Goal: Information Seeking & Learning: Learn about a topic

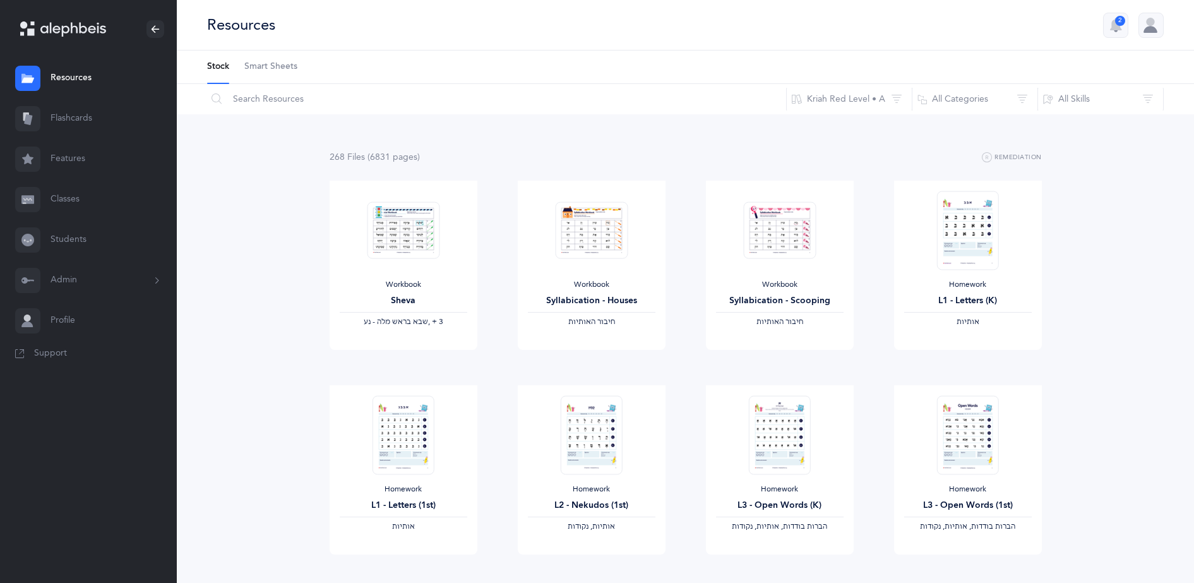
click at [73, 118] on link "Flashcards" at bounding box center [88, 118] width 177 height 40
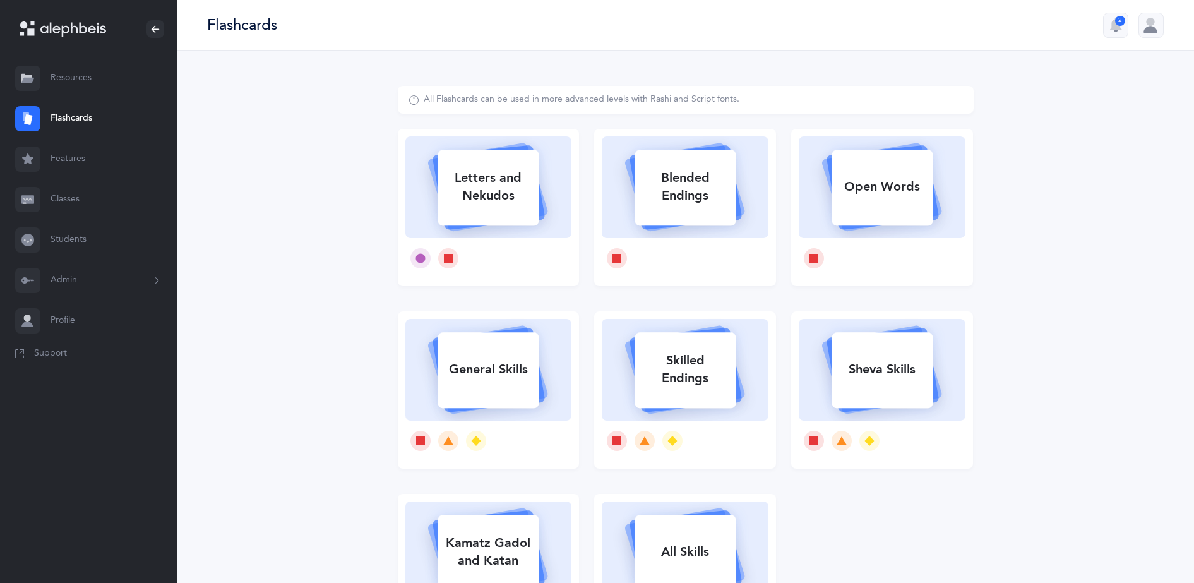
click at [831, 215] on icon at bounding box center [882, 185] width 150 height 105
select select
select select "single"
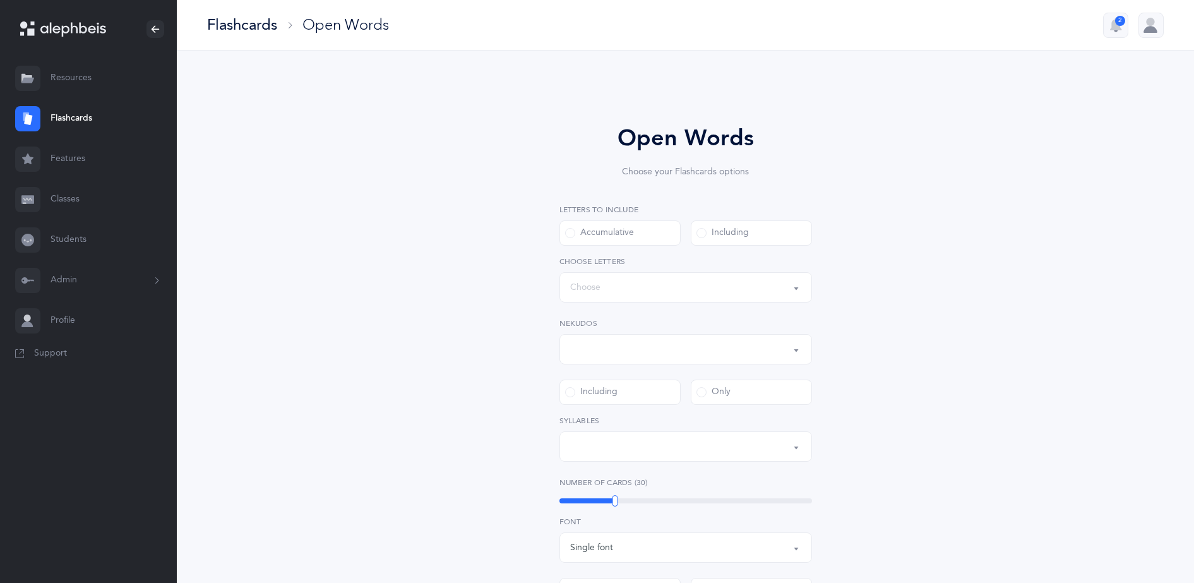
select select "all"
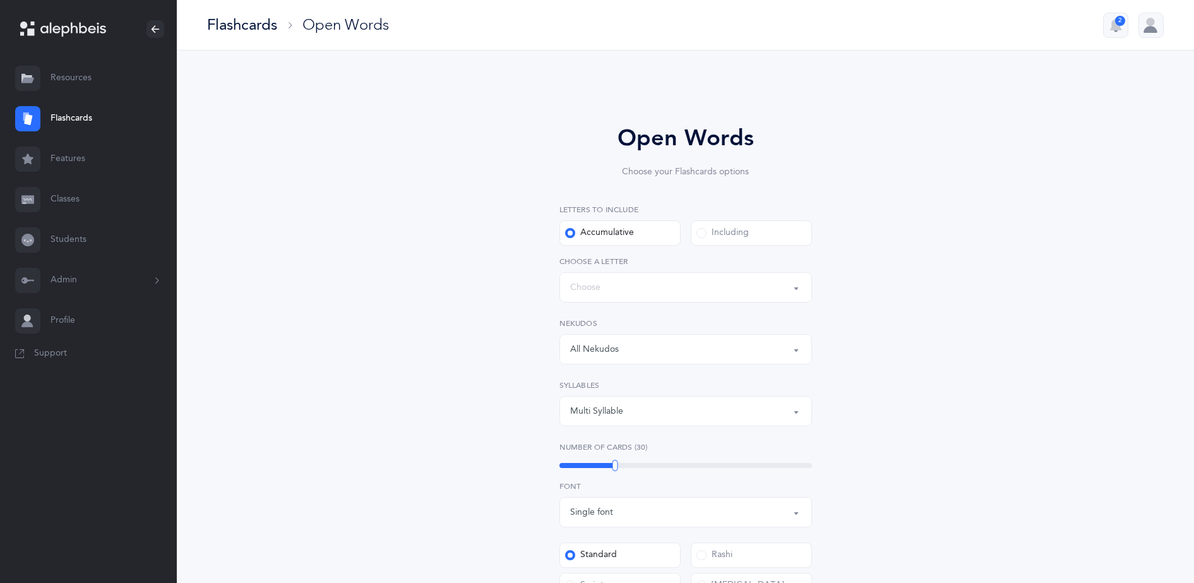
click at [728, 235] on div "Including" at bounding box center [722, 233] width 52 height 13
click at [0, 0] on input "Including" at bounding box center [0, 0] width 0 height 0
click at [706, 292] on div "Words including: All Letters" at bounding box center [685, 286] width 231 height 21
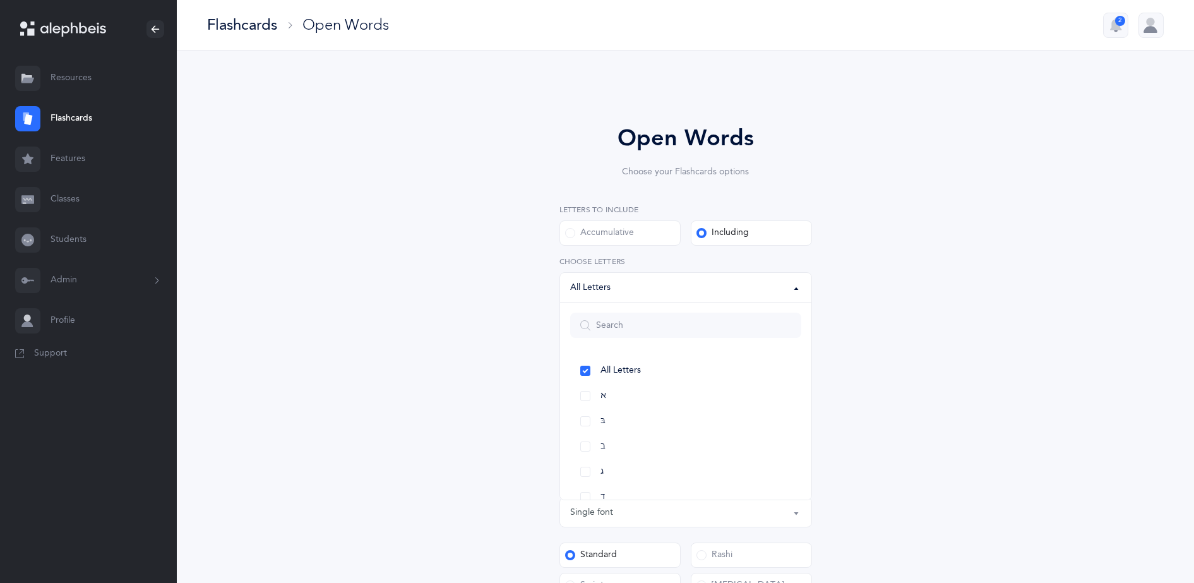
click at [521, 319] on div "Open Words Choose your Flashcards options Letters to include Accumulative [PERS…" at bounding box center [686, 482] width 576 height 793
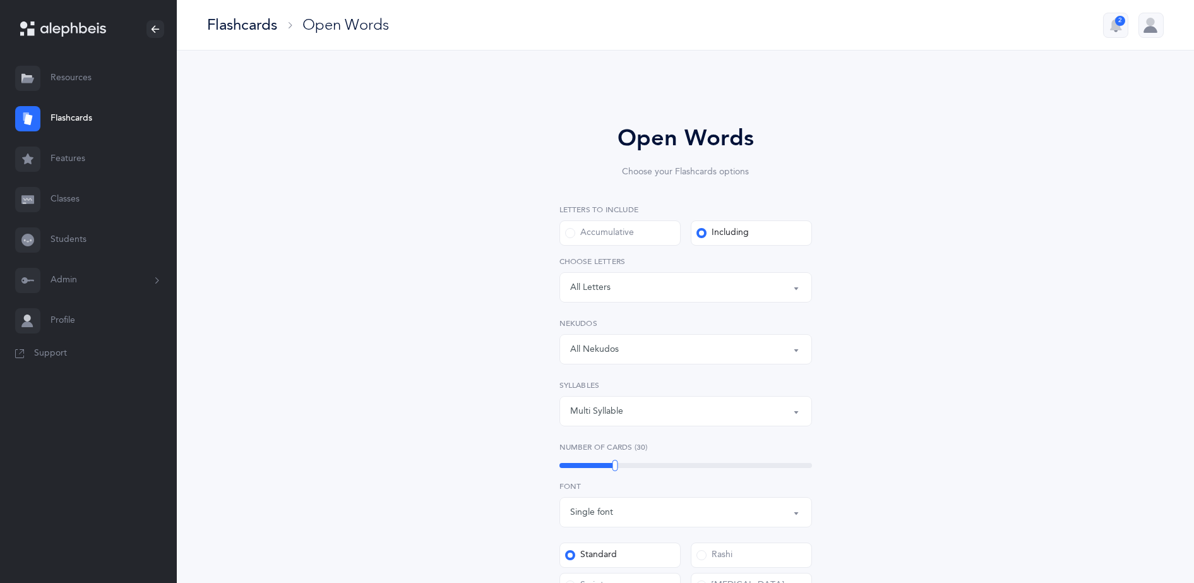
click at [581, 343] on div "All Nekudos" at bounding box center [594, 349] width 49 height 13
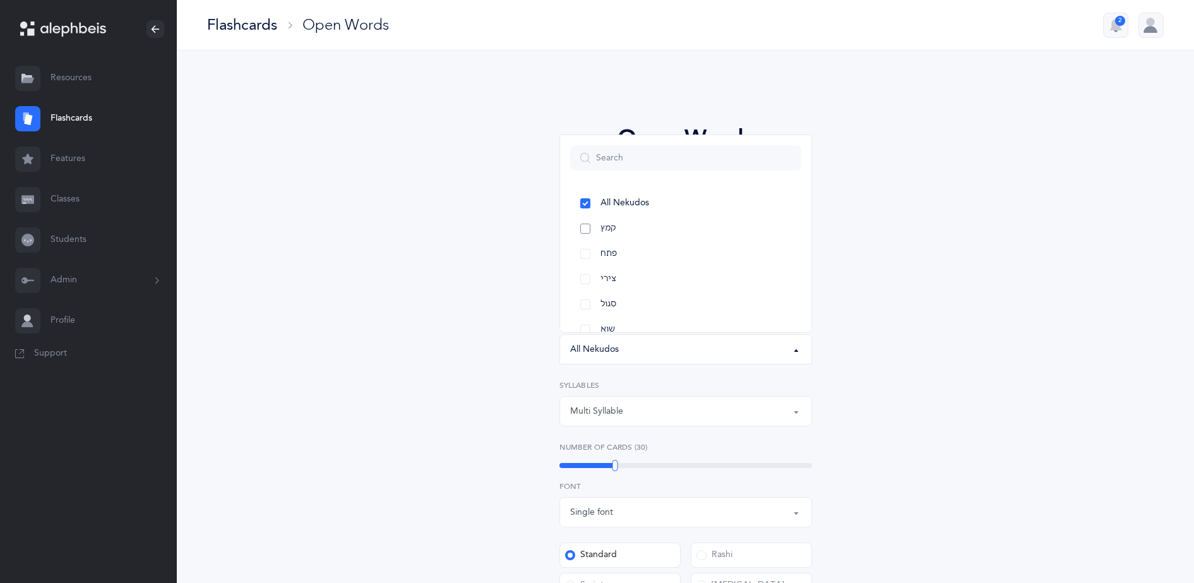
click at [646, 235] on link "קמץ" at bounding box center [685, 228] width 231 height 25
select select "28"
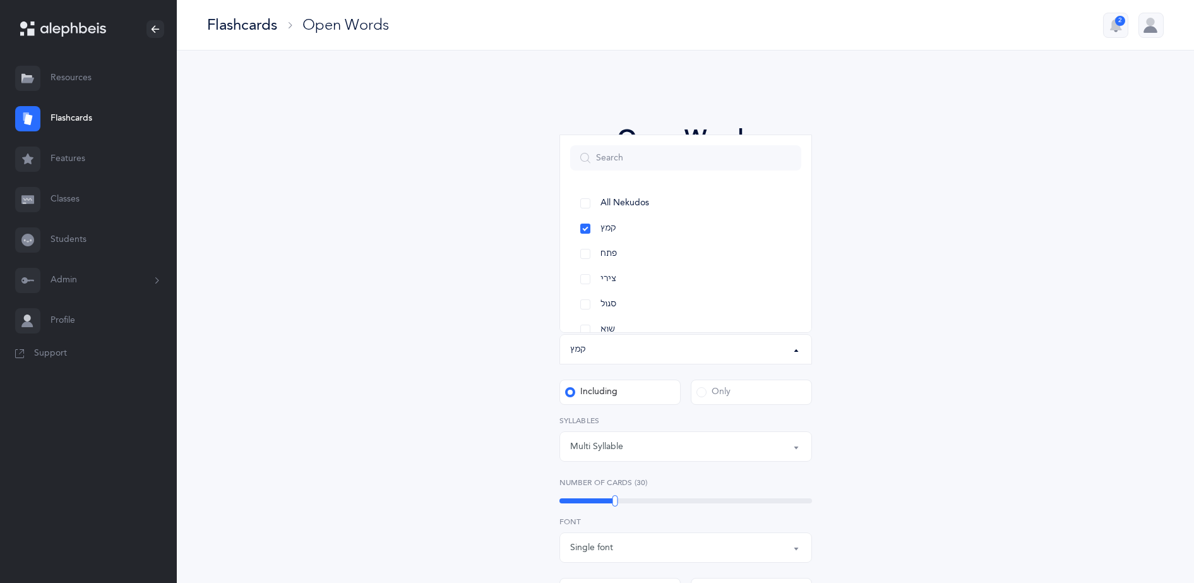
click at [715, 440] on div "Multi Syllable" at bounding box center [685, 446] width 231 height 21
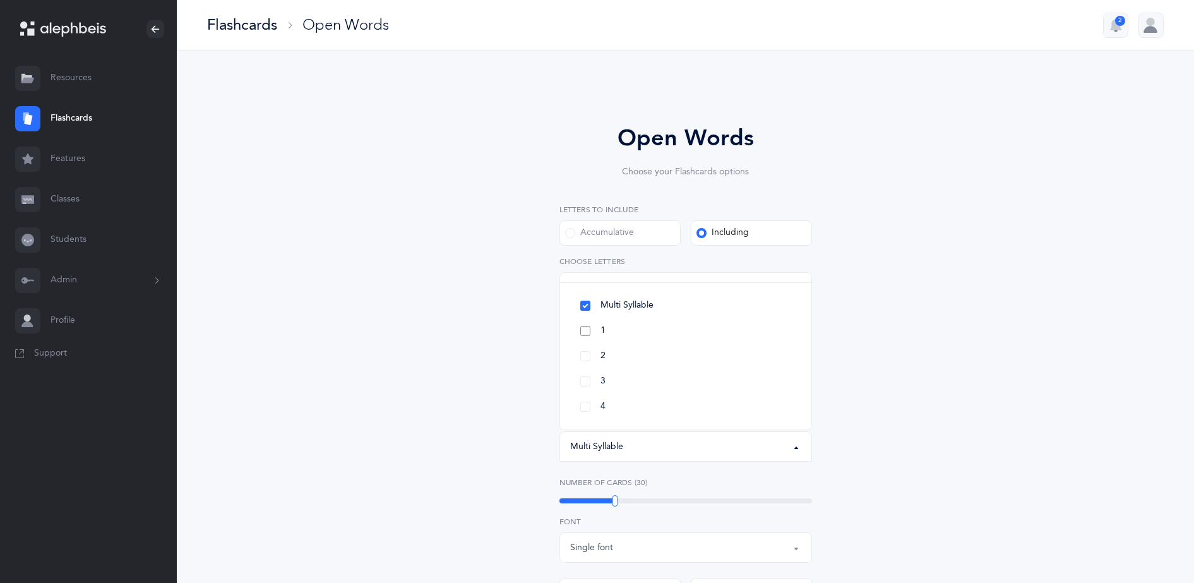
click at [697, 333] on link "1" at bounding box center [685, 330] width 231 height 25
select select "1"
click at [843, 391] on div "Open Words Choose your Flashcards options Letters to include Accumulative [PERS…" at bounding box center [685, 492] width 323 height 743
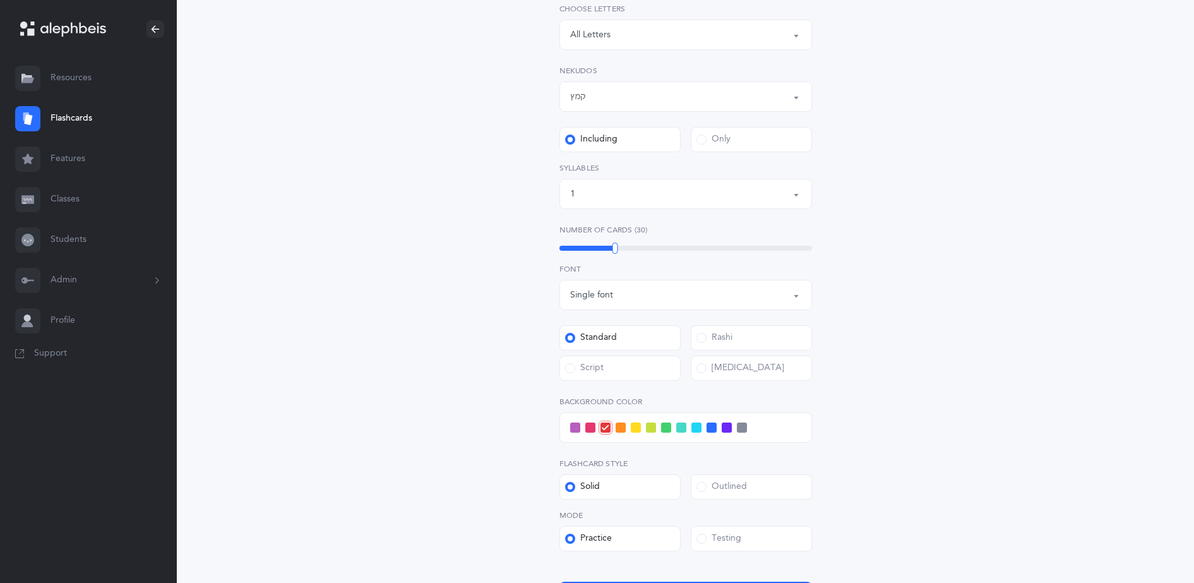
scroll to position [347, 0]
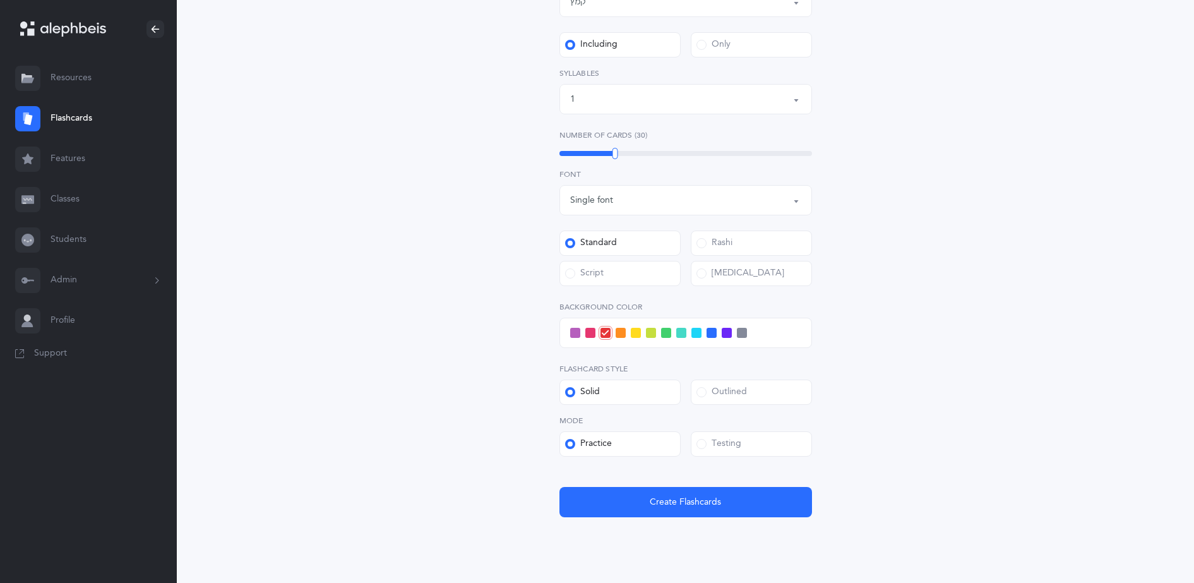
click at [766, 442] on label "Testing" at bounding box center [751, 443] width 121 height 25
click at [0, 0] on input "Testing" at bounding box center [0, 0] width 0 height 0
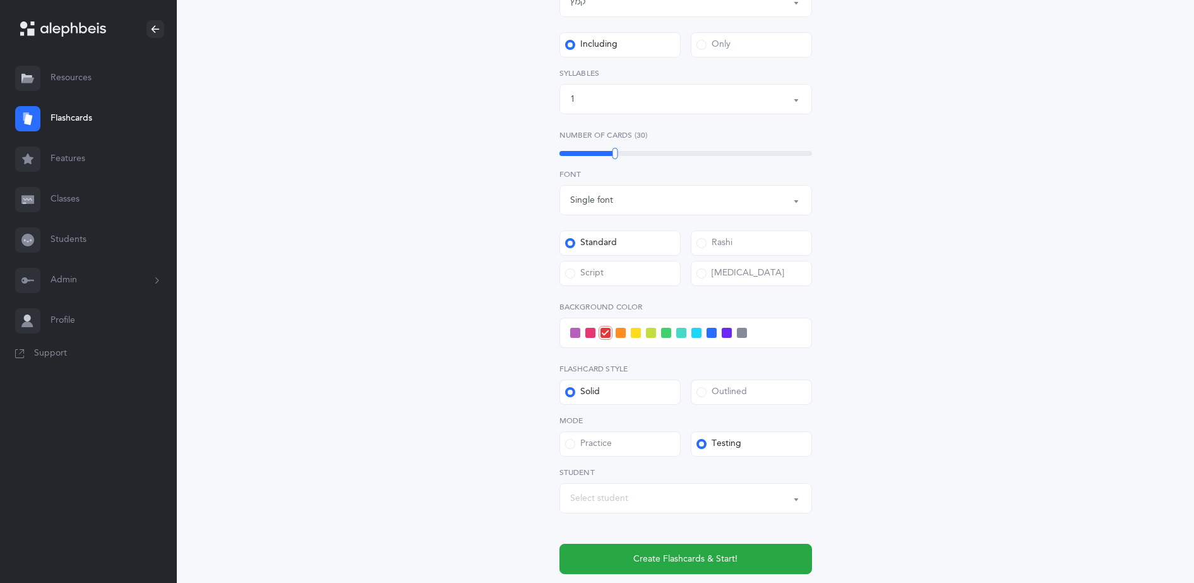
click at [671, 503] on div "Select student" at bounding box center [685, 497] width 231 height 21
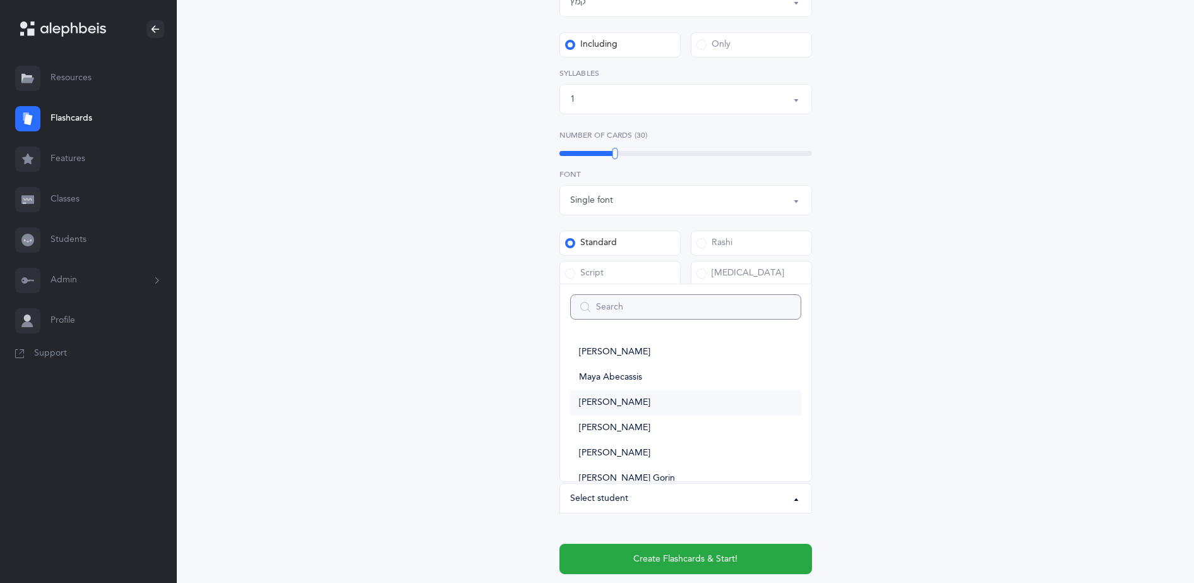
type input "y"
select select
type input "y"
click at [657, 443] on link "[PERSON_NAME]" at bounding box center [685, 432] width 231 height 25
select select "11703"
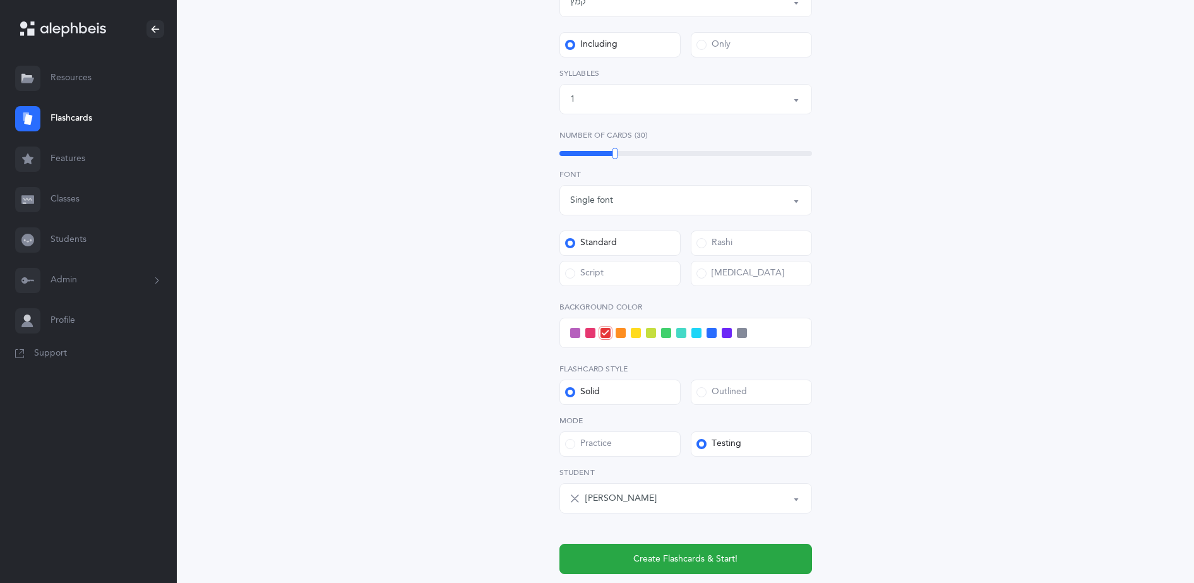
click at [471, 356] on div "Open Words Choose your Flashcards options Letters to include Accumulative [PERS…" at bounding box center [686, 182] width 576 height 886
click at [586, 338] on div at bounding box center [685, 332] width 252 height 30
click at [591, 335] on span at bounding box center [590, 333] width 10 height 10
click at [0, 0] on input "checkbox" at bounding box center [0, 0] width 0 height 0
click at [712, 555] on span "Create Flashcards & Start!" at bounding box center [685, 558] width 104 height 13
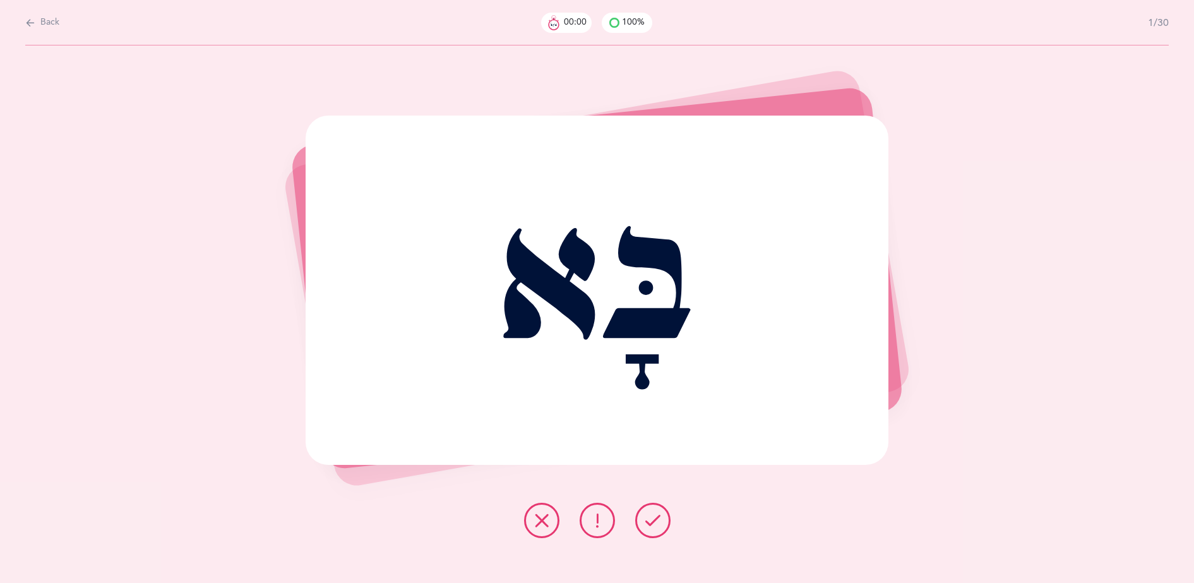
scroll to position [0, 0]
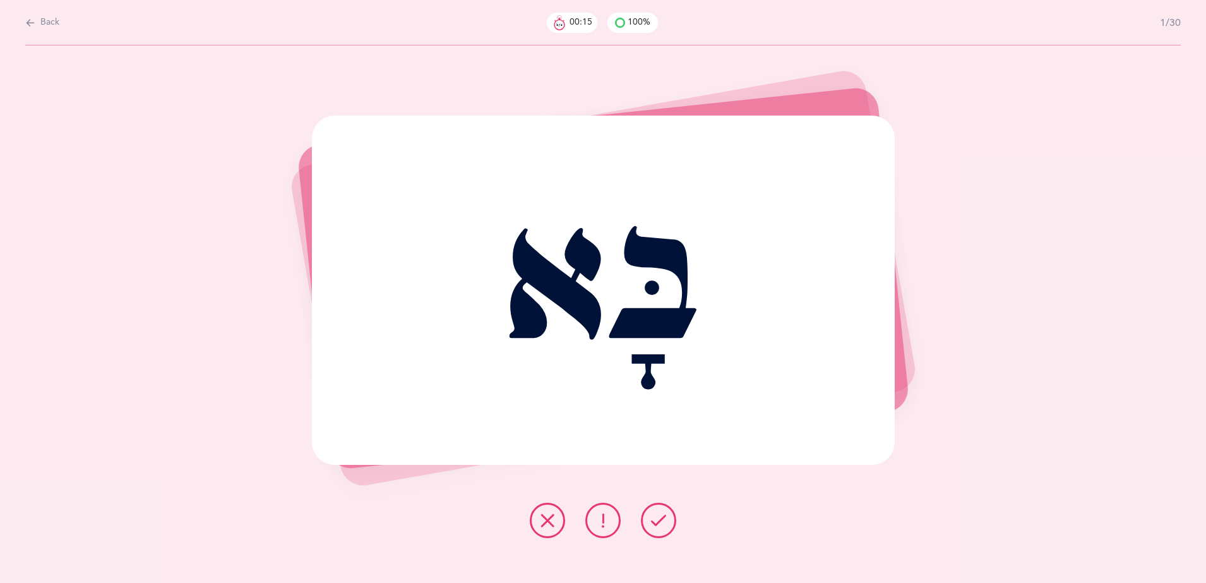
click at [667, 533] on button at bounding box center [658, 519] width 35 height 35
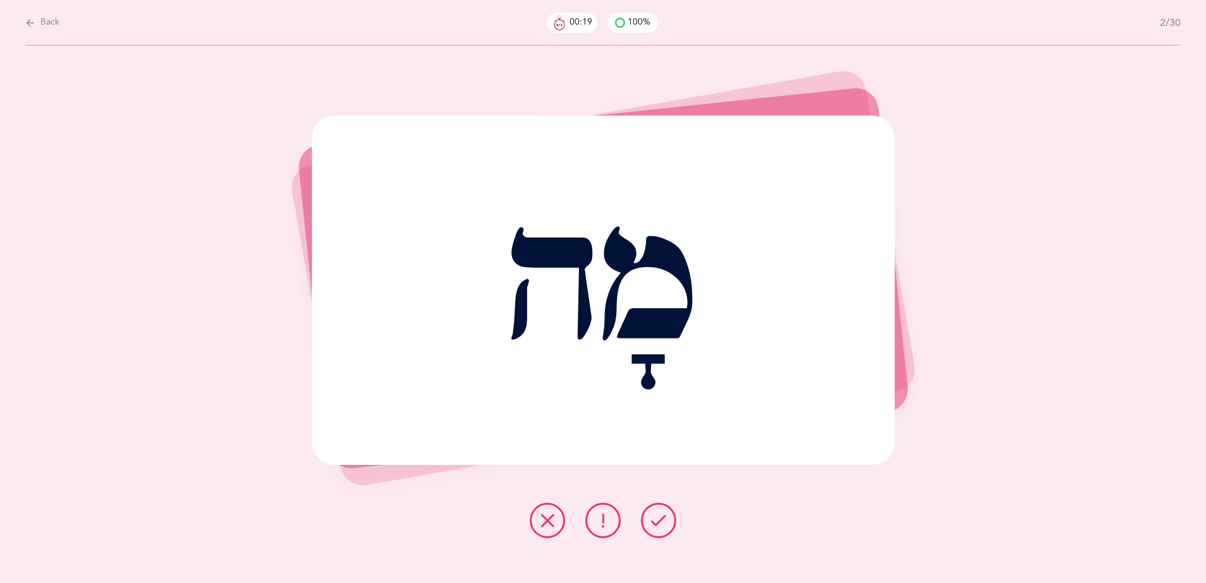
click at [670, 535] on div at bounding box center [602, 519] width 167 height 35
click at [662, 530] on button at bounding box center [658, 519] width 35 height 35
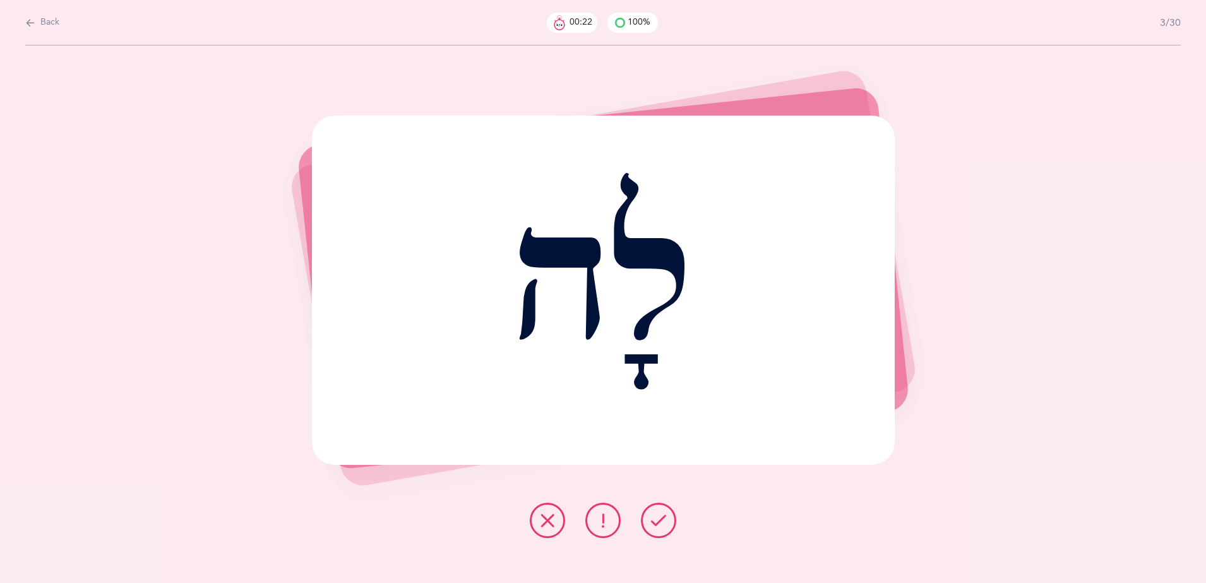
click at [661, 521] on icon at bounding box center [658, 520] width 15 height 15
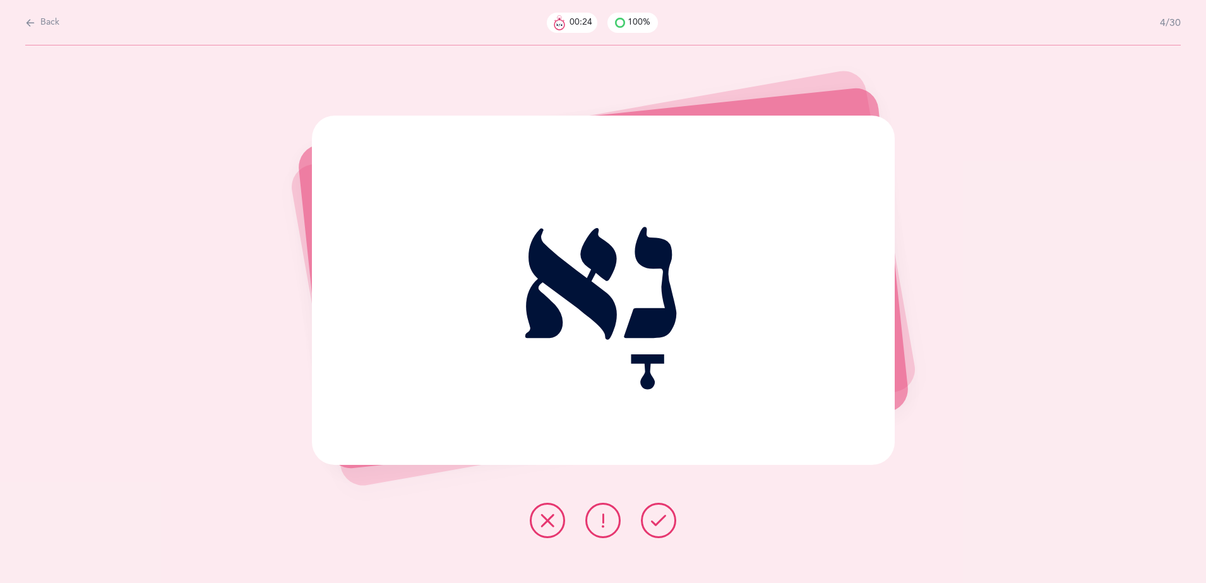
click at [661, 521] on icon at bounding box center [658, 520] width 15 height 15
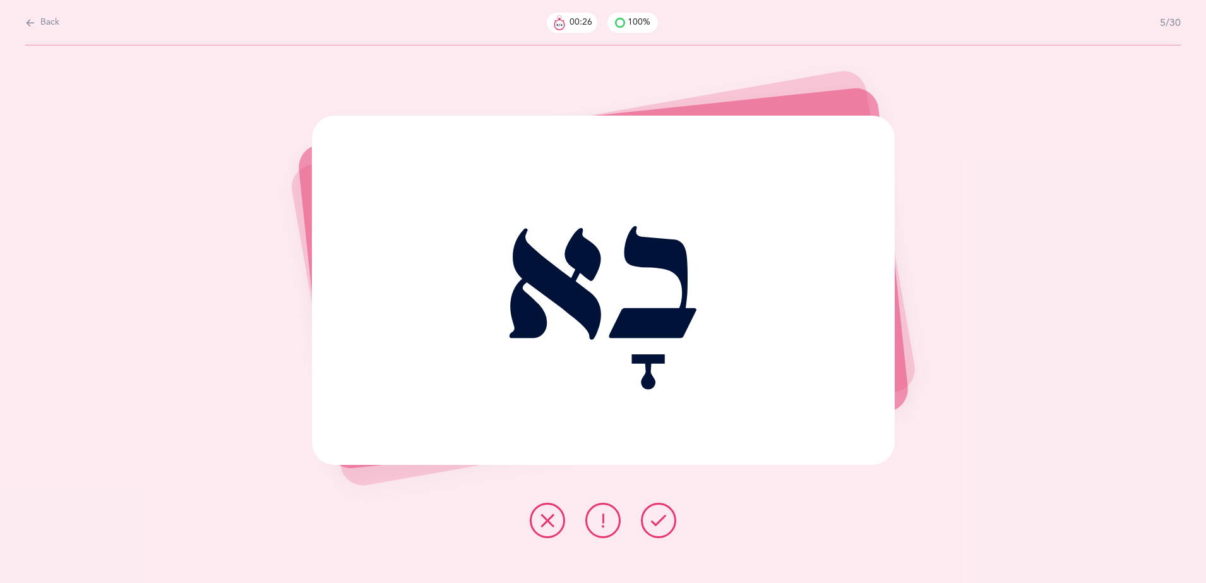
click at [661, 521] on icon at bounding box center [658, 520] width 15 height 15
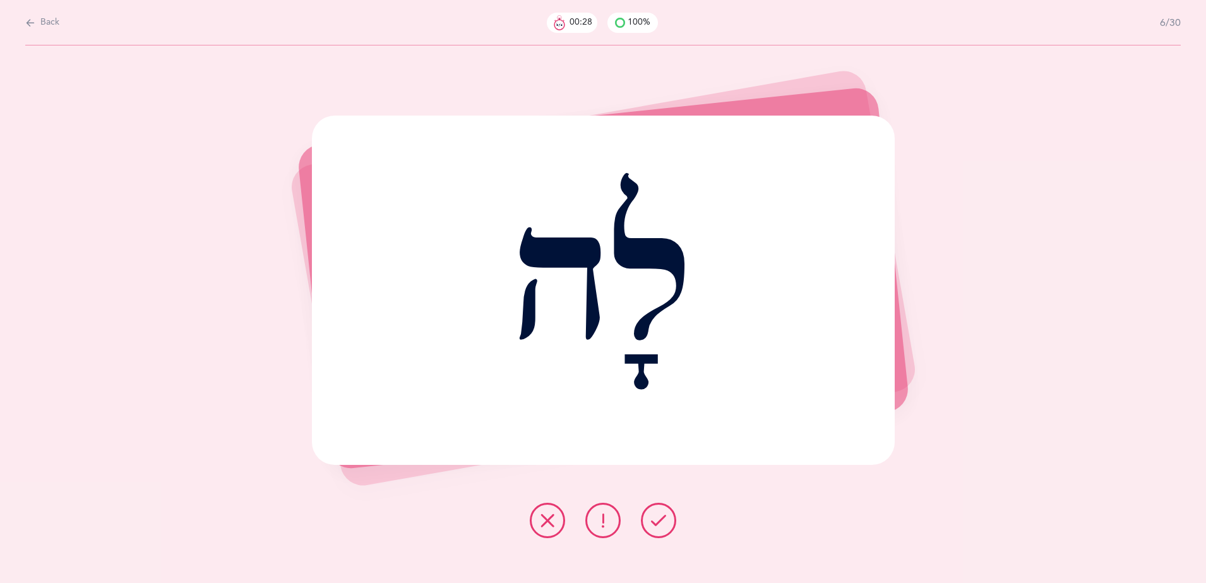
click at [661, 521] on icon at bounding box center [658, 520] width 15 height 15
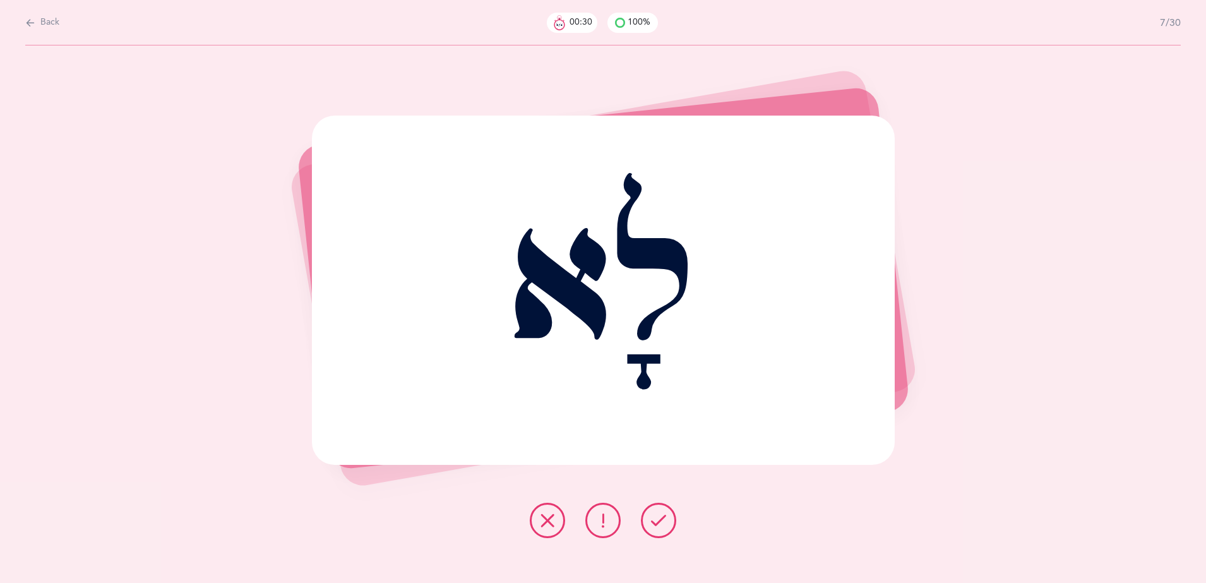
click at [661, 521] on icon at bounding box center [658, 520] width 15 height 15
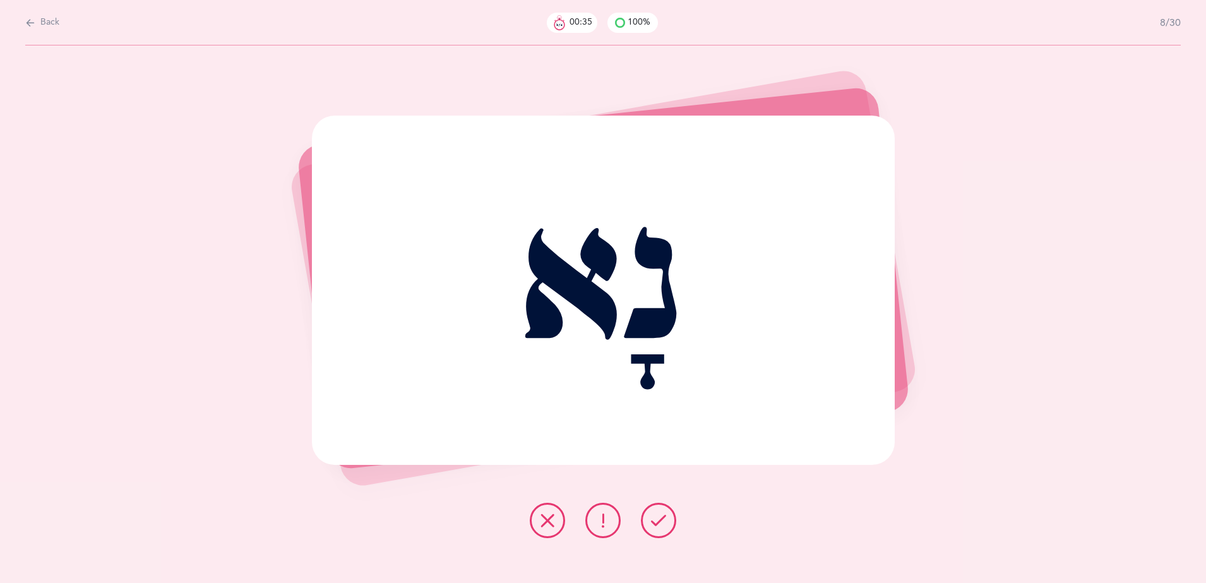
click at [661, 521] on icon at bounding box center [658, 520] width 15 height 15
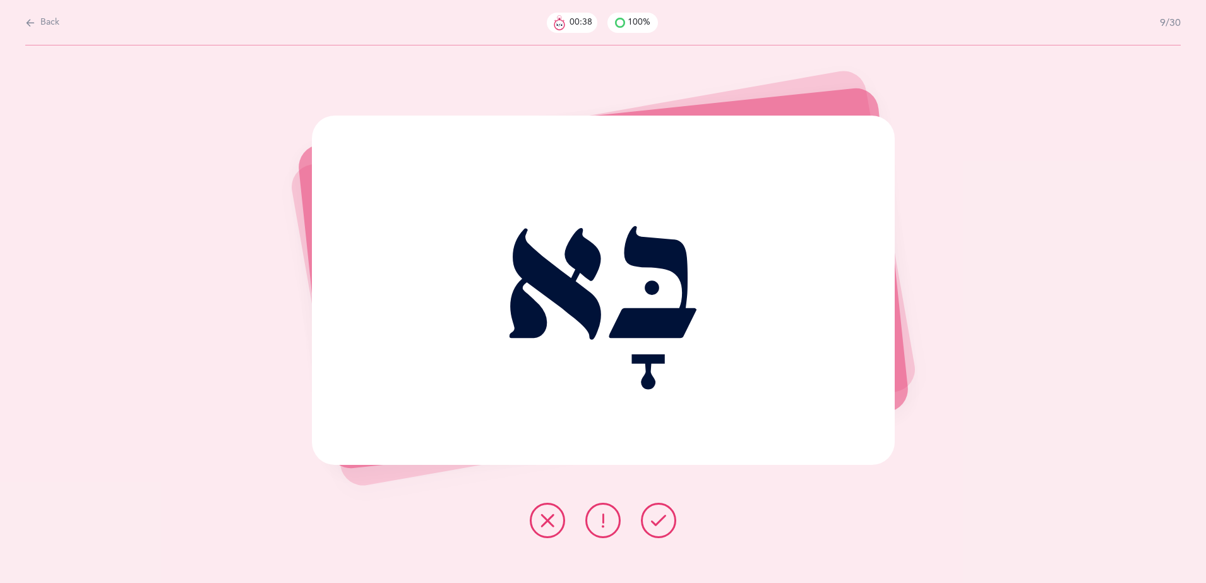
click at [661, 521] on icon at bounding box center [658, 520] width 15 height 15
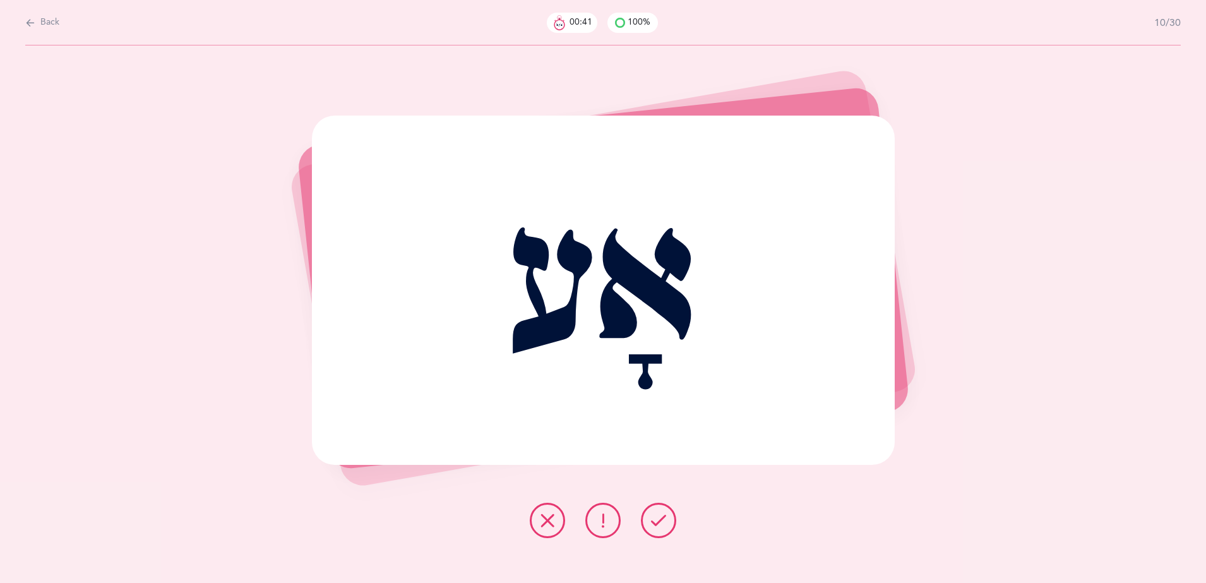
click at [661, 521] on icon at bounding box center [658, 520] width 15 height 15
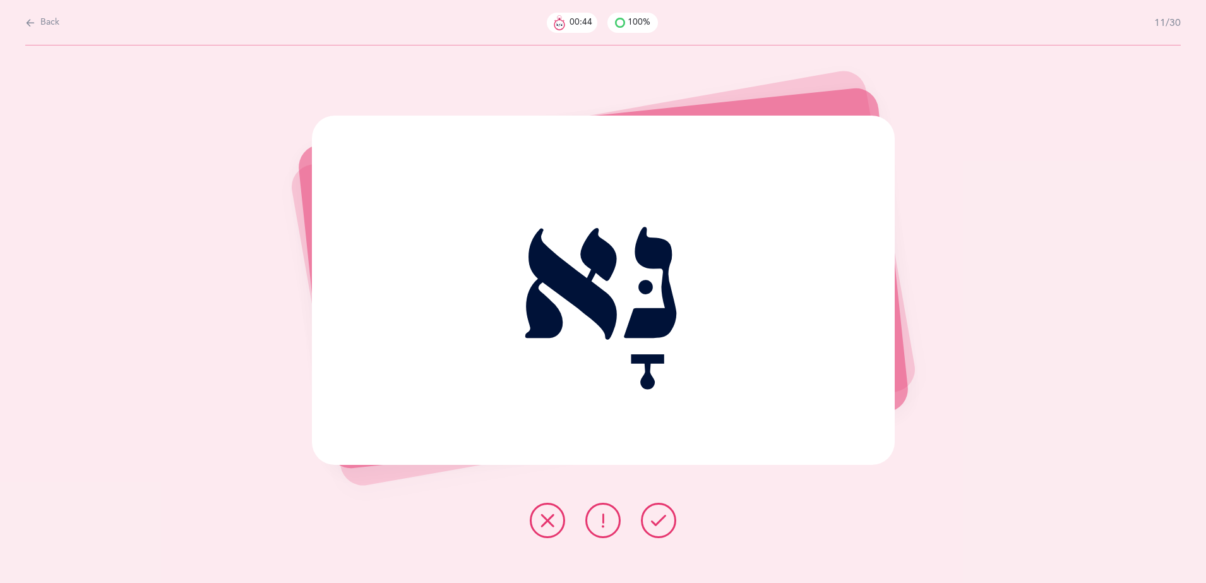
click at [655, 529] on button at bounding box center [658, 519] width 35 height 35
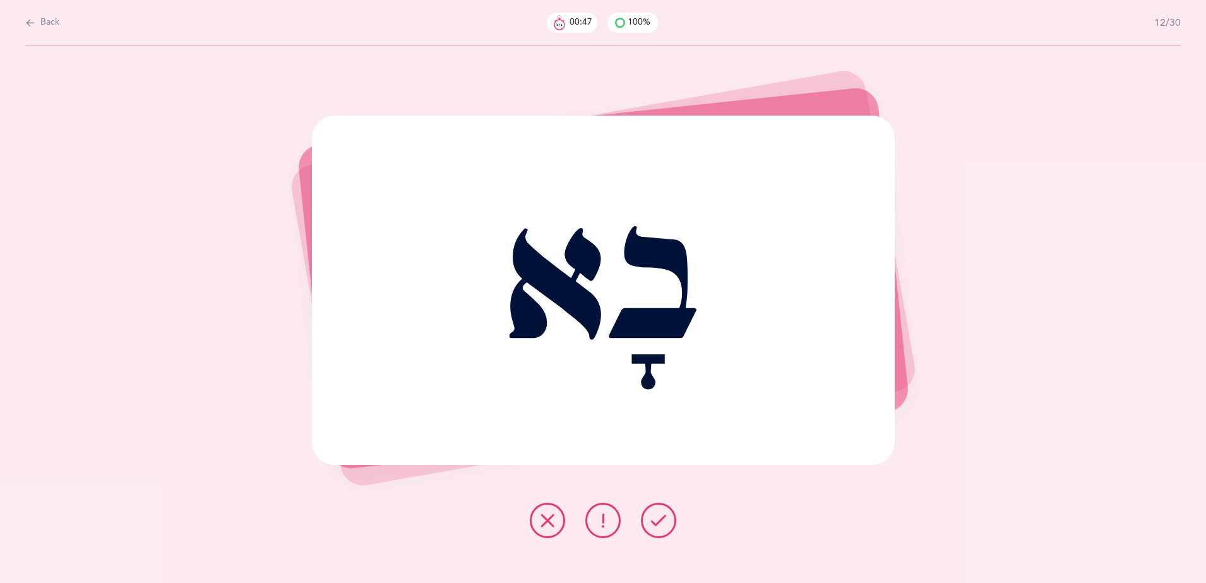
click at [666, 520] on button at bounding box center [658, 519] width 35 height 35
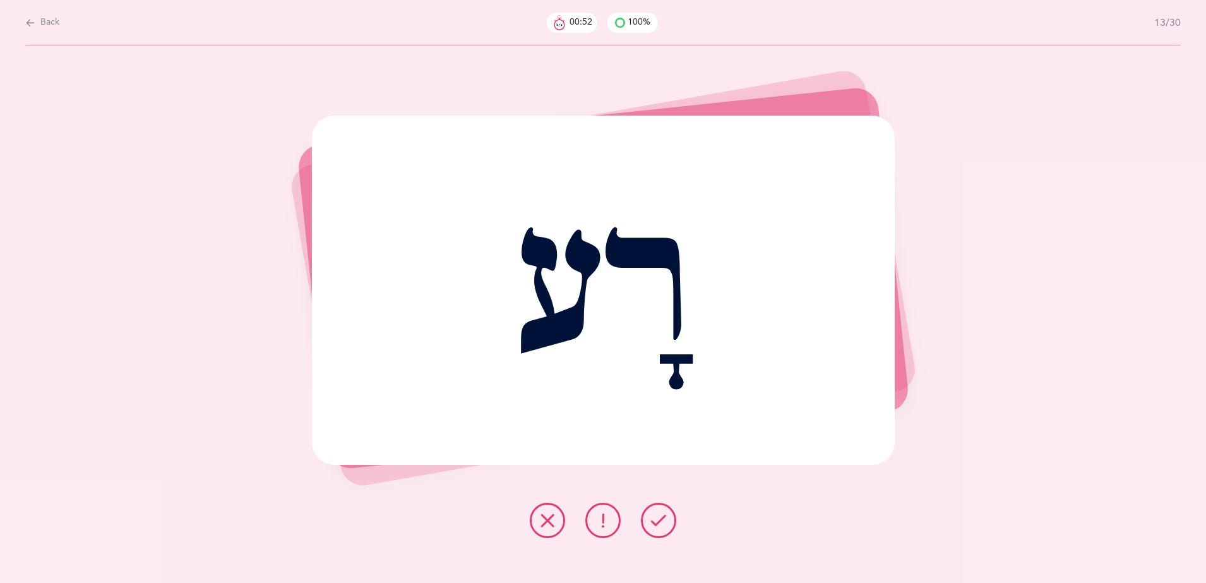
click at [672, 513] on button at bounding box center [658, 519] width 35 height 35
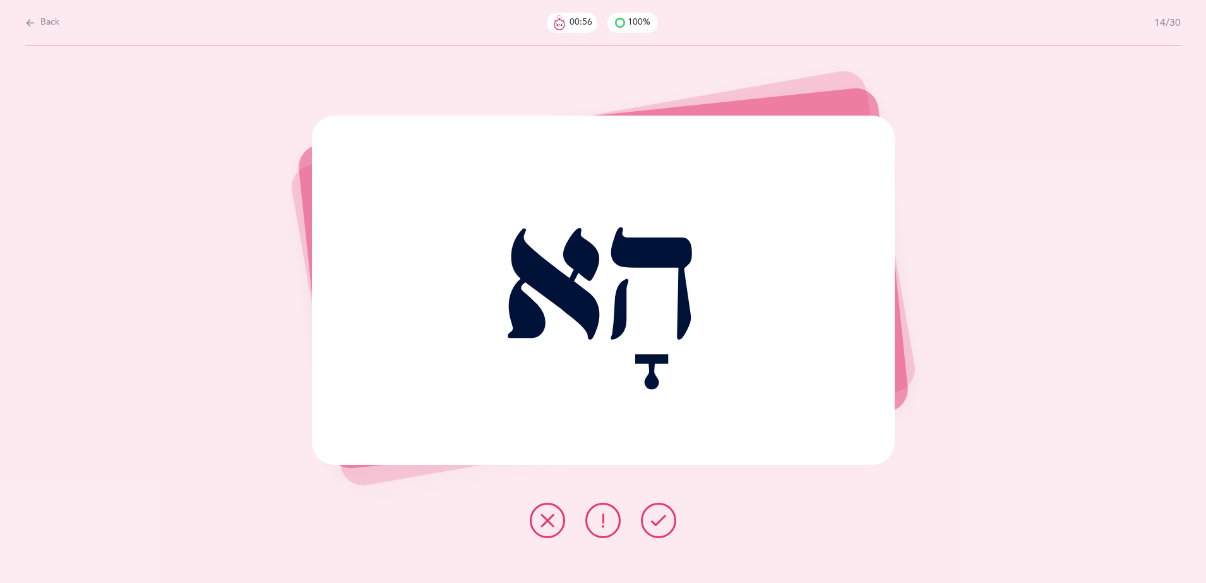
click at [676, 504] on div at bounding box center [602, 519] width 167 height 35
click at [664, 525] on icon at bounding box center [658, 520] width 15 height 15
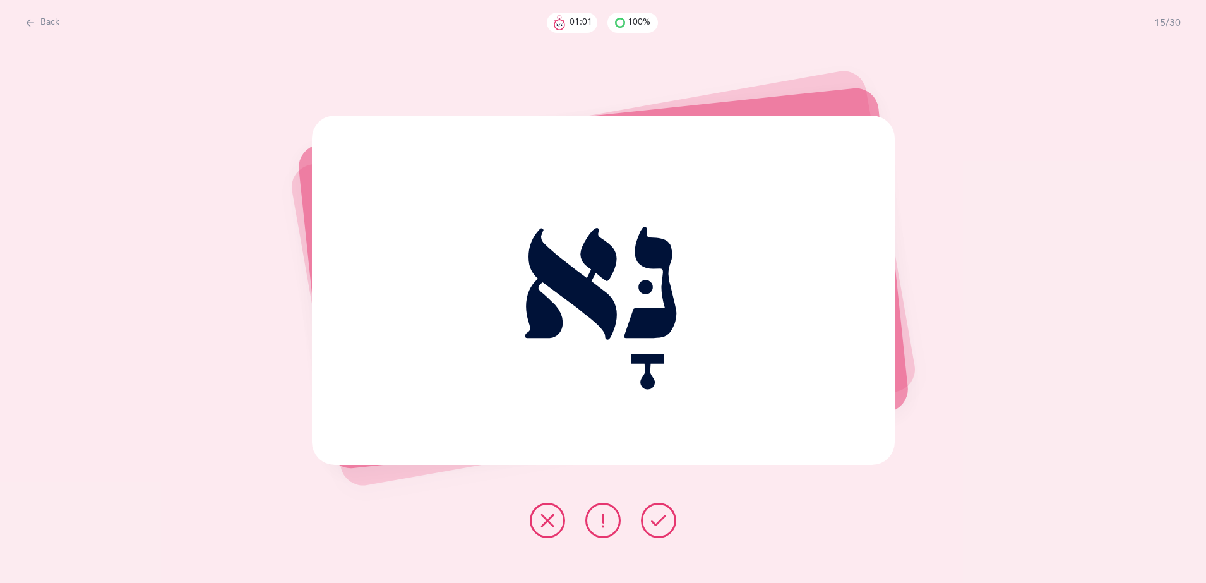
click at [667, 518] on button at bounding box center [658, 519] width 35 height 35
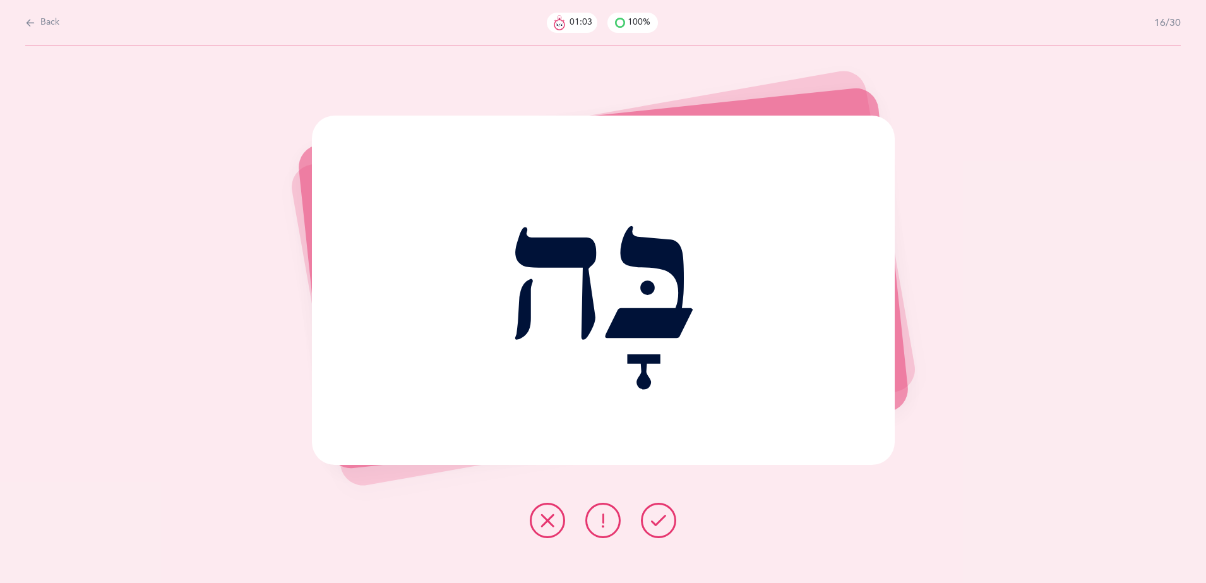
click at [670, 513] on button at bounding box center [658, 519] width 35 height 35
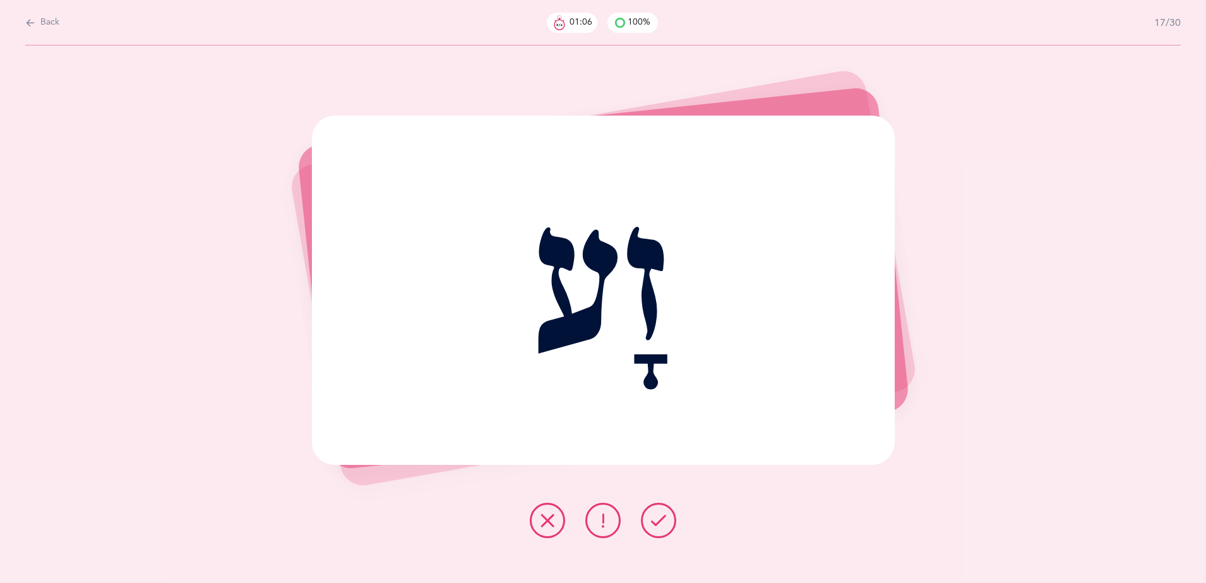
click at [679, 501] on div "זָע Report incorrect word" at bounding box center [603, 313] width 1206 height 537
click at [676, 515] on div at bounding box center [602, 519] width 167 height 35
click at [665, 518] on icon at bounding box center [658, 520] width 15 height 15
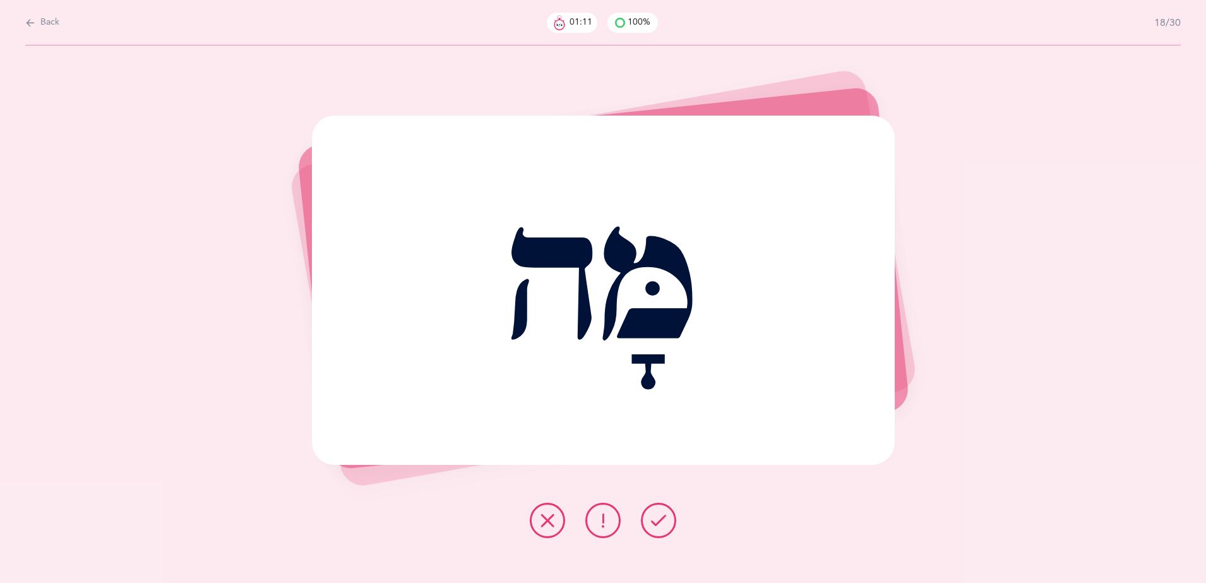
click at [665, 516] on icon at bounding box center [658, 520] width 15 height 15
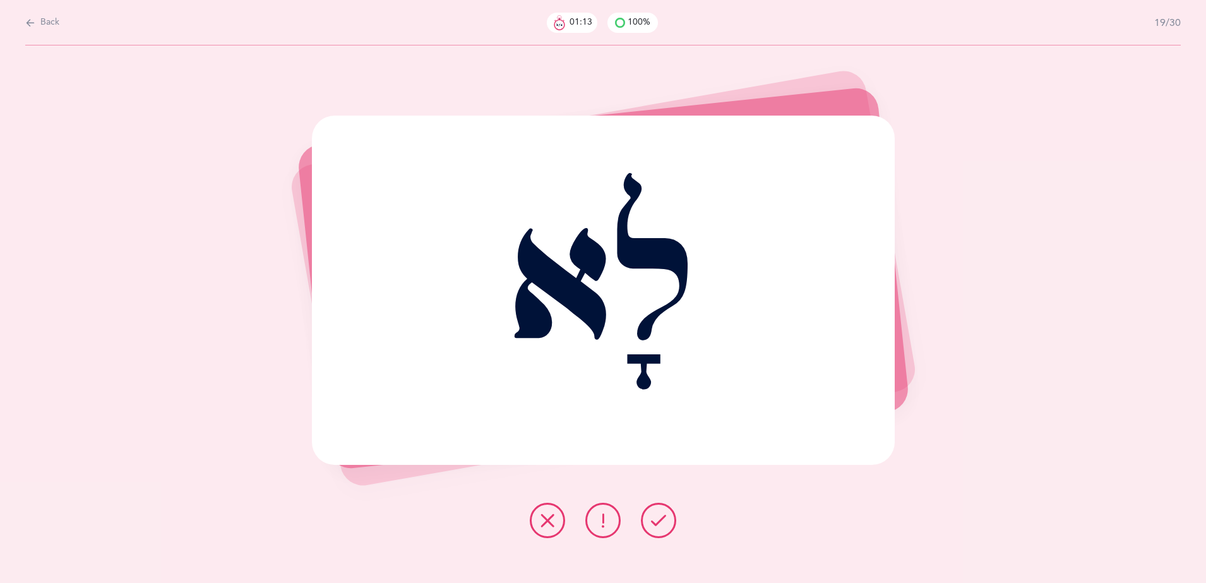
click at [665, 516] on icon at bounding box center [658, 520] width 15 height 15
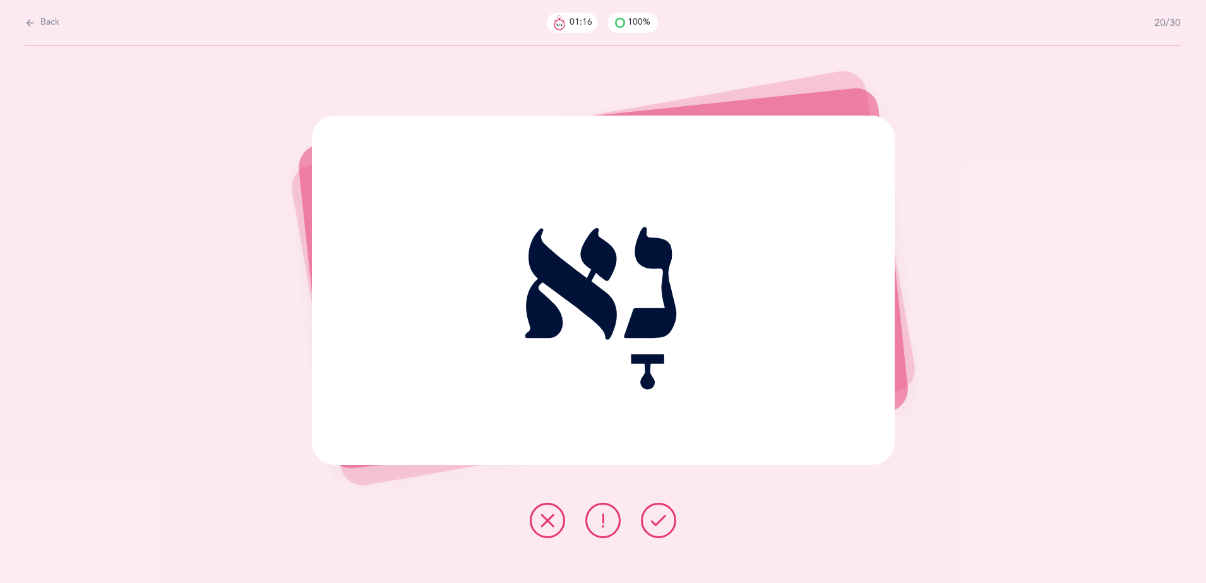
click at [665, 516] on icon at bounding box center [658, 520] width 15 height 15
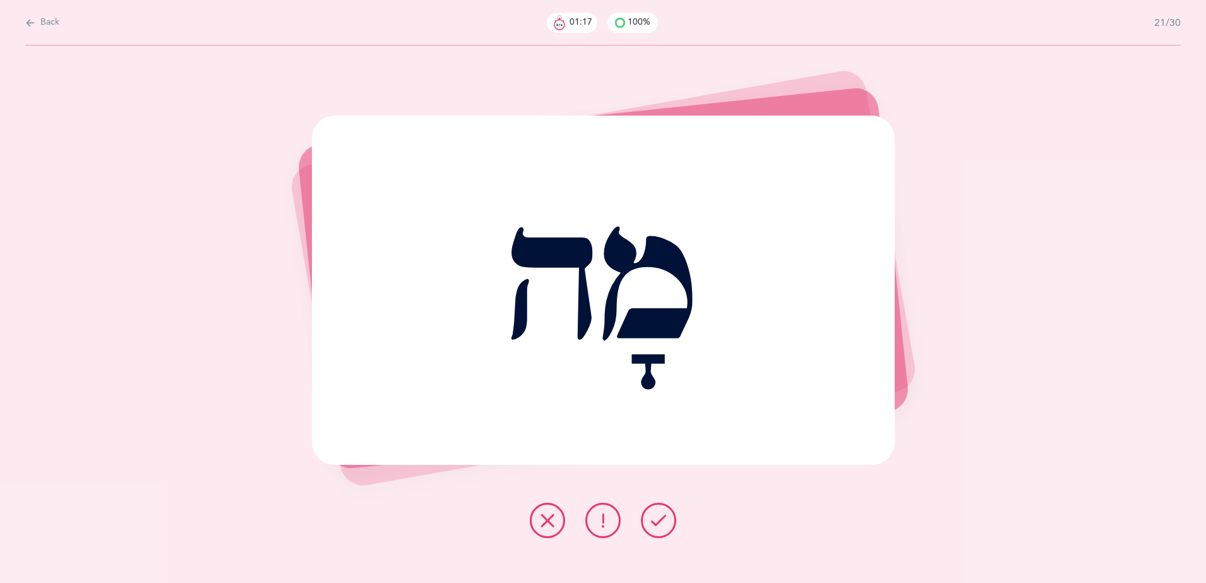
click at [668, 509] on button at bounding box center [658, 519] width 35 height 35
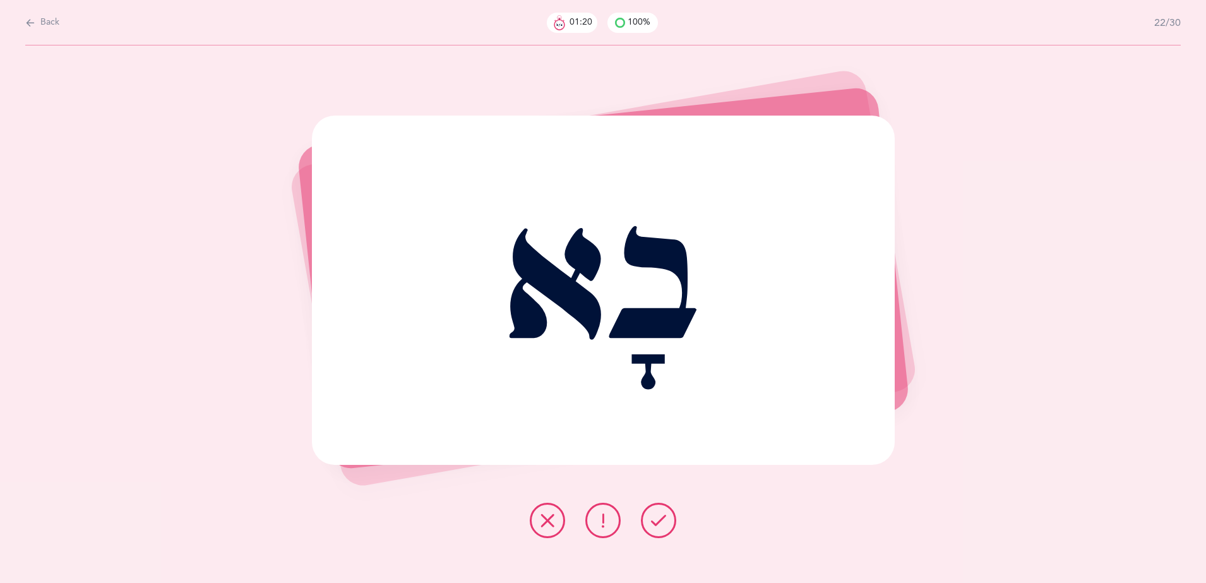
click at [669, 506] on button at bounding box center [658, 519] width 35 height 35
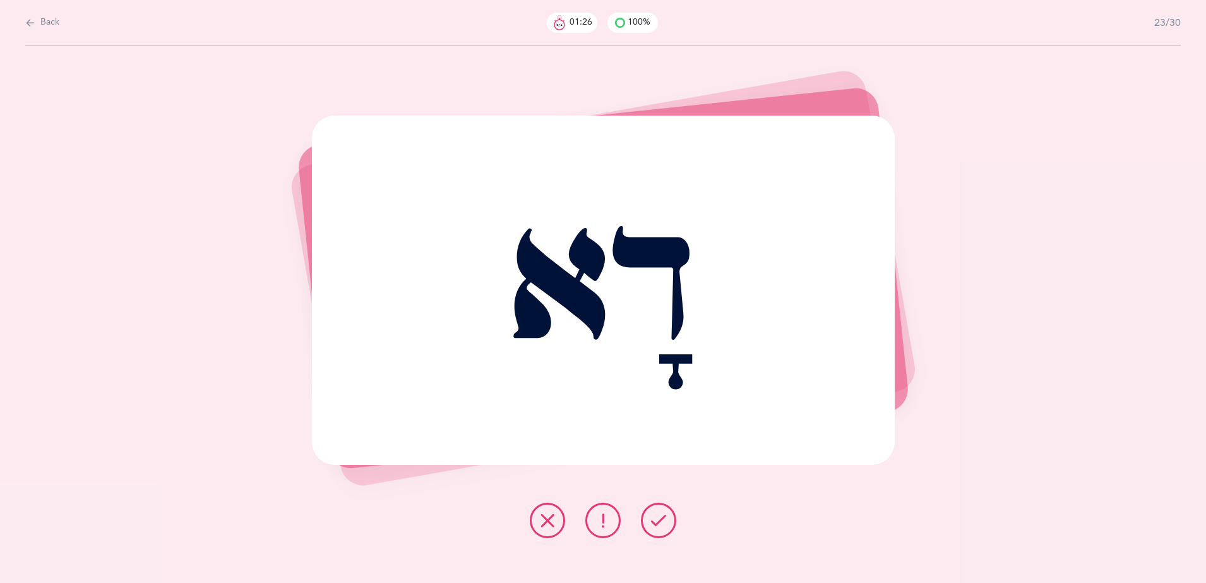
click at [661, 518] on icon at bounding box center [658, 520] width 15 height 15
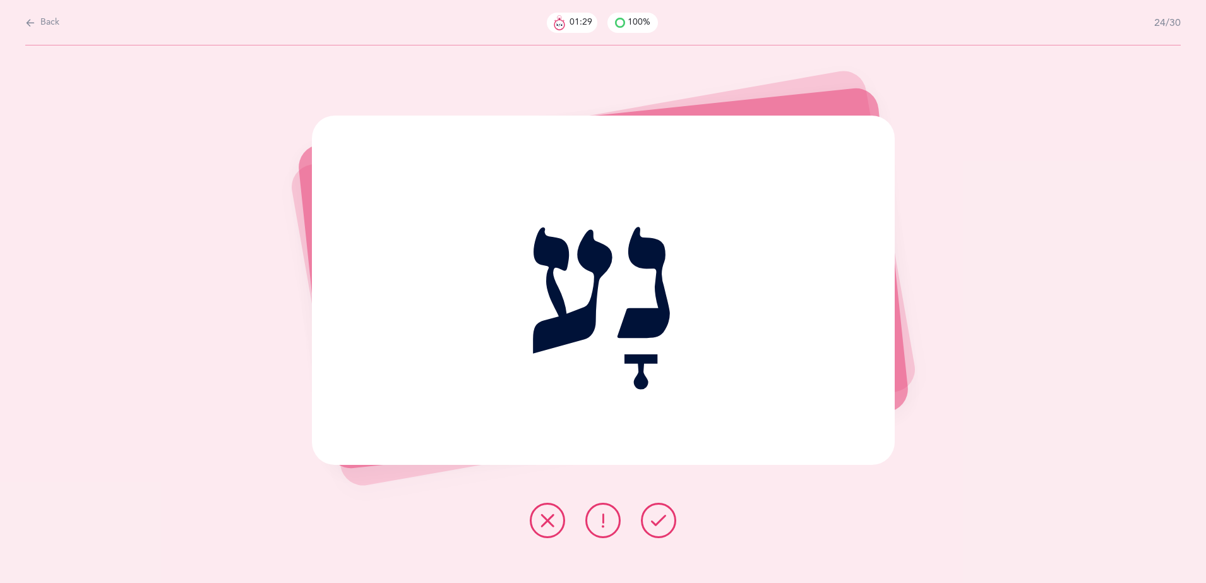
click at [661, 518] on icon at bounding box center [658, 520] width 15 height 15
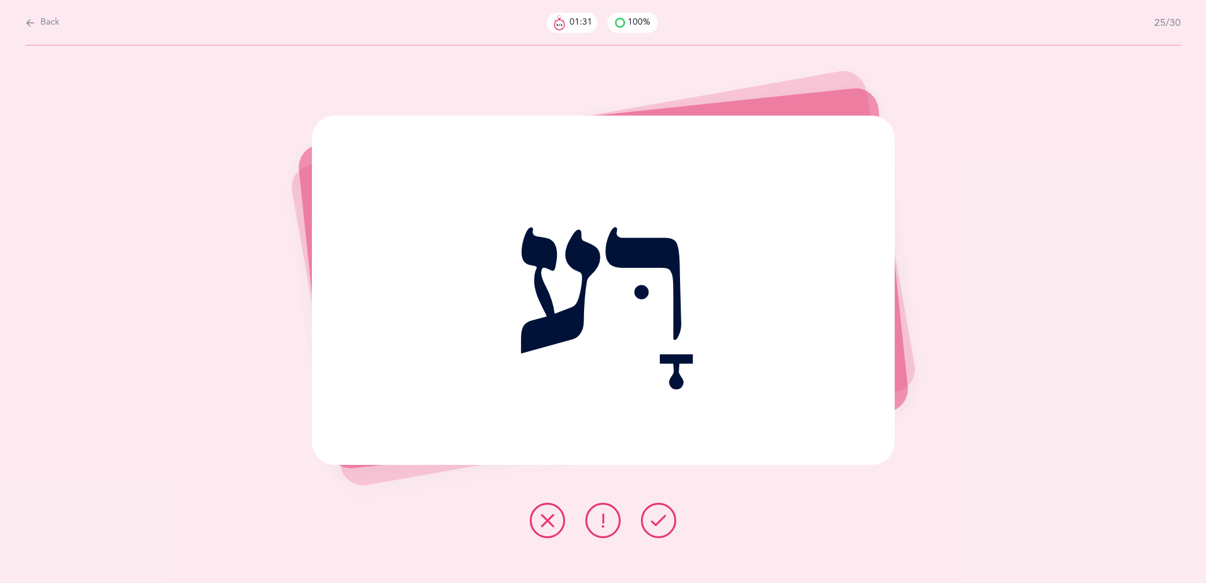
click at [661, 518] on icon at bounding box center [658, 520] width 15 height 15
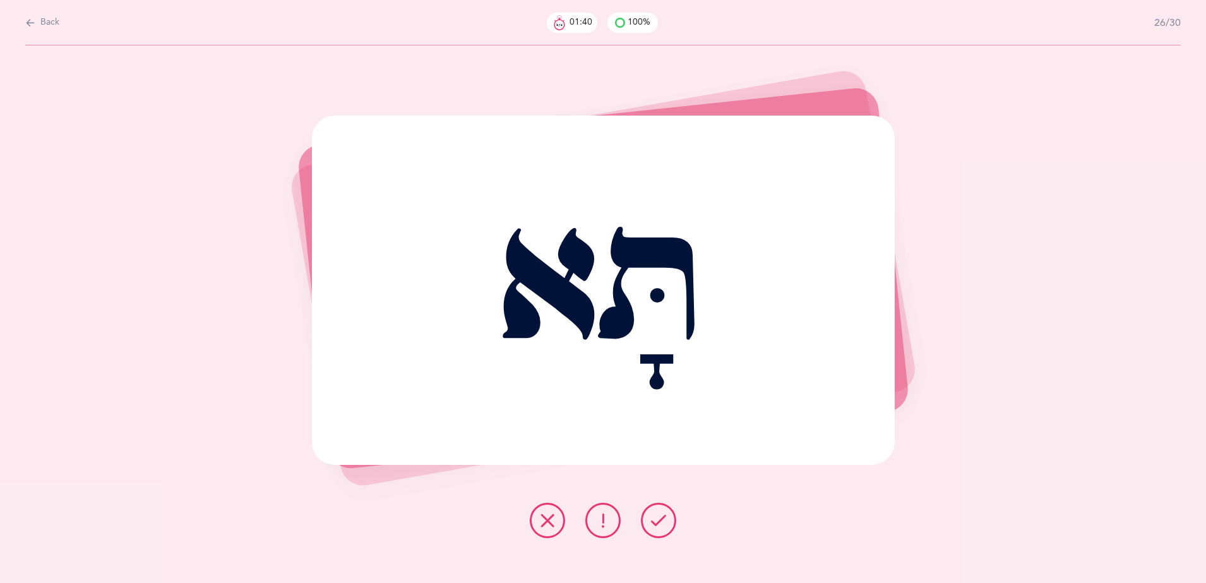
click at [540, 508] on button at bounding box center [547, 519] width 35 height 35
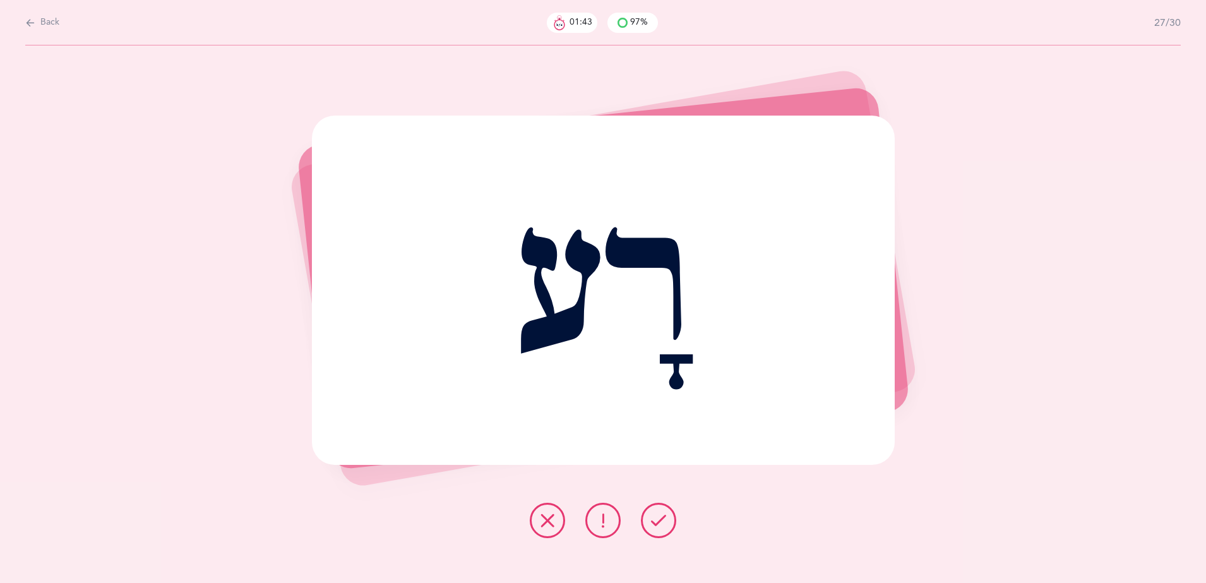
click at [660, 519] on icon at bounding box center [658, 520] width 15 height 15
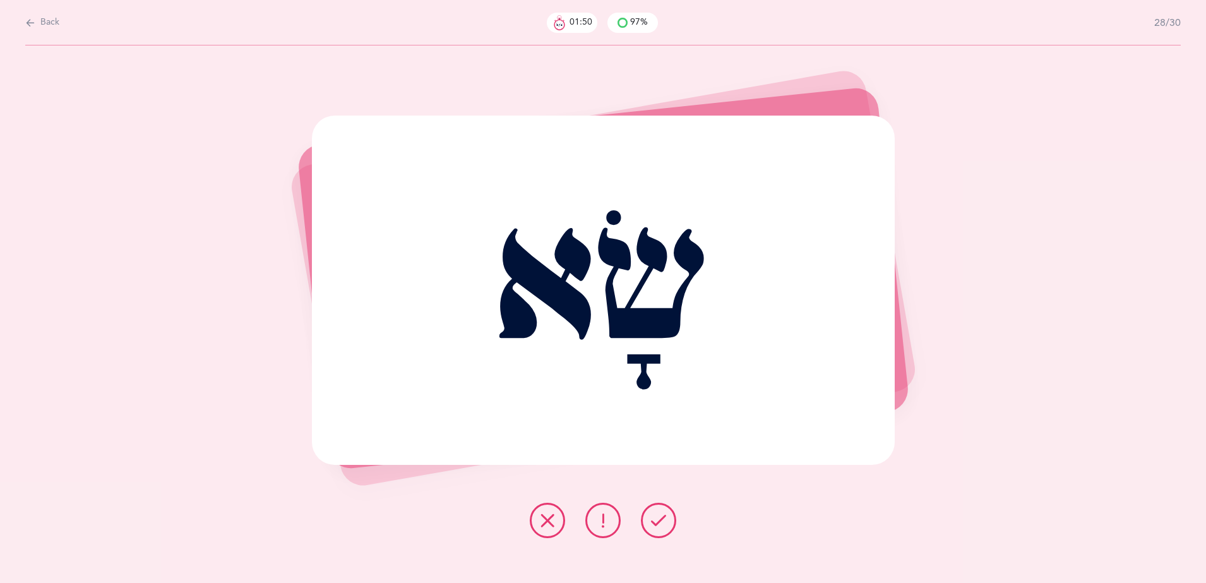
click at [547, 518] on icon at bounding box center [547, 520] width 15 height 15
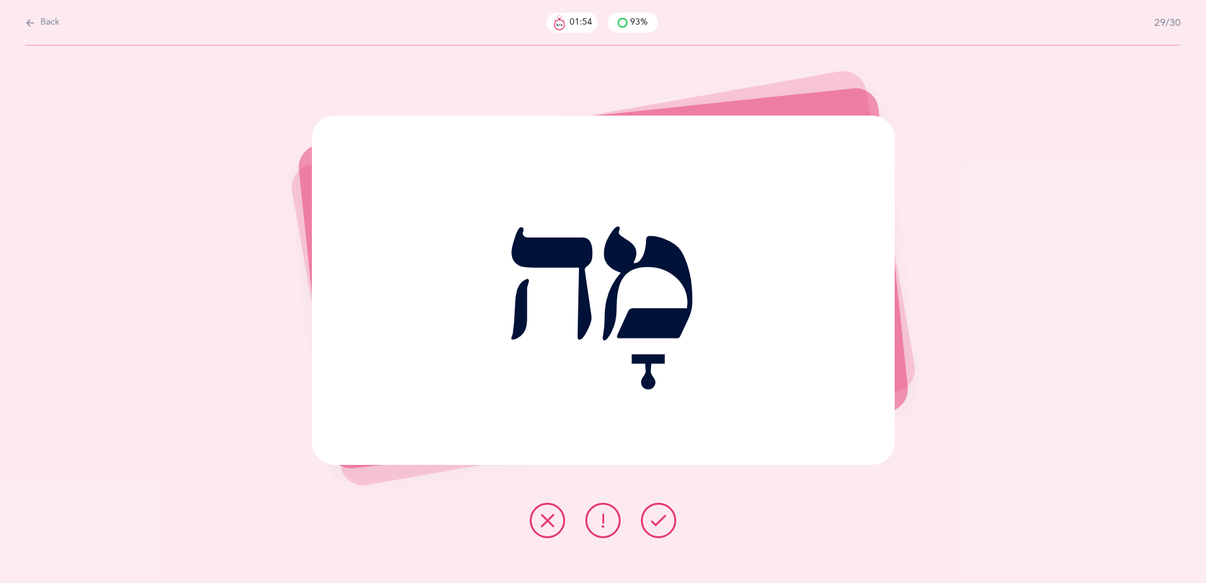
click at [657, 520] on icon at bounding box center [658, 520] width 15 height 15
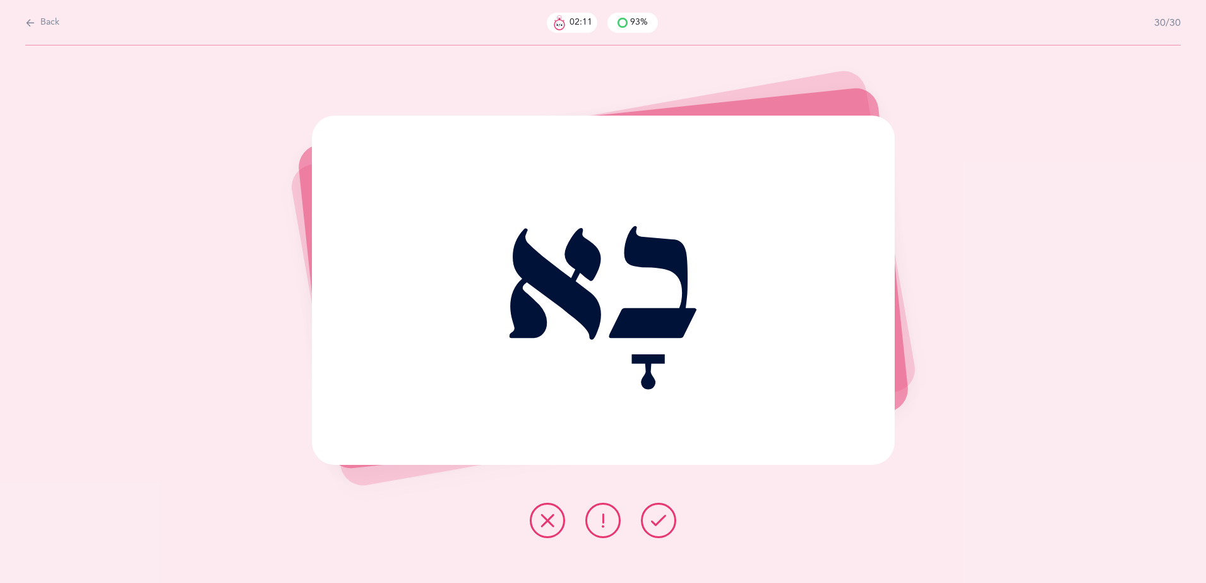
click at [665, 511] on button at bounding box center [658, 519] width 35 height 35
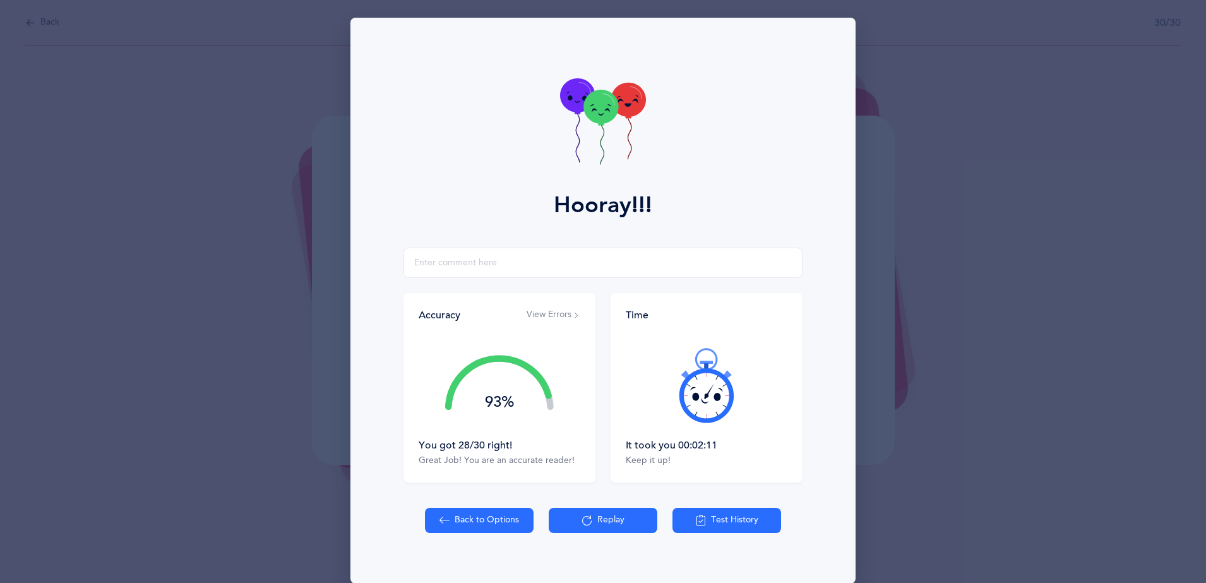
click at [557, 312] on button "View Errors" at bounding box center [553, 315] width 54 height 13
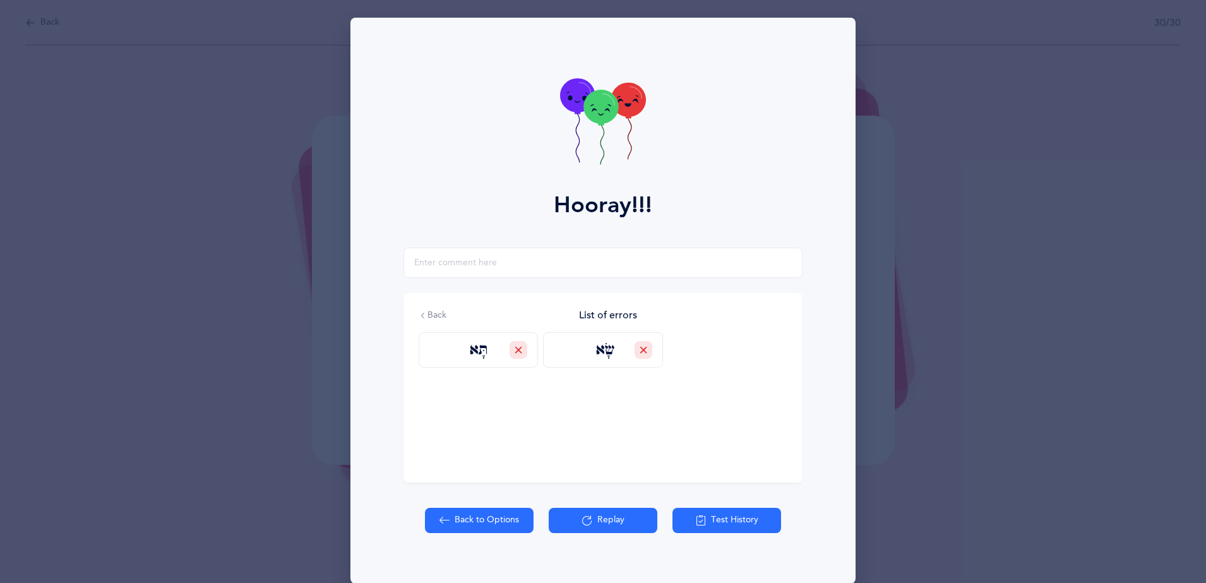
drag, startPoint x: 490, startPoint y: 519, endPoint x: 620, endPoint y: 484, distance: 134.7
click at [620, 482] on div "Hooray!!! Accuracy View Errors 93% You got 28/30 right! Great Job! You are an a…" at bounding box center [602, 301] width 505 height 566
click at [610, 514] on button "Replay" at bounding box center [602, 519] width 109 height 25
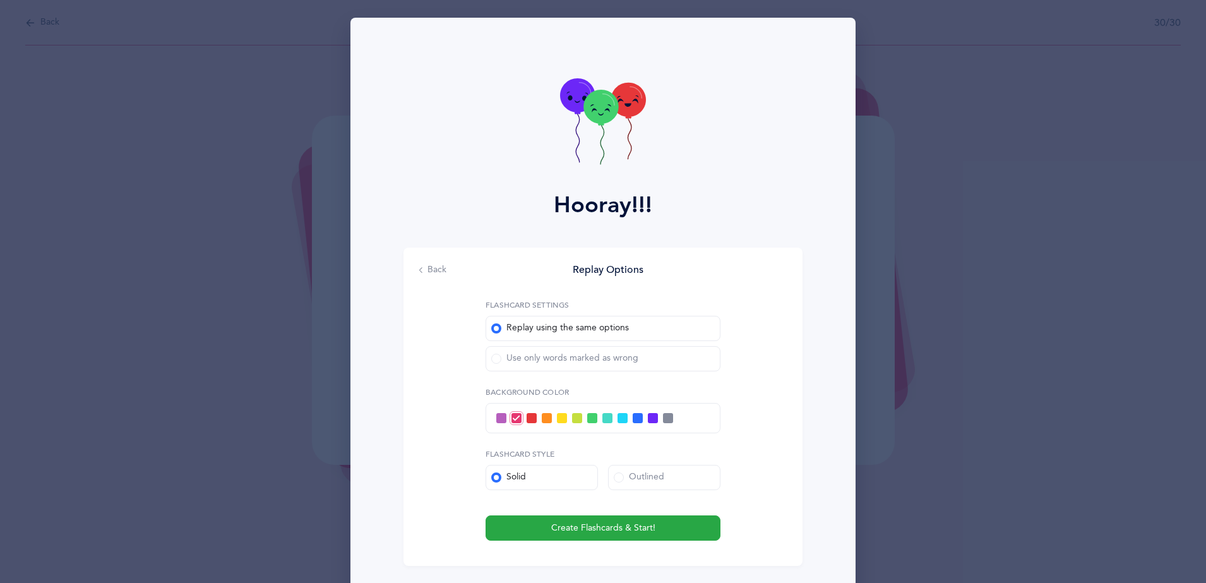
click at [600, 357] on div "Use only words marked as wrong" at bounding box center [564, 358] width 147 height 13
click at [0, 0] on input "Use only words marked as wrong" at bounding box center [0, 0] width 0 height 0
click at [602, 324] on div "Replay using the same options" at bounding box center [560, 328] width 138 height 13
click at [0, 0] on input "Replay using the same options" at bounding box center [0, 0] width 0 height 0
click at [637, 531] on span "Create Flashcards & Start!" at bounding box center [603, 527] width 104 height 13
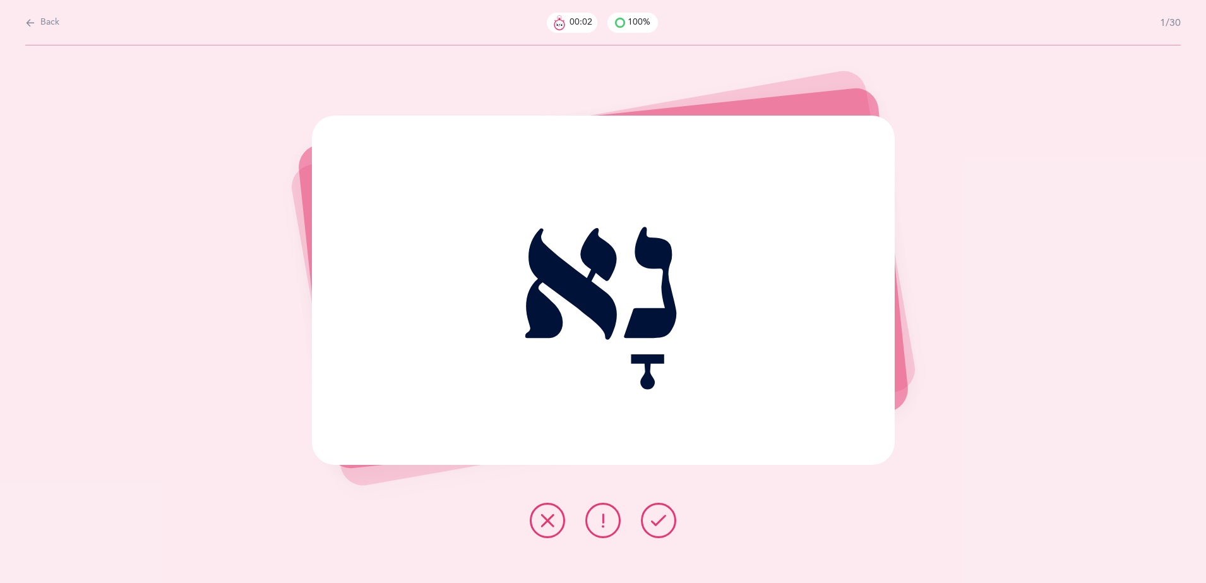
click at [662, 516] on icon at bounding box center [658, 520] width 15 height 15
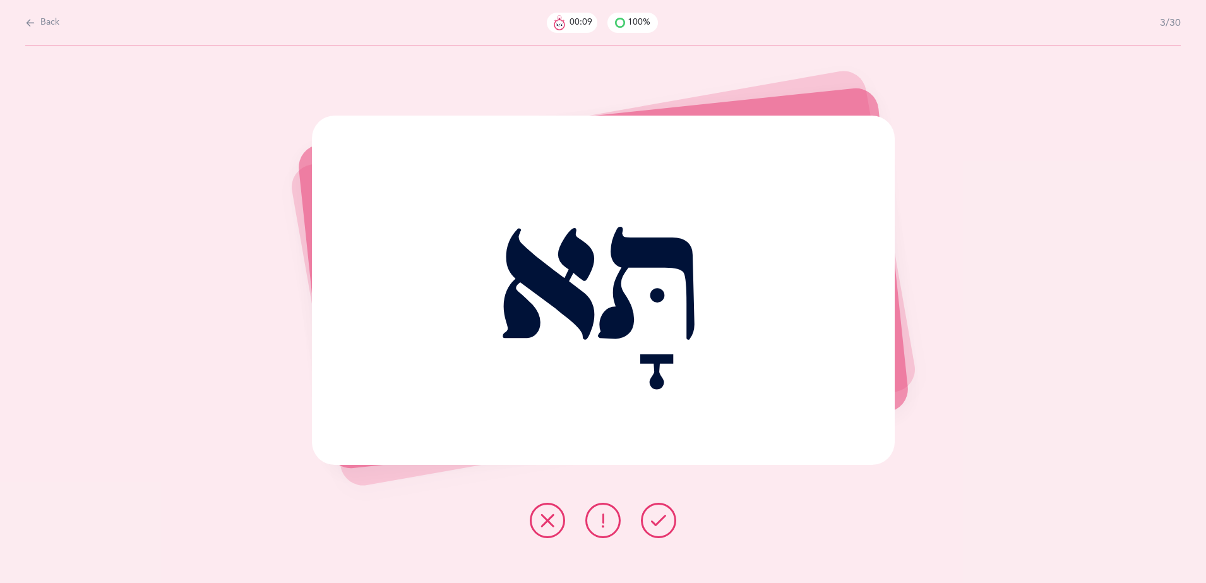
click at [662, 516] on icon at bounding box center [658, 520] width 15 height 15
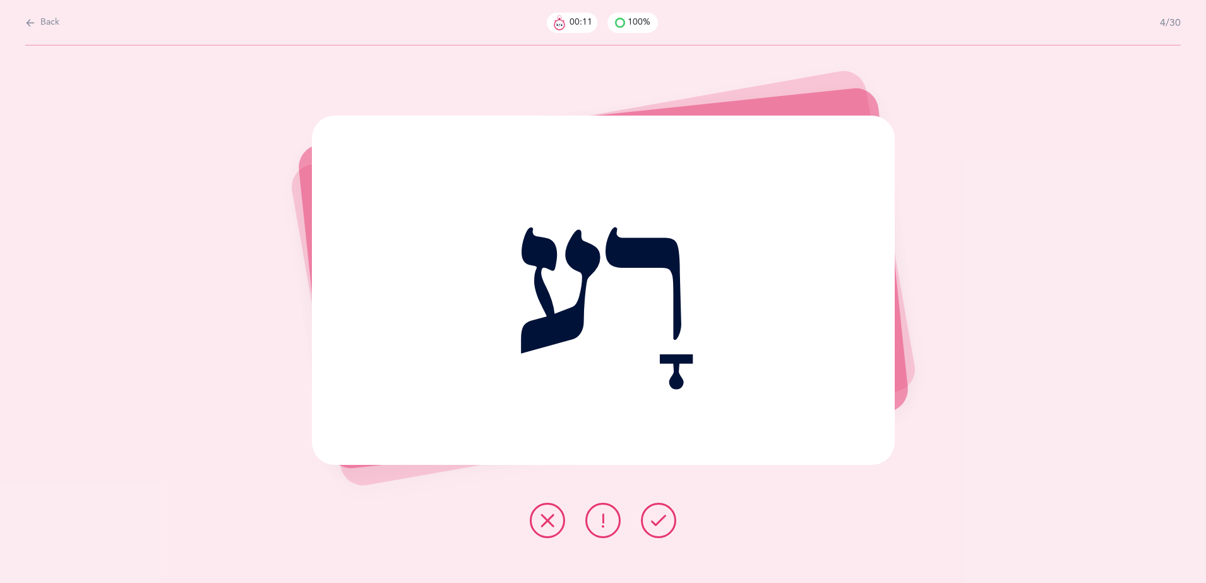
click at [662, 516] on icon at bounding box center [658, 520] width 15 height 15
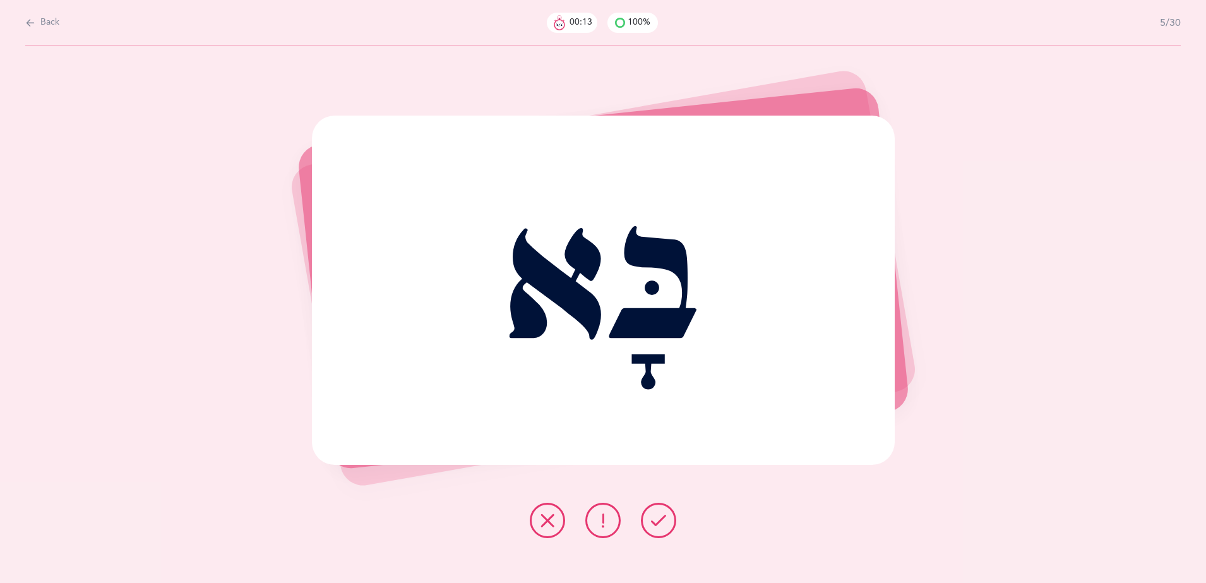
click at [662, 516] on icon at bounding box center [658, 520] width 15 height 15
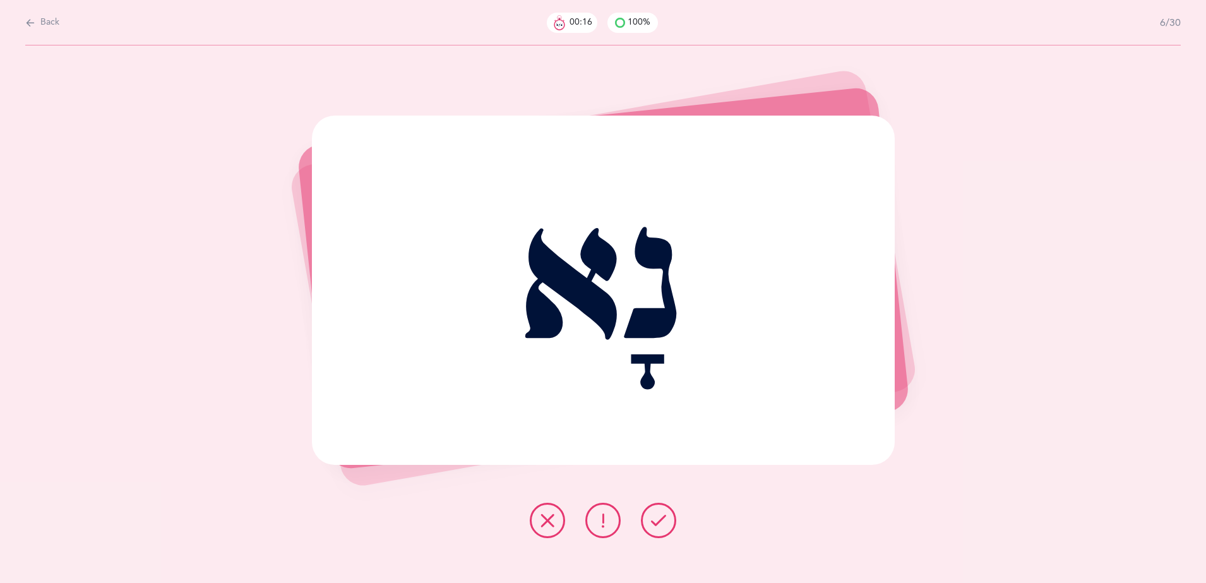
click at [662, 516] on icon at bounding box center [658, 520] width 15 height 15
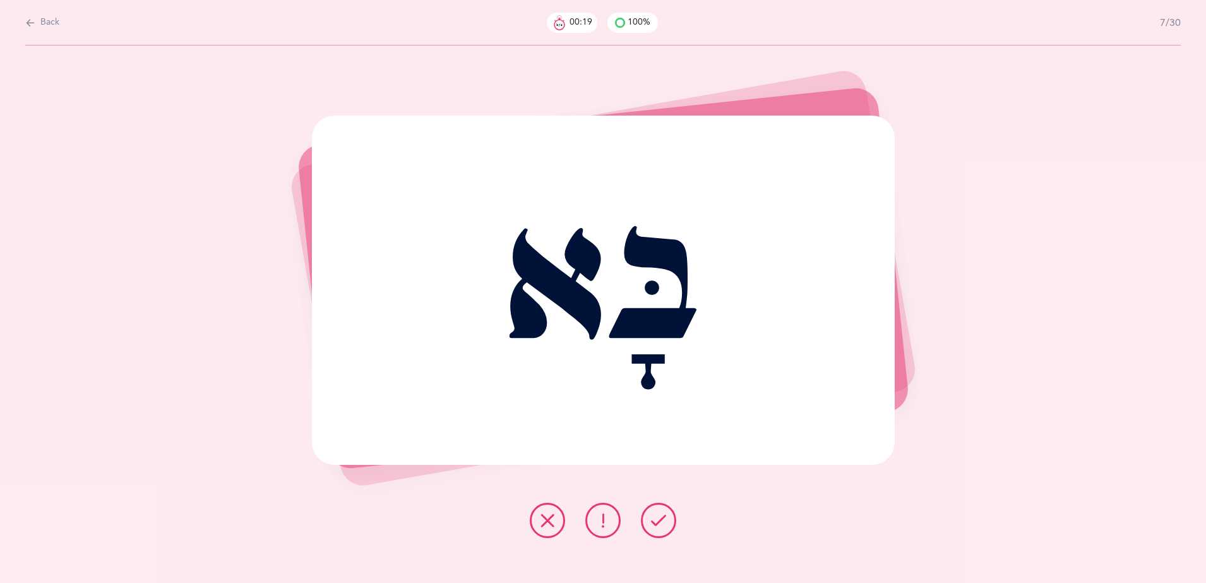
click at [662, 516] on icon at bounding box center [658, 520] width 15 height 15
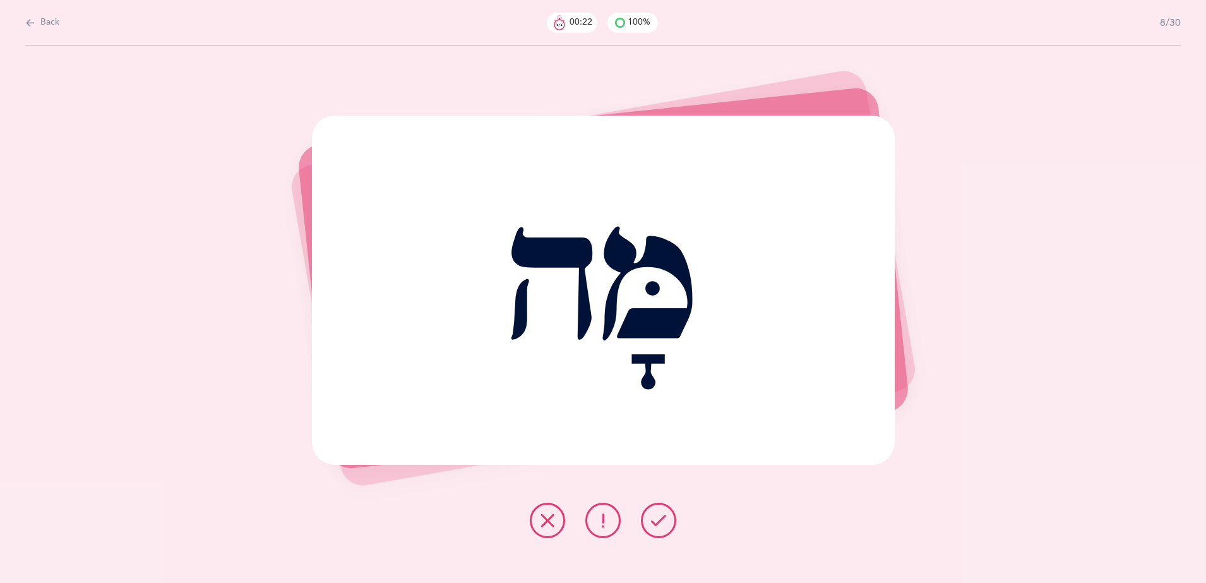
click at [662, 516] on icon at bounding box center [658, 520] width 15 height 15
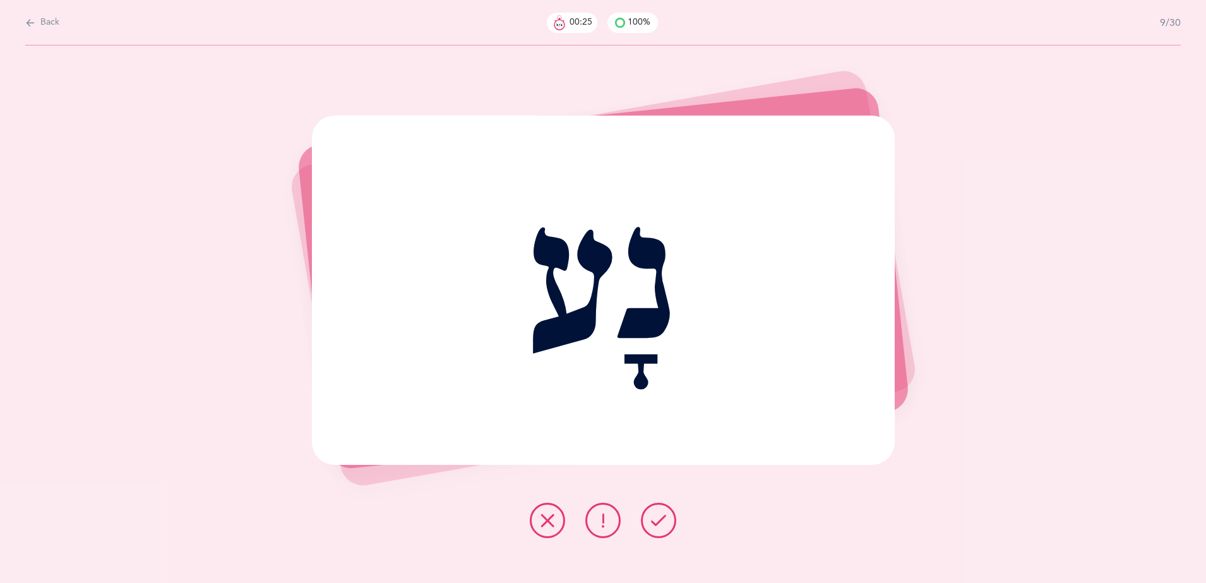
click at [662, 516] on icon at bounding box center [658, 520] width 15 height 15
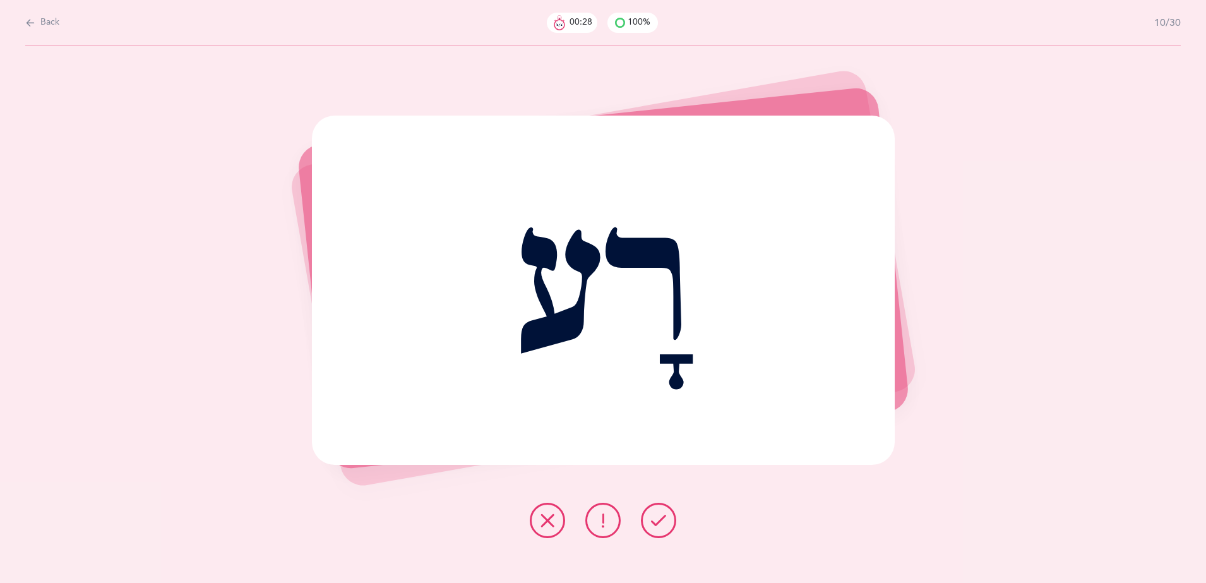
click at [662, 516] on icon at bounding box center [658, 520] width 15 height 15
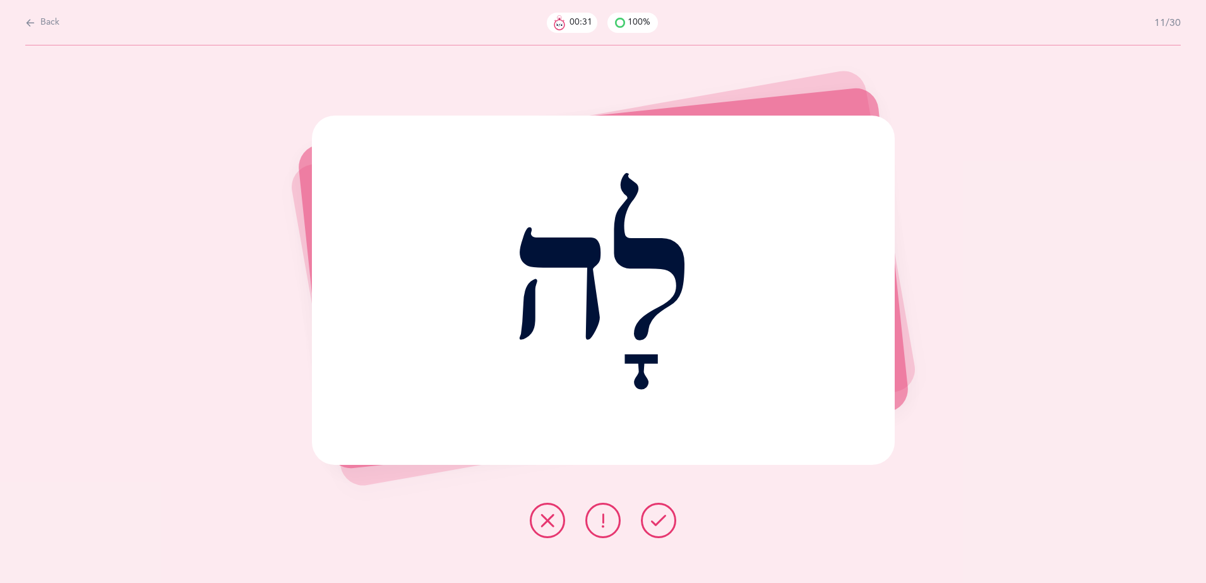
click at [662, 516] on icon at bounding box center [658, 520] width 15 height 15
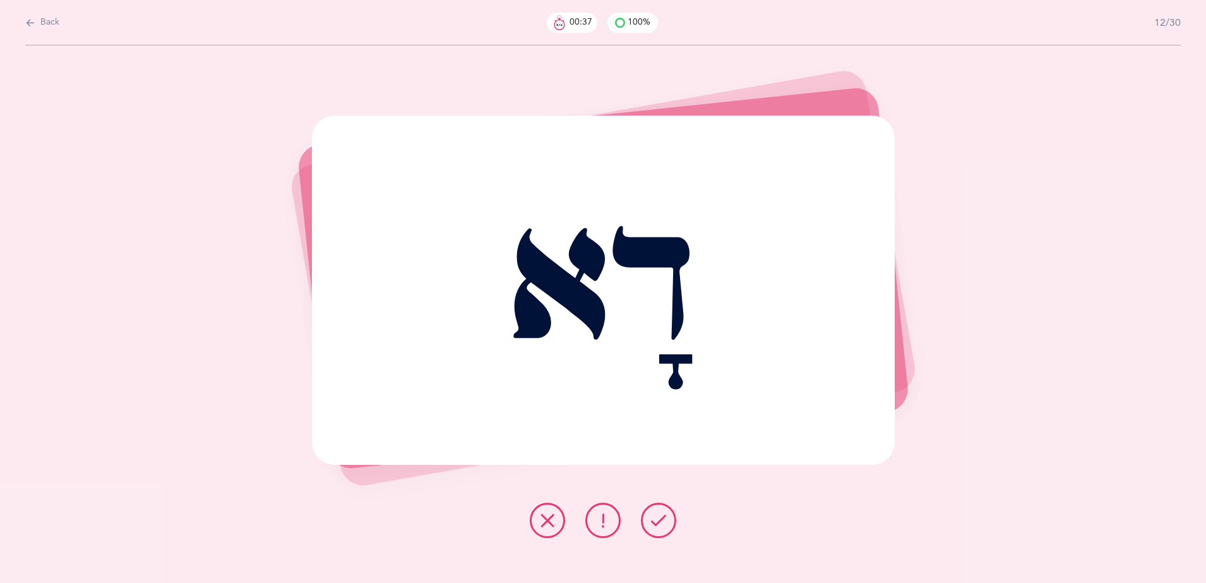
click at [662, 516] on icon at bounding box center [658, 520] width 15 height 15
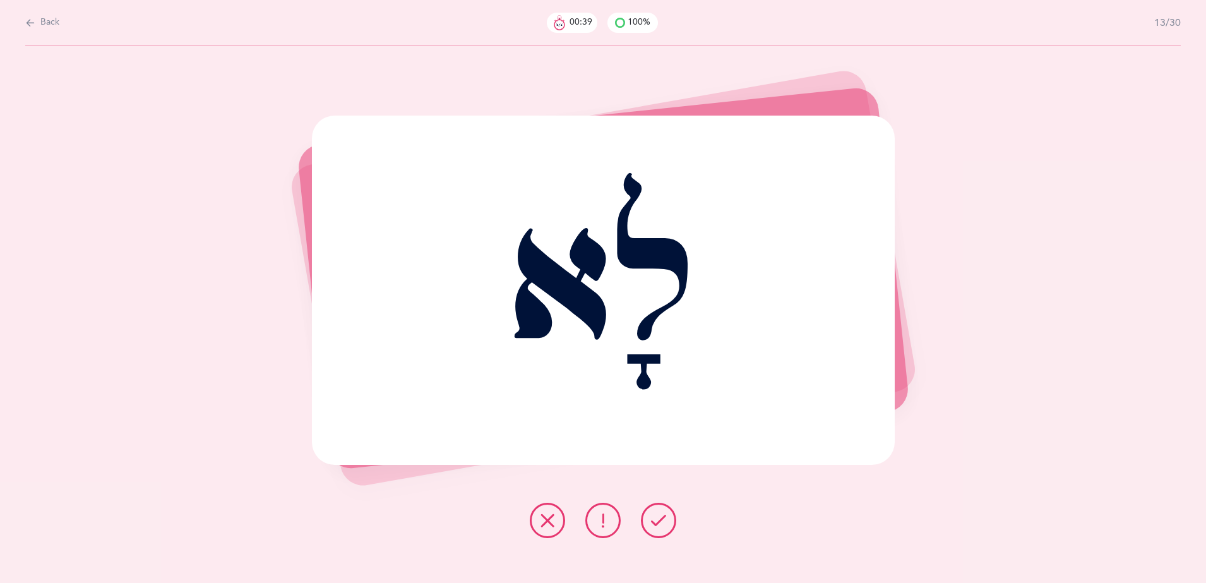
click at [662, 516] on icon at bounding box center [658, 520] width 15 height 15
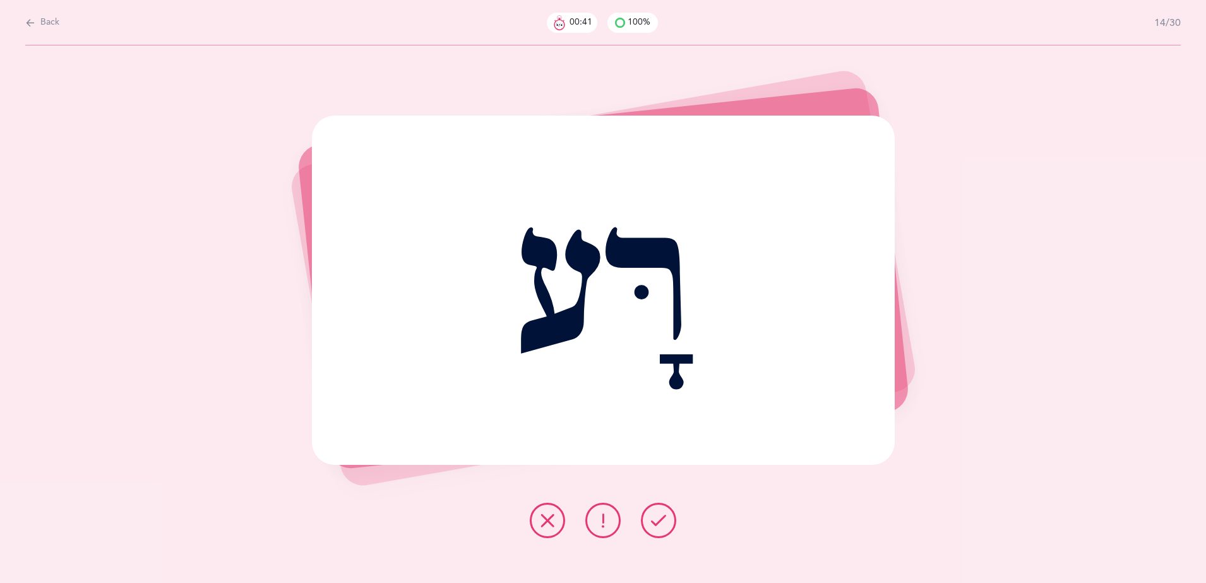
click at [662, 516] on icon at bounding box center [658, 520] width 15 height 15
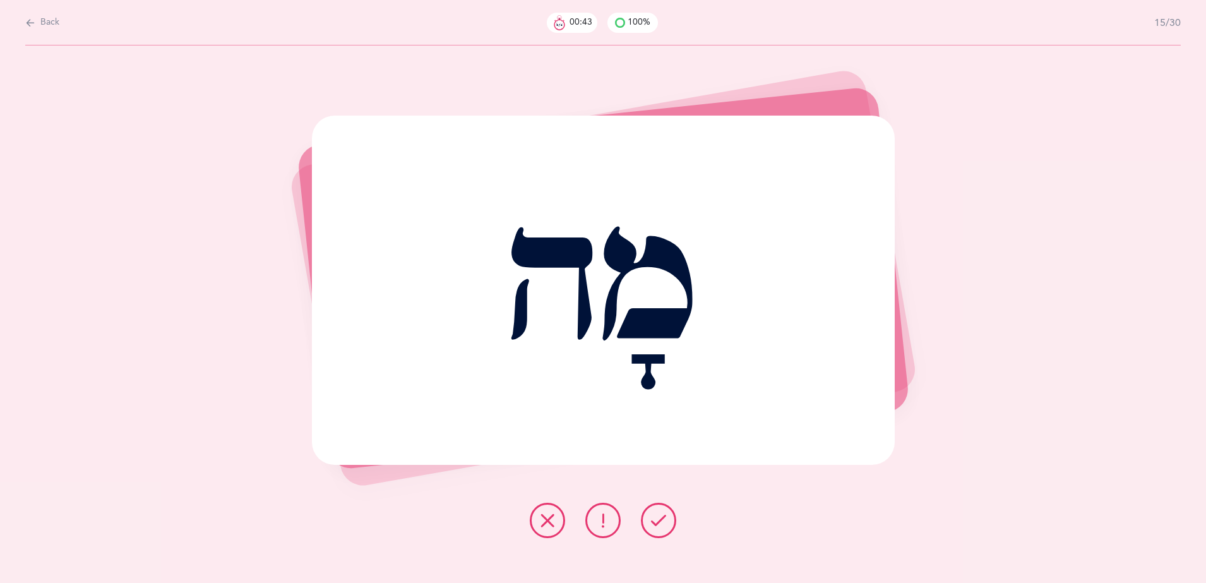
click at [662, 516] on icon at bounding box center [658, 520] width 15 height 15
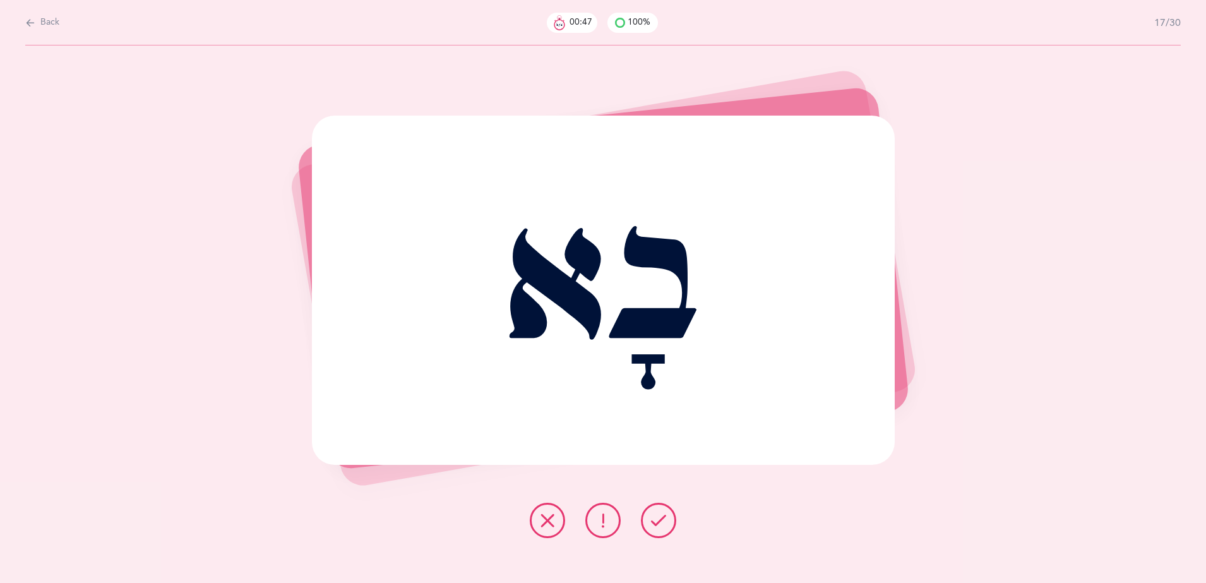
click at [662, 516] on icon at bounding box center [658, 520] width 15 height 15
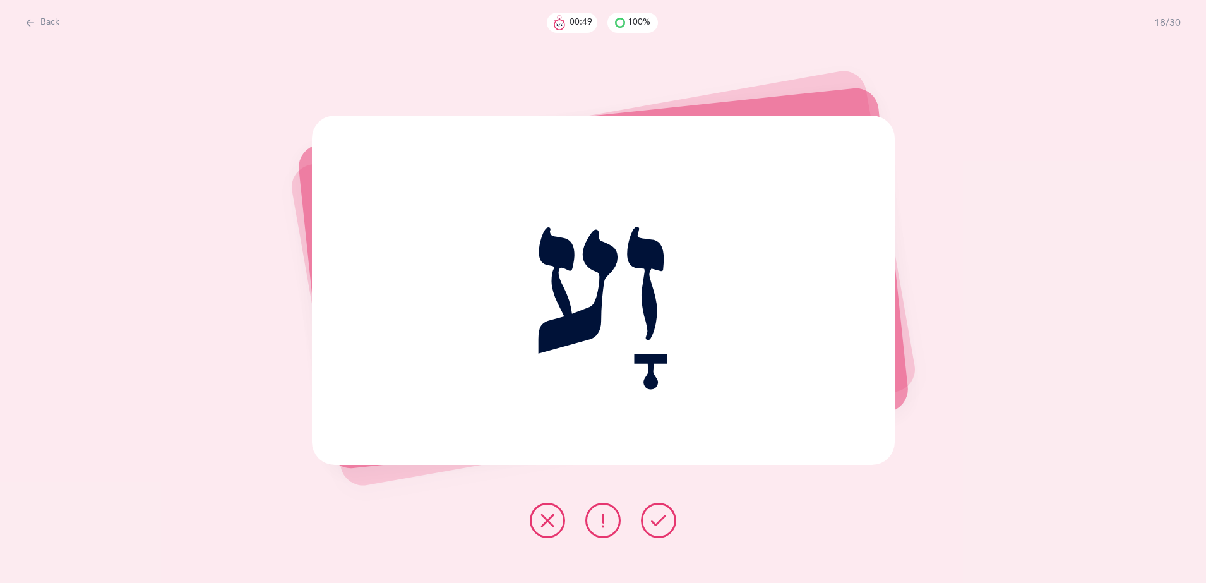
click at [662, 516] on icon at bounding box center [658, 520] width 15 height 15
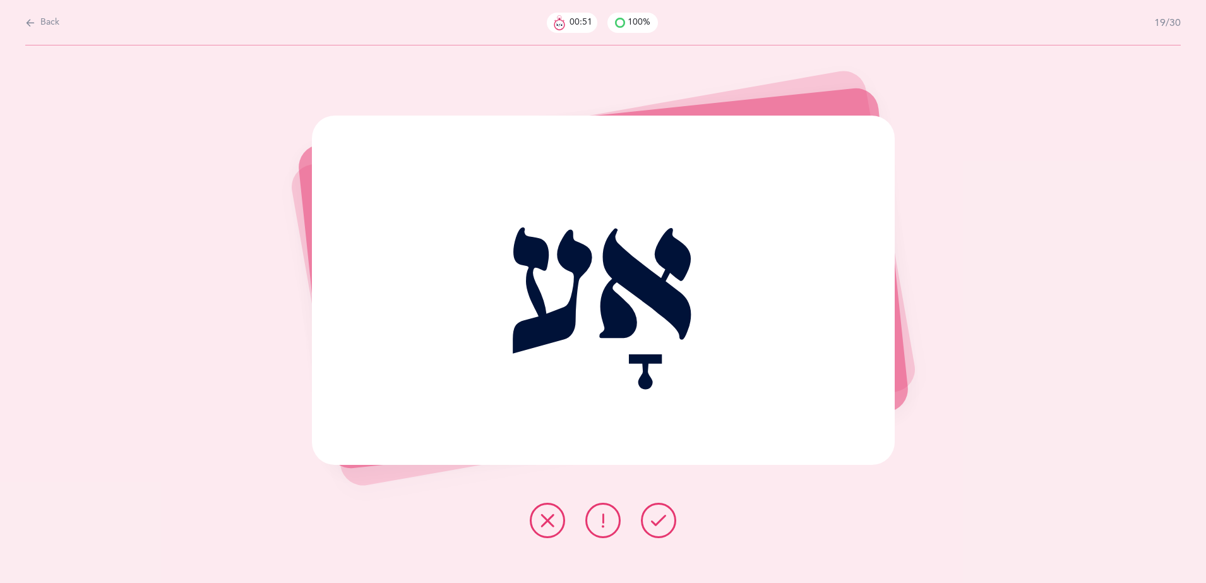
click at [662, 516] on icon at bounding box center [658, 520] width 15 height 15
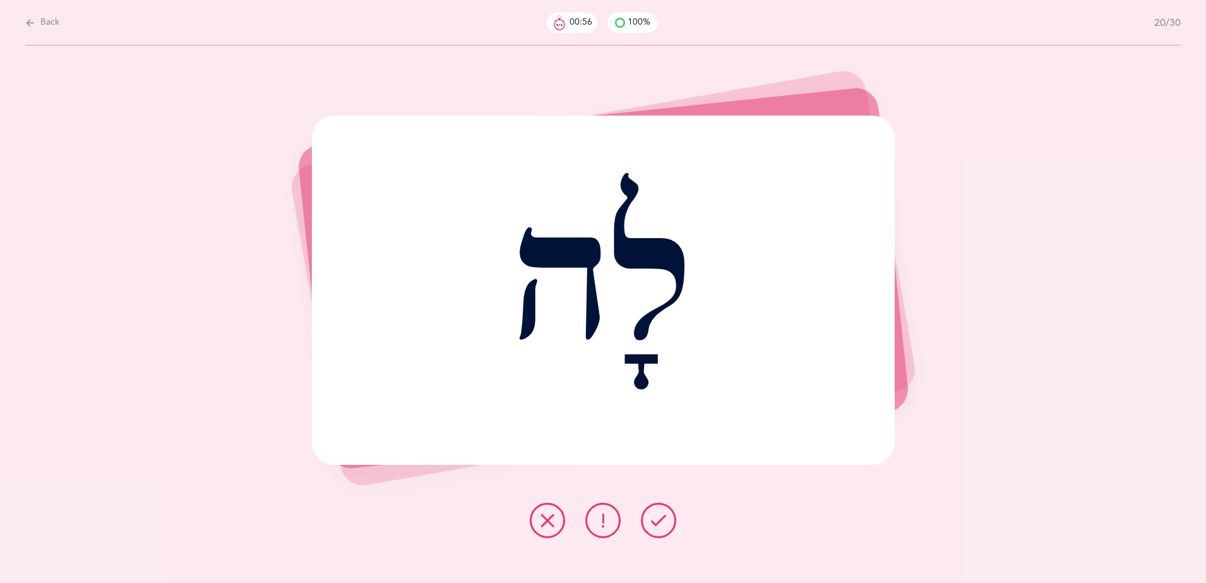
click at [662, 516] on icon at bounding box center [658, 520] width 15 height 15
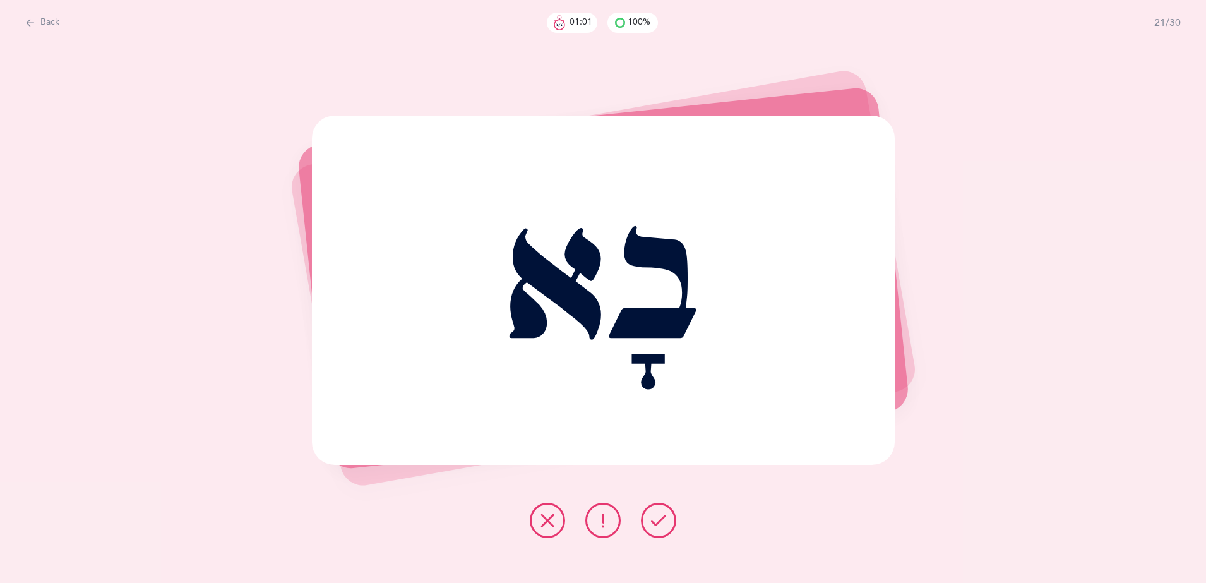
click at [662, 516] on icon at bounding box center [658, 520] width 15 height 15
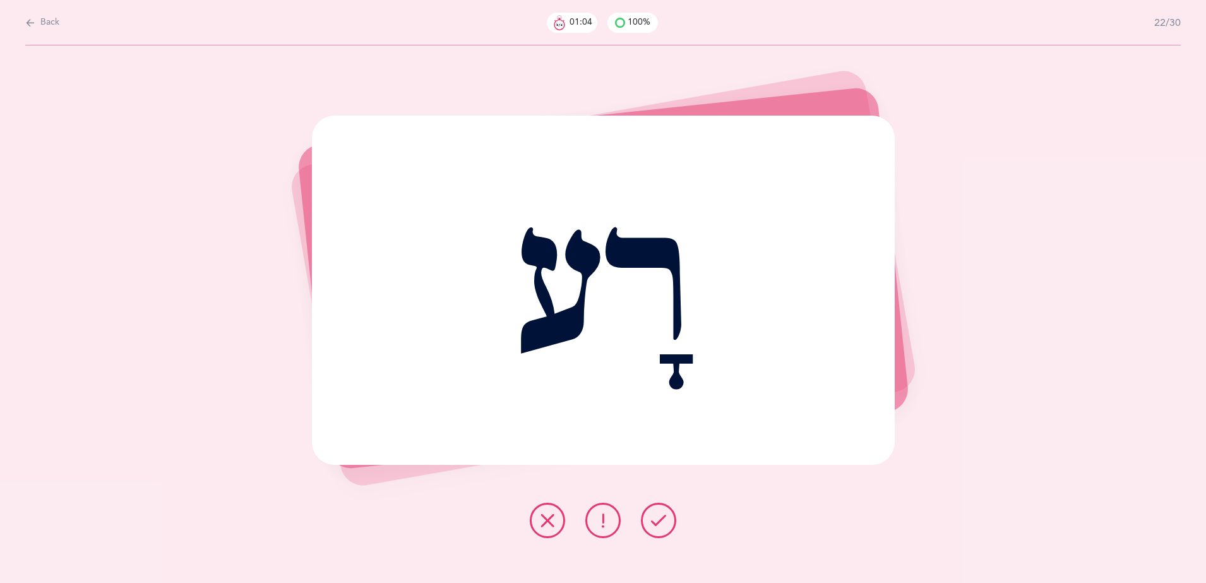
click at [662, 516] on icon at bounding box center [658, 520] width 15 height 15
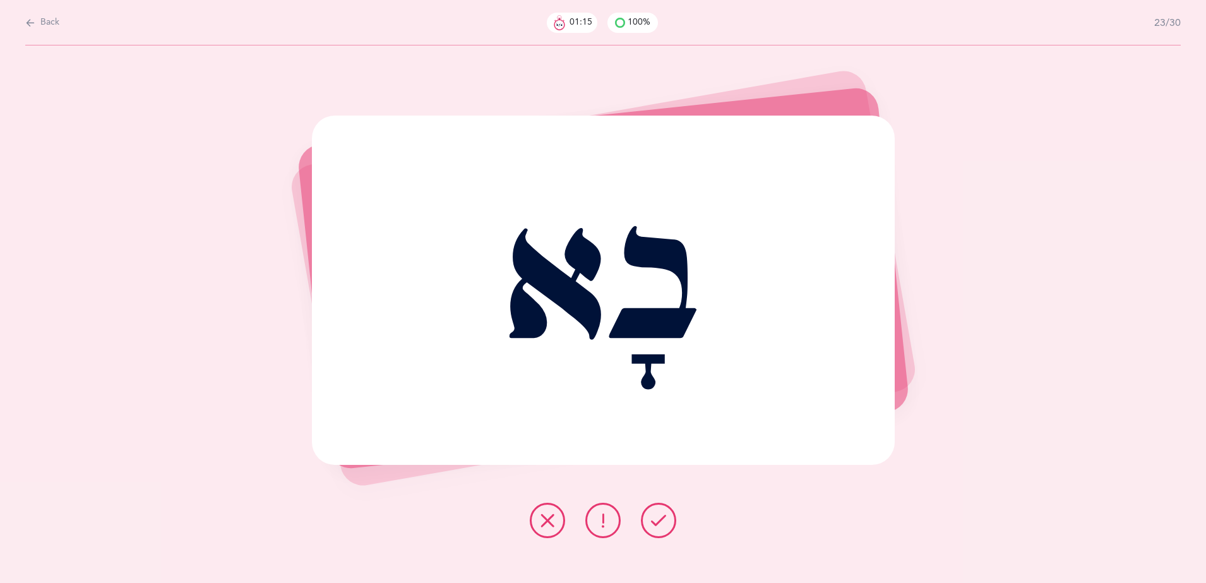
click at [662, 516] on icon at bounding box center [658, 520] width 15 height 15
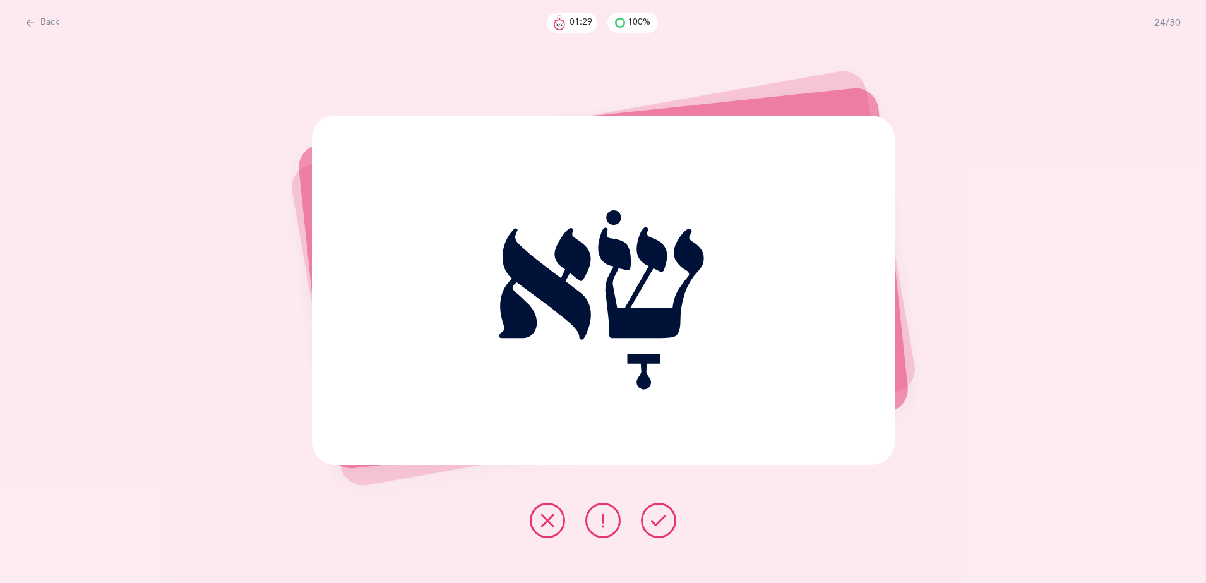
click at [601, 521] on icon at bounding box center [602, 520] width 15 height 15
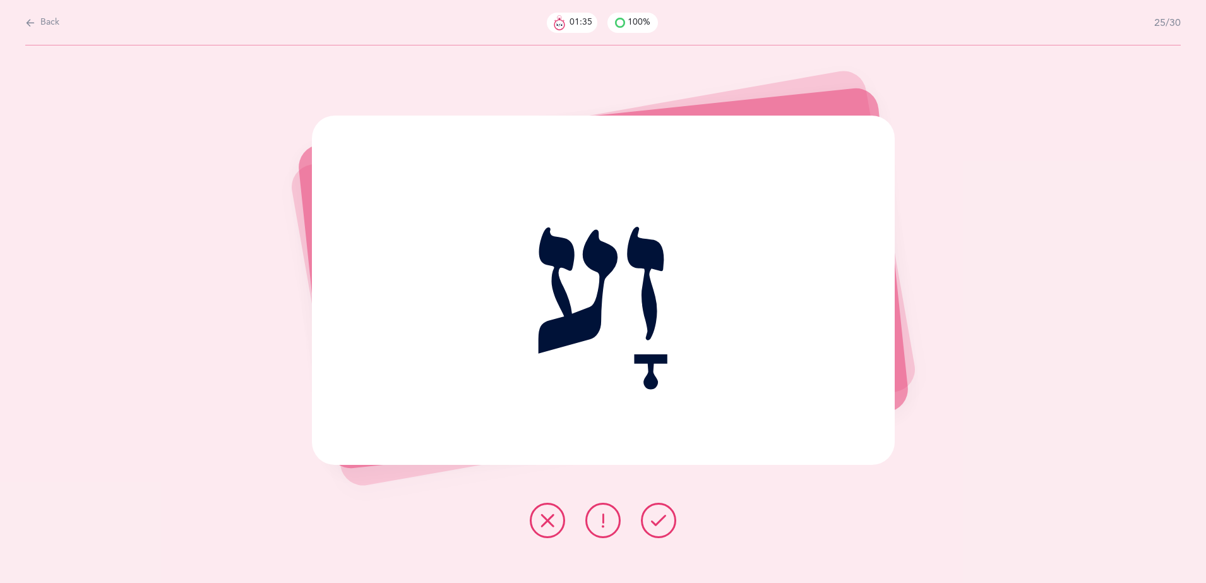
click at [664, 518] on icon at bounding box center [658, 520] width 15 height 15
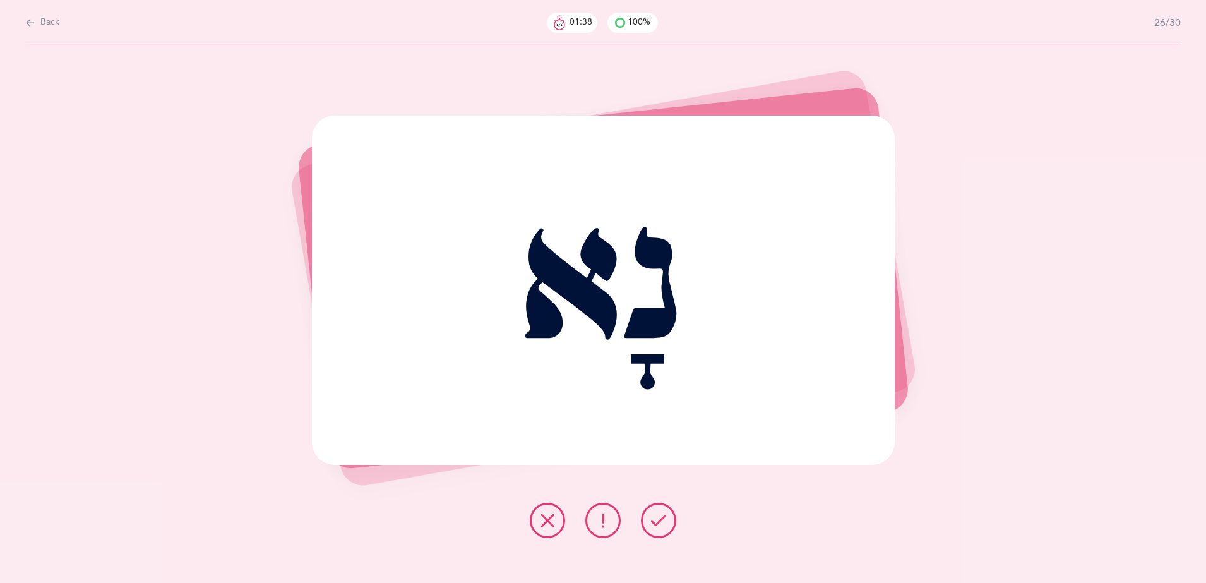
click at [664, 518] on icon at bounding box center [658, 520] width 15 height 15
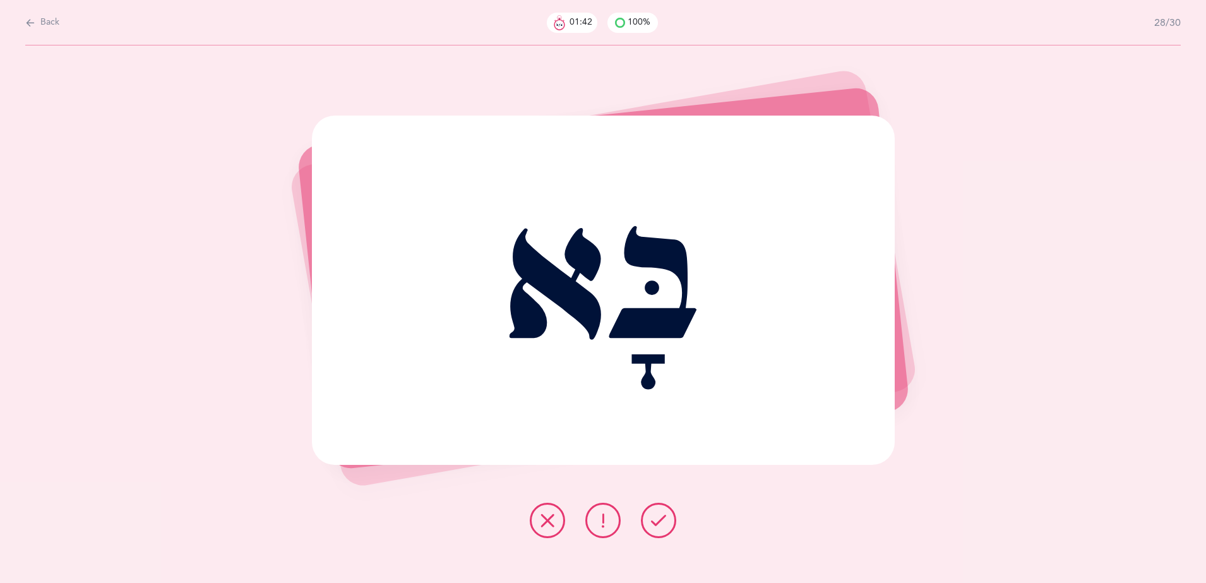
click at [664, 518] on icon at bounding box center [658, 520] width 15 height 15
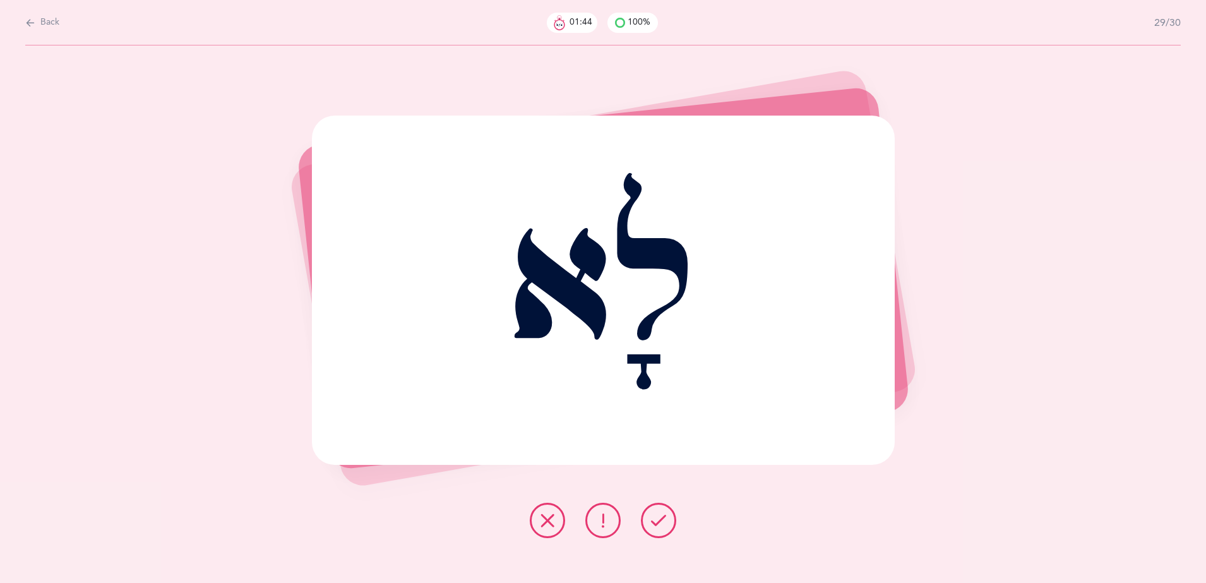
click at [664, 518] on icon at bounding box center [658, 520] width 15 height 15
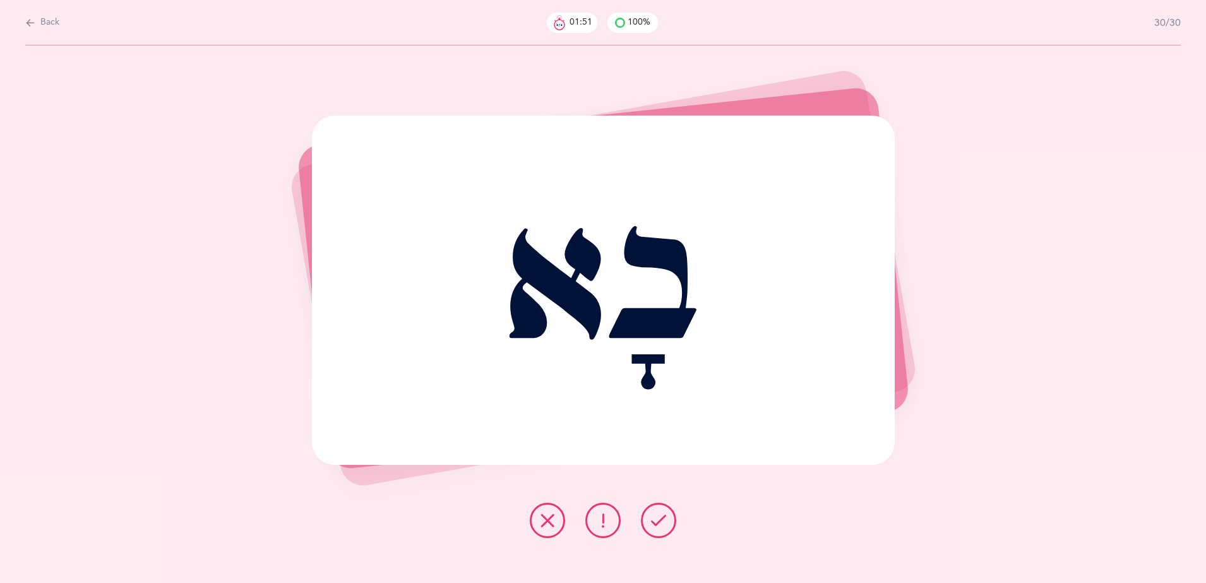
click at [664, 518] on icon at bounding box center [658, 520] width 15 height 15
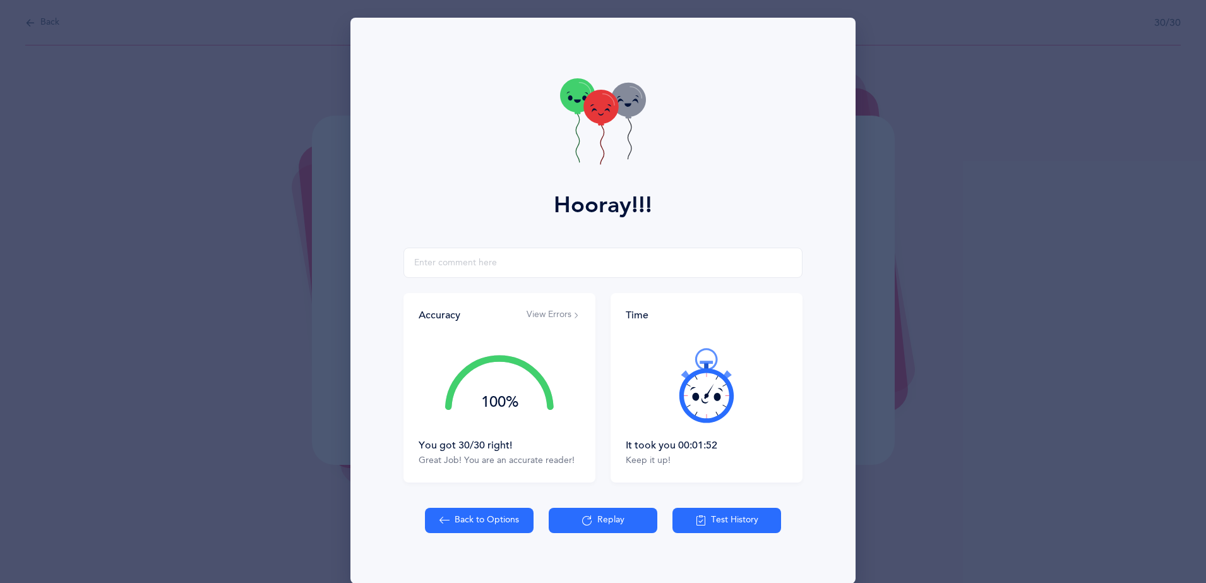
click at [570, 456] on div "Great Job! You are an accurate reader!" at bounding box center [499, 460] width 162 height 13
click at [490, 535] on div "Back to Options Replay Test History" at bounding box center [603, 545] width 490 height 76
click at [482, 518] on button "Back to Options" at bounding box center [479, 519] width 109 height 25
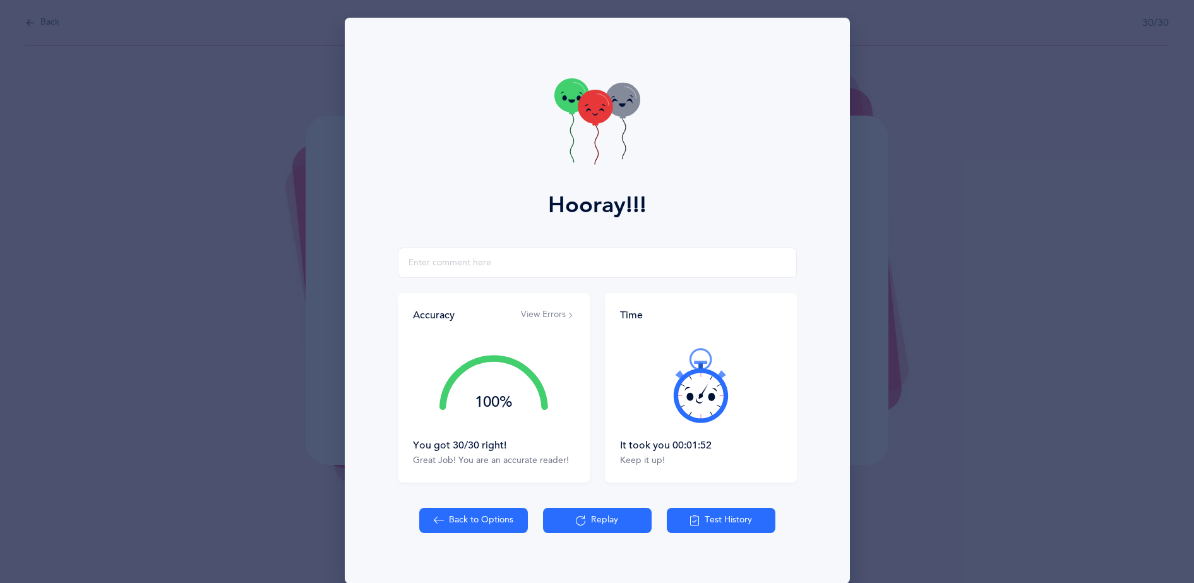
select select "28"
select select "1"
select select "single"
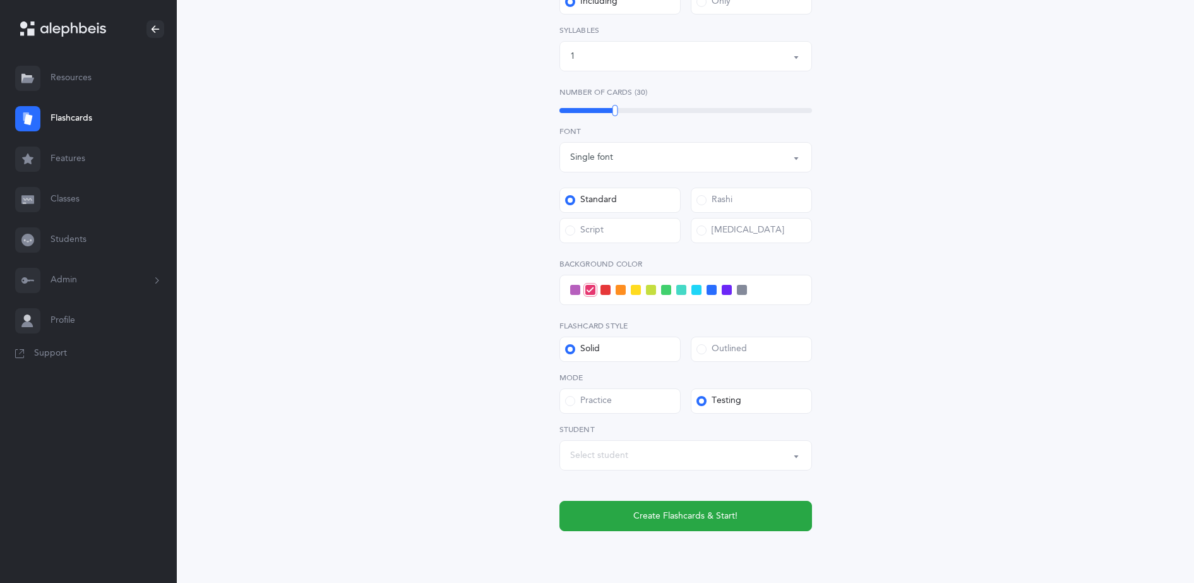
scroll to position [398, 0]
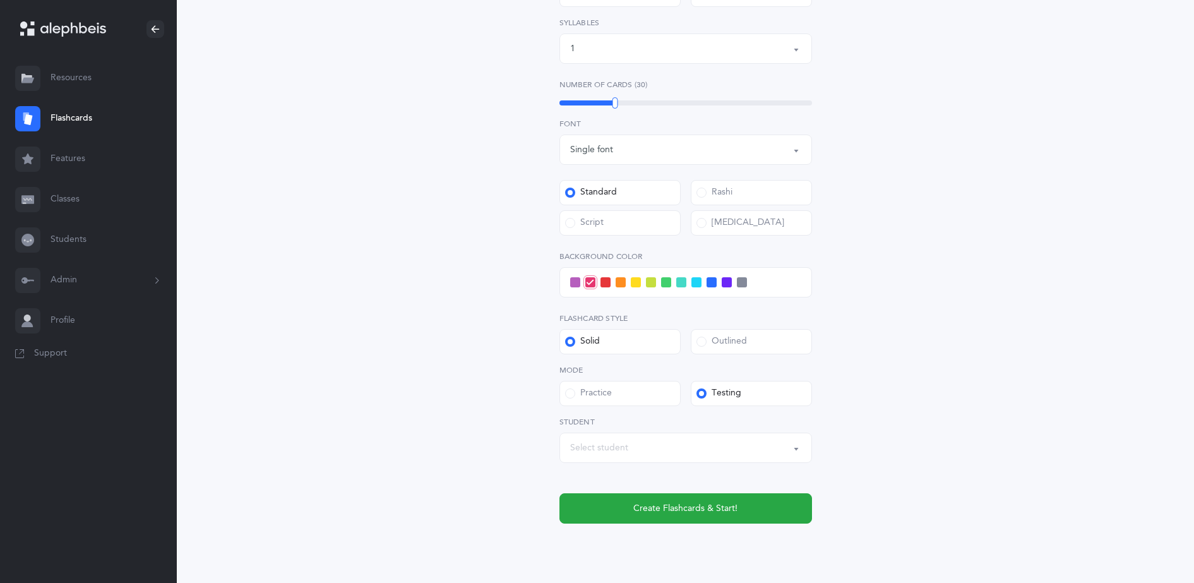
click at [761, 451] on div "Select student" at bounding box center [685, 447] width 231 height 21
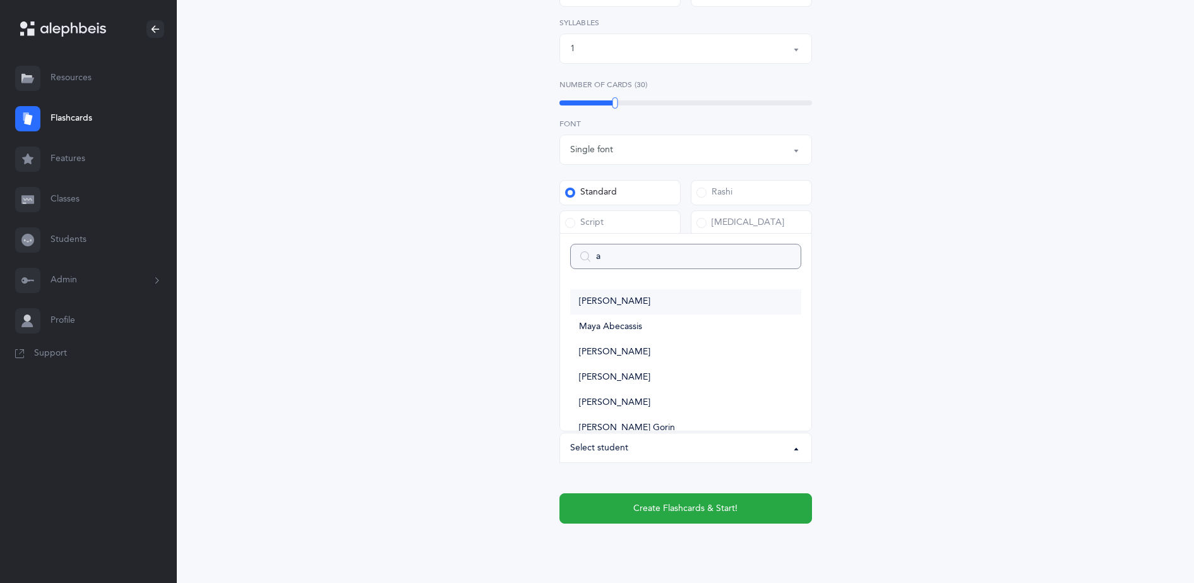
type input "a"
click at [708, 294] on link "[PERSON_NAME]" at bounding box center [685, 301] width 231 height 25
select select "10425"
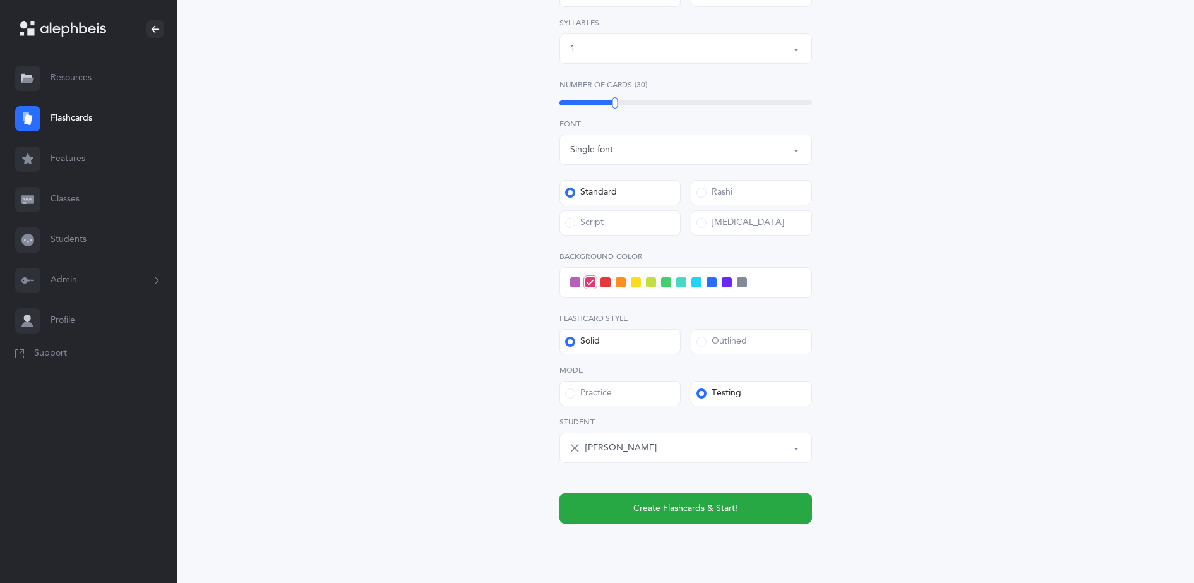
click at [698, 286] on span at bounding box center [696, 282] width 10 height 10
click at [0, 0] on input "checkbox" at bounding box center [0, 0] width 0 height 0
click at [709, 511] on span "Create Flashcards & Start!" at bounding box center [685, 508] width 104 height 13
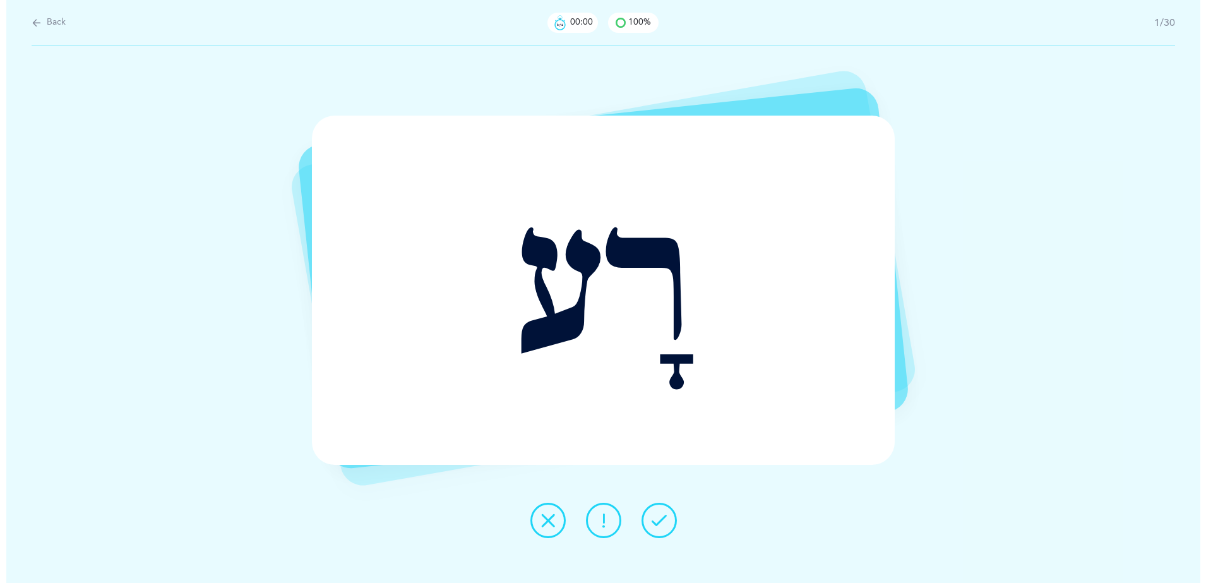
scroll to position [0, 0]
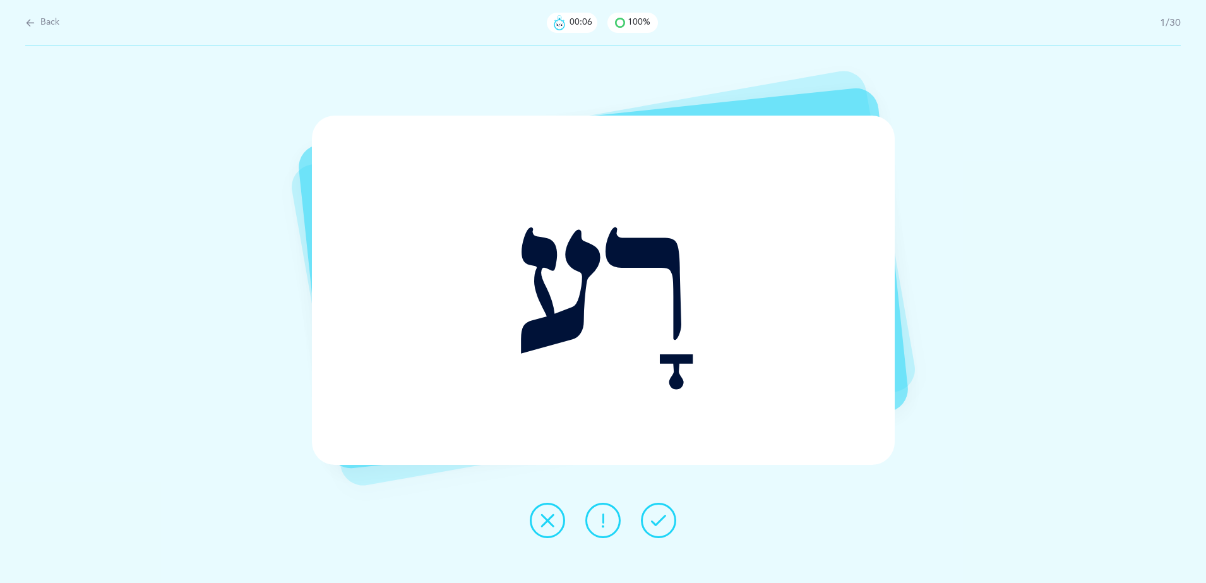
click at [668, 516] on button at bounding box center [658, 519] width 35 height 35
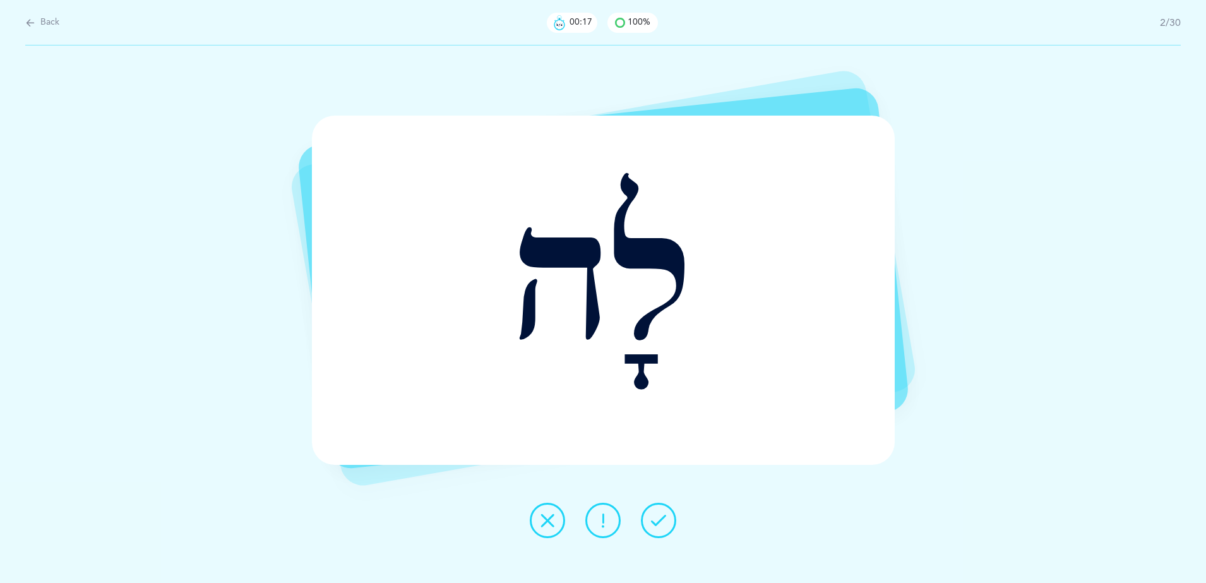
click at [659, 528] on button at bounding box center [658, 519] width 35 height 35
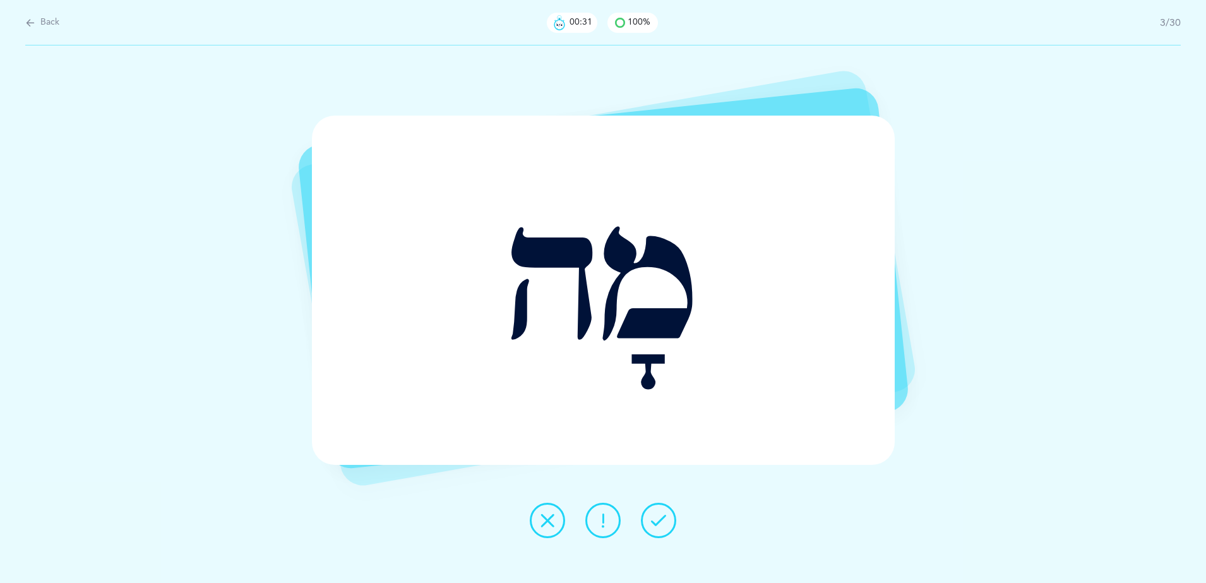
click at [571, 389] on div "מָה" at bounding box center [603, 291] width 583 height 350
click at [642, 398] on div "מָה" at bounding box center [603, 291] width 583 height 350
click at [607, 514] on icon at bounding box center [602, 520] width 15 height 15
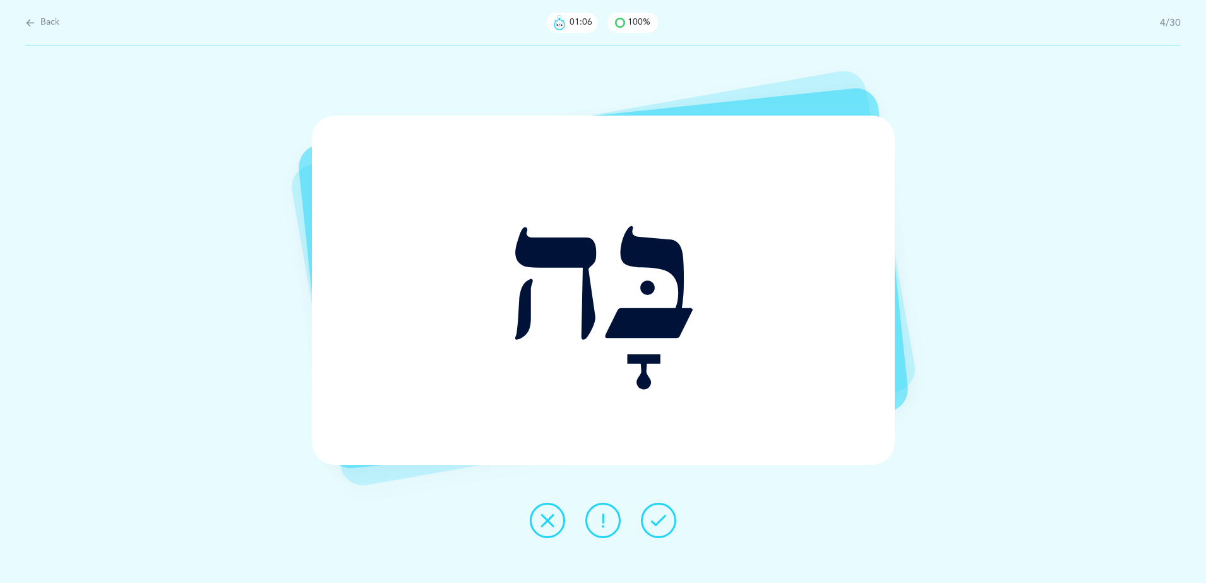
drag, startPoint x: 663, startPoint y: 520, endPoint x: 634, endPoint y: 483, distance: 47.2
click at [634, 483] on div "בָּה Report incorrect word" at bounding box center [603, 313] width 1206 height 537
click at [656, 525] on icon at bounding box center [658, 520] width 15 height 15
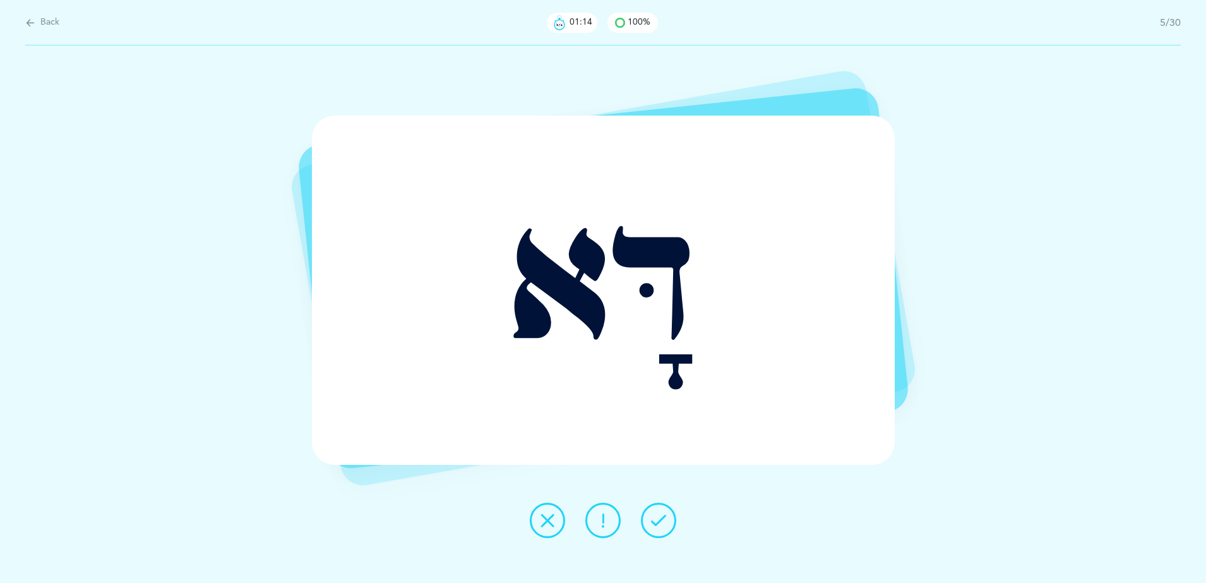
click at [656, 525] on icon at bounding box center [658, 520] width 15 height 15
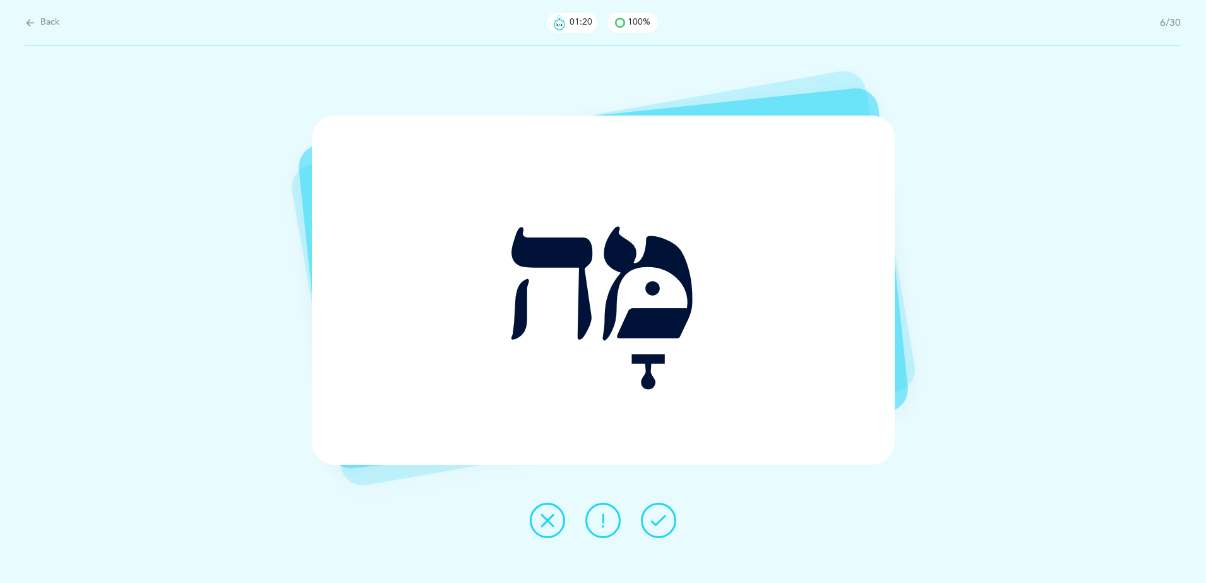
click at [656, 525] on icon at bounding box center [658, 520] width 15 height 15
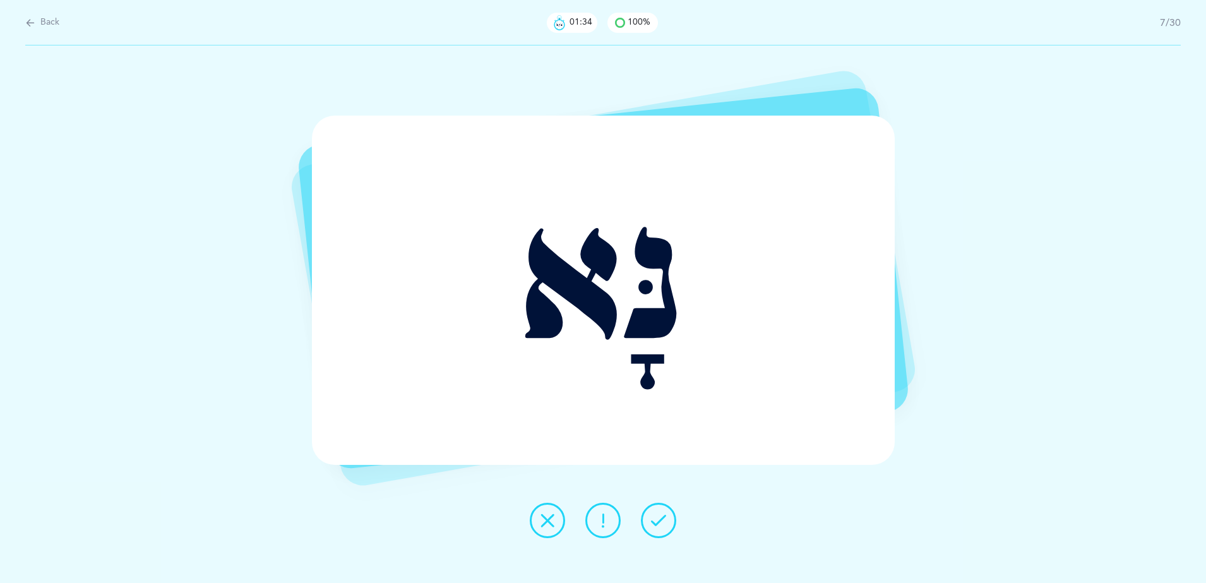
click at [656, 525] on icon at bounding box center [658, 520] width 15 height 15
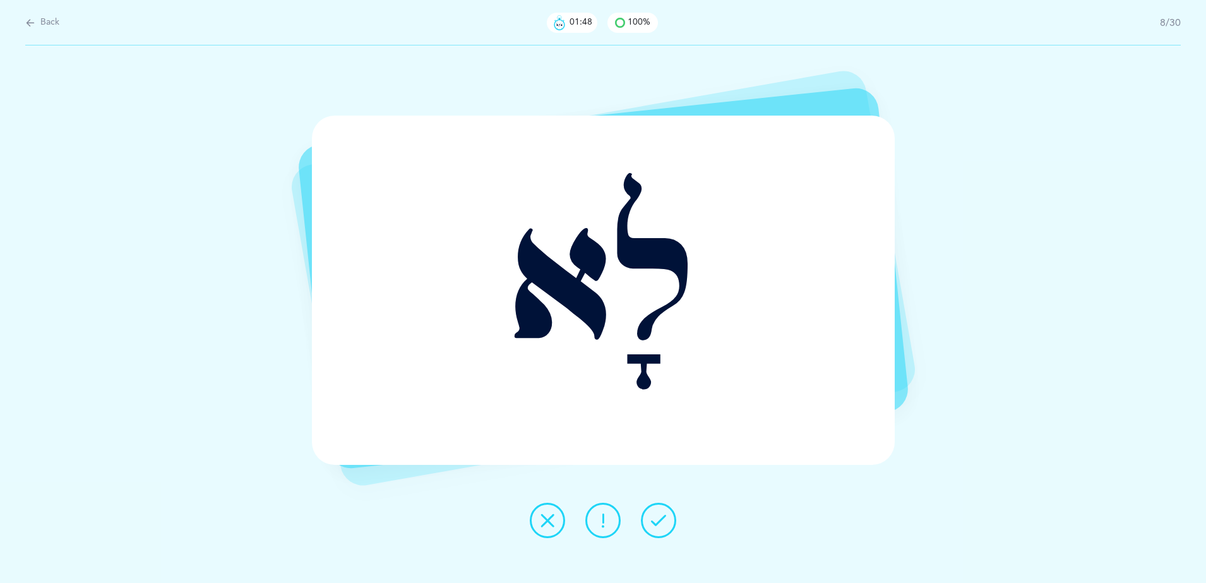
click at [656, 525] on icon at bounding box center [658, 520] width 15 height 15
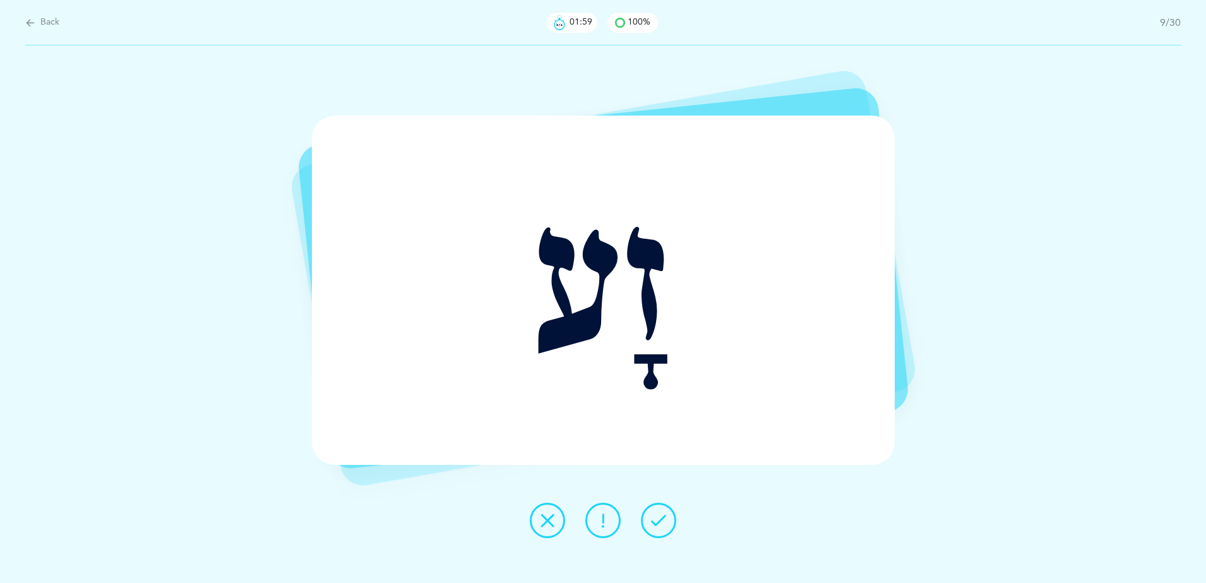
click at [656, 525] on icon at bounding box center [658, 520] width 15 height 15
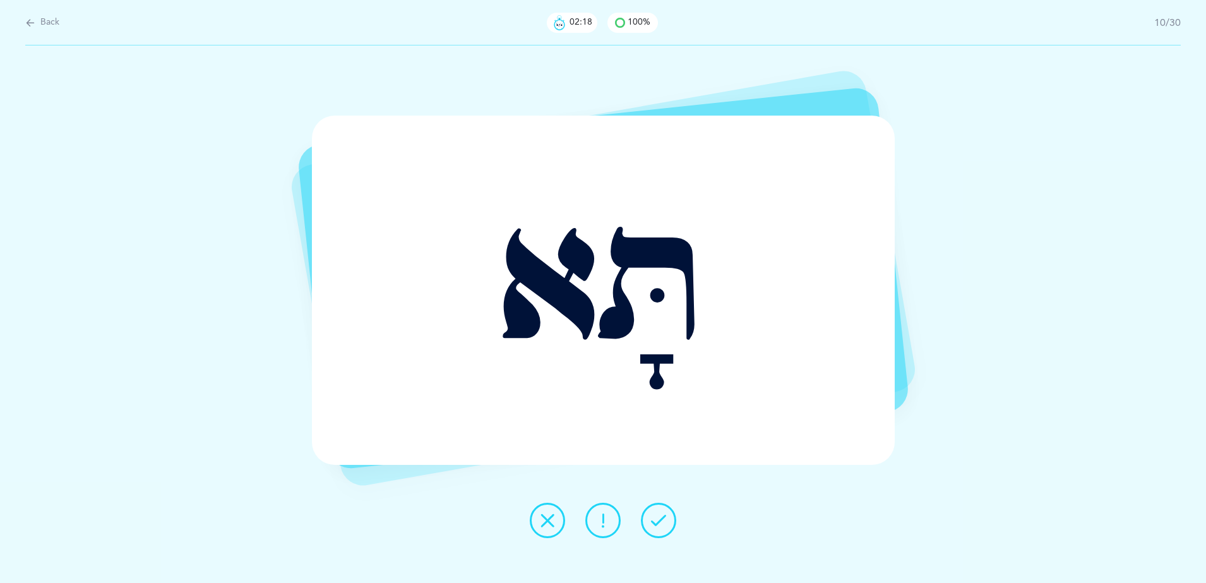
click at [528, 522] on div at bounding box center [602, 519] width 167 height 35
click at [546, 520] on icon at bounding box center [547, 520] width 15 height 15
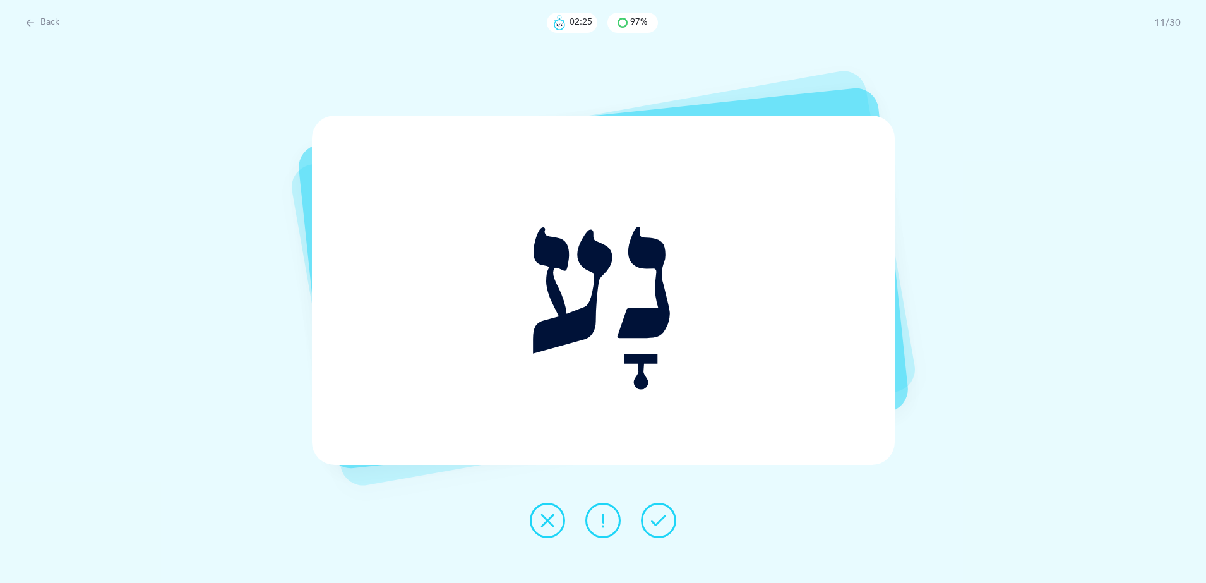
click at [651, 521] on icon at bounding box center [658, 520] width 15 height 15
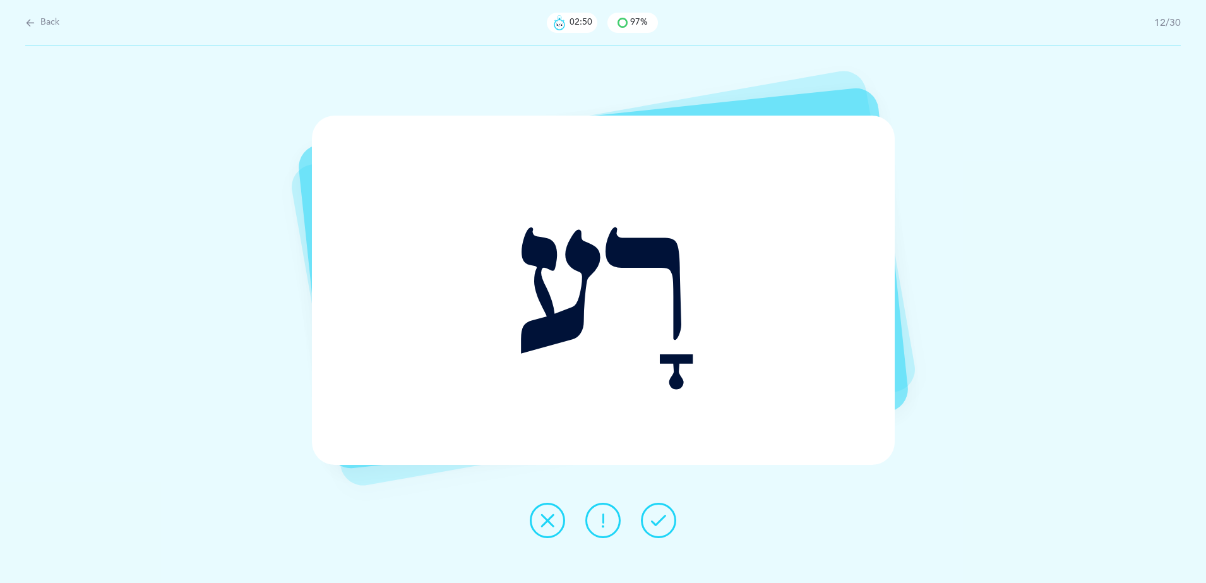
click at [653, 532] on button at bounding box center [658, 519] width 35 height 35
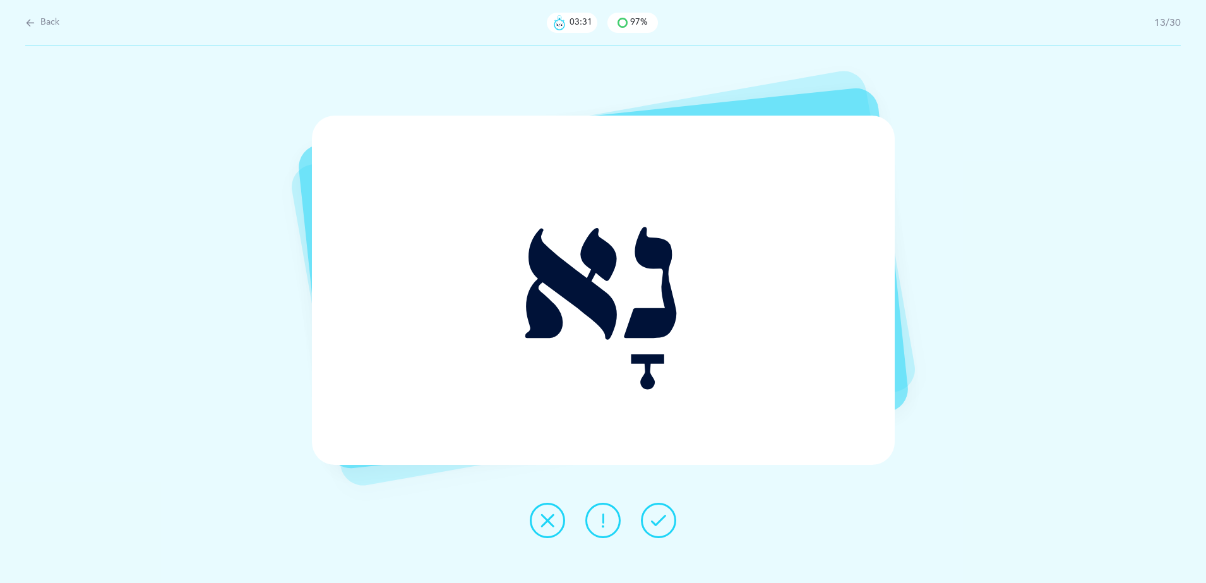
click at [655, 523] on icon at bounding box center [658, 520] width 15 height 15
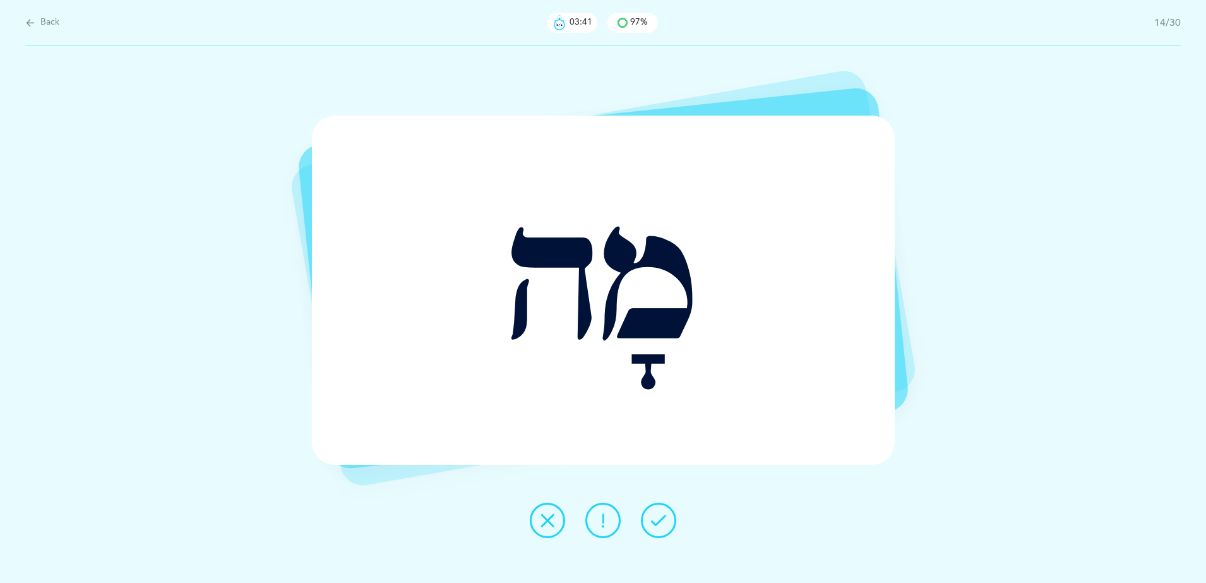
click at [603, 523] on icon at bounding box center [602, 520] width 15 height 15
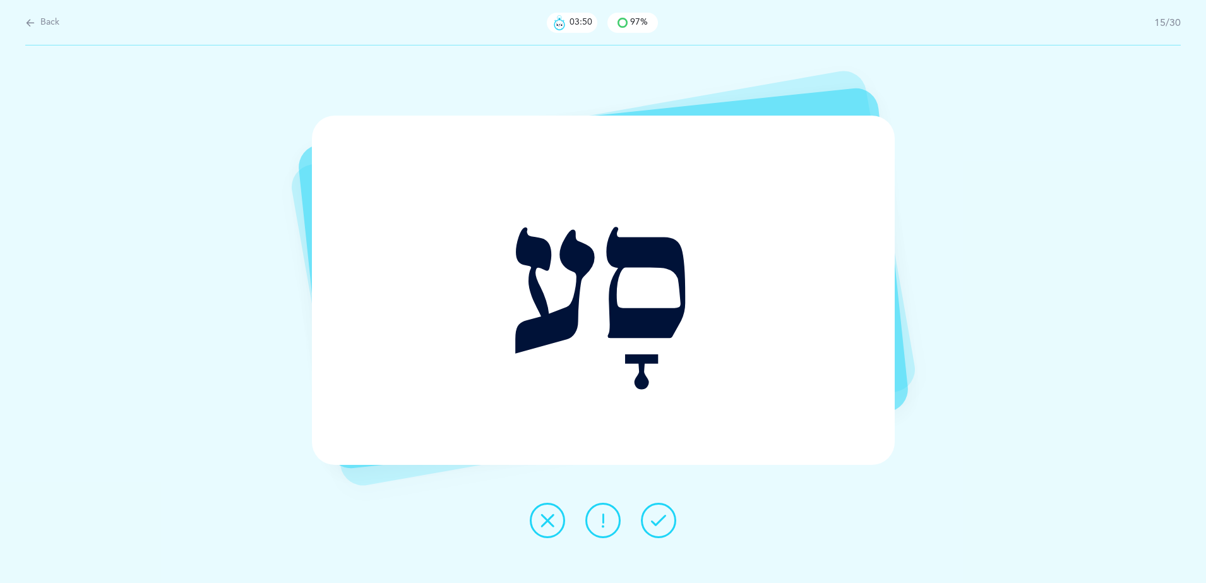
click at [661, 522] on icon at bounding box center [658, 520] width 15 height 15
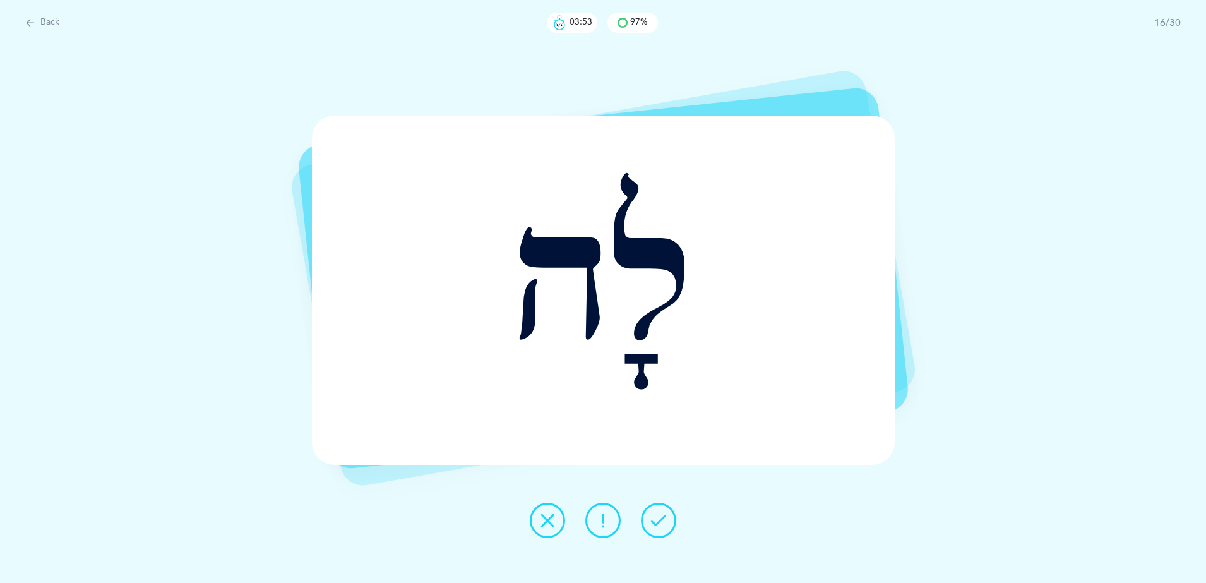
click at [661, 522] on icon at bounding box center [658, 520] width 15 height 15
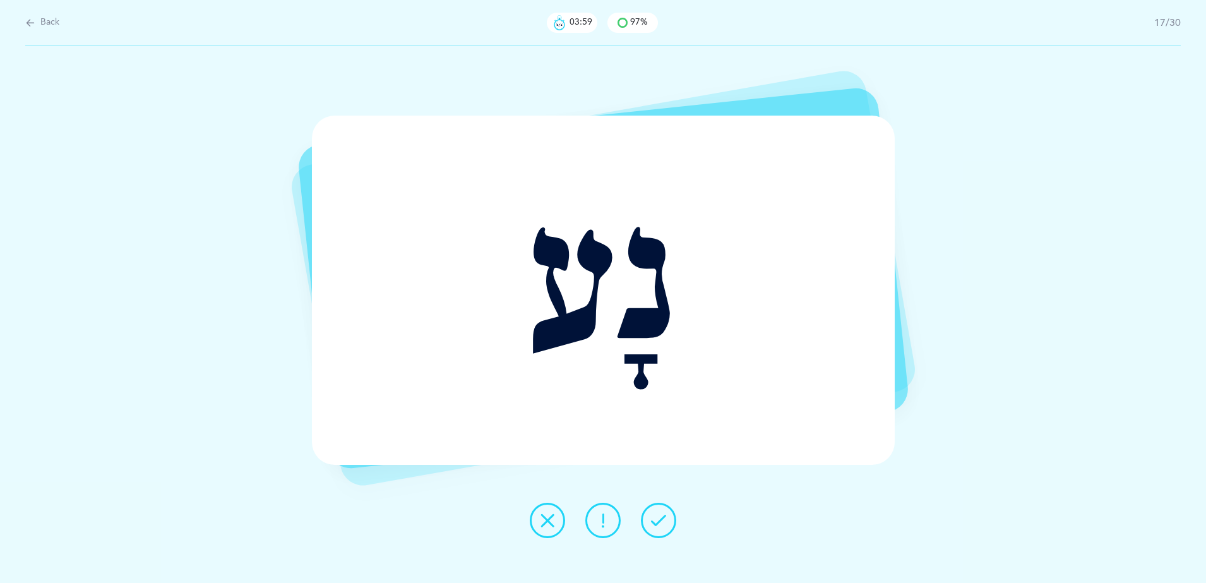
click at [661, 522] on icon at bounding box center [658, 520] width 15 height 15
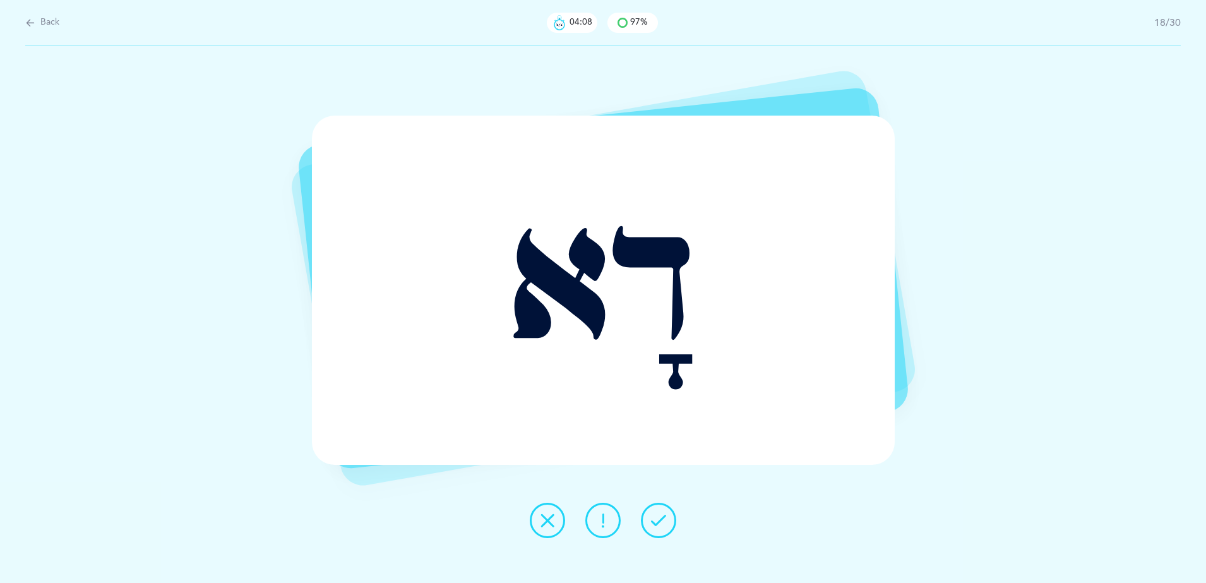
click at [661, 522] on icon at bounding box center [658, 520] width 15 height 15
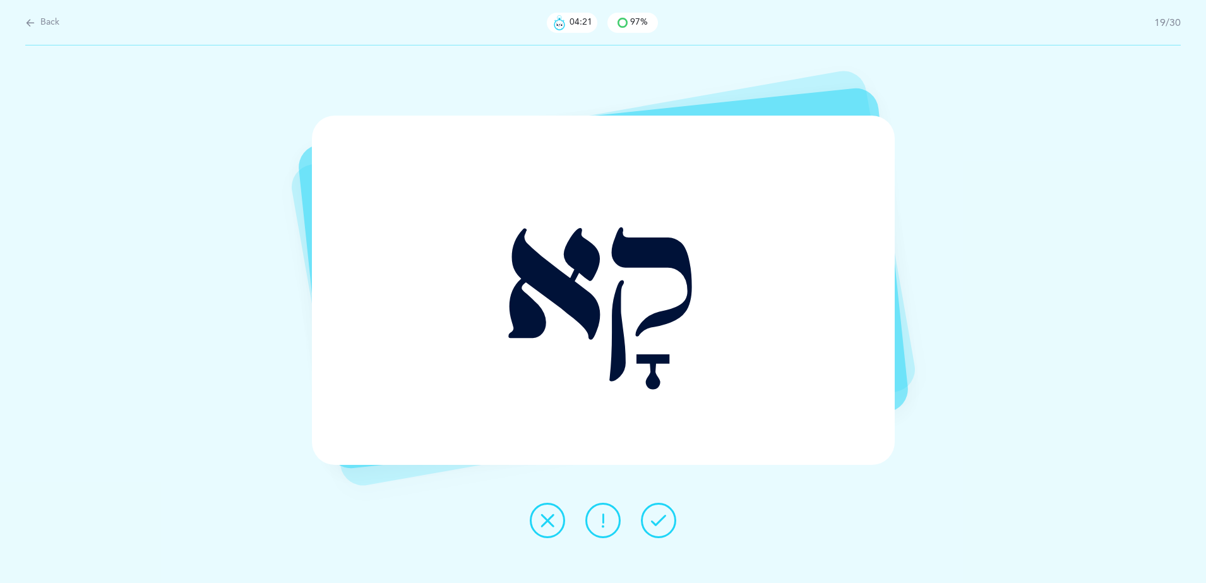
click at [661, 522] on icon at bounding box center [658, 520] width 15 height 15
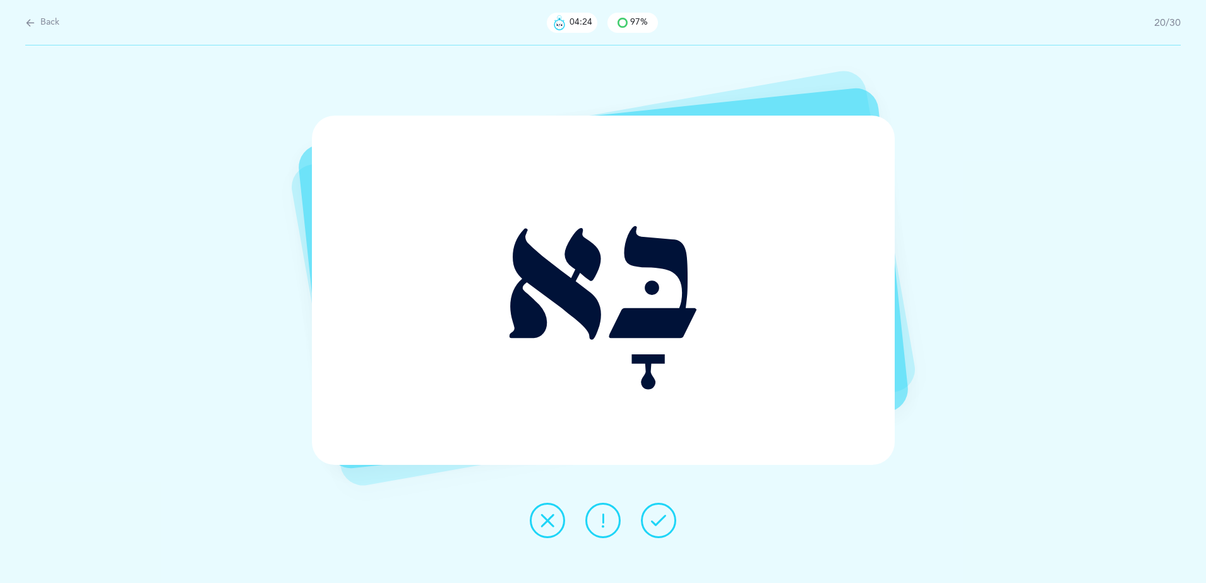
click at [661, 522] on icon at bounding box center [658, 520] width 15 height 15
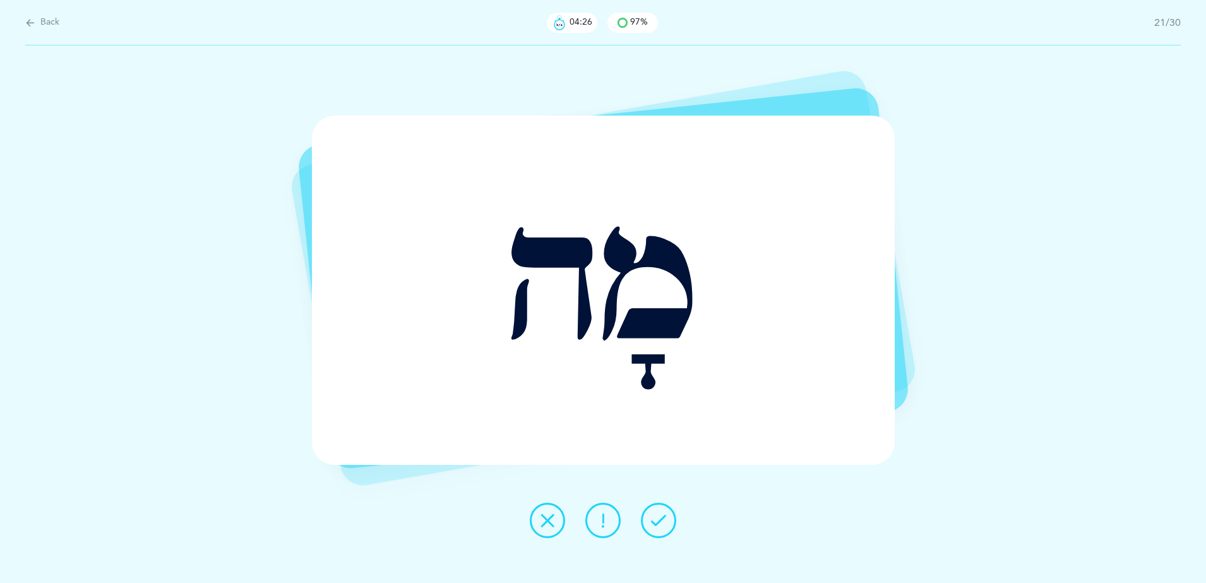
click at [661, 522] on icon at bounding box center [658, 520] width 15 height 15
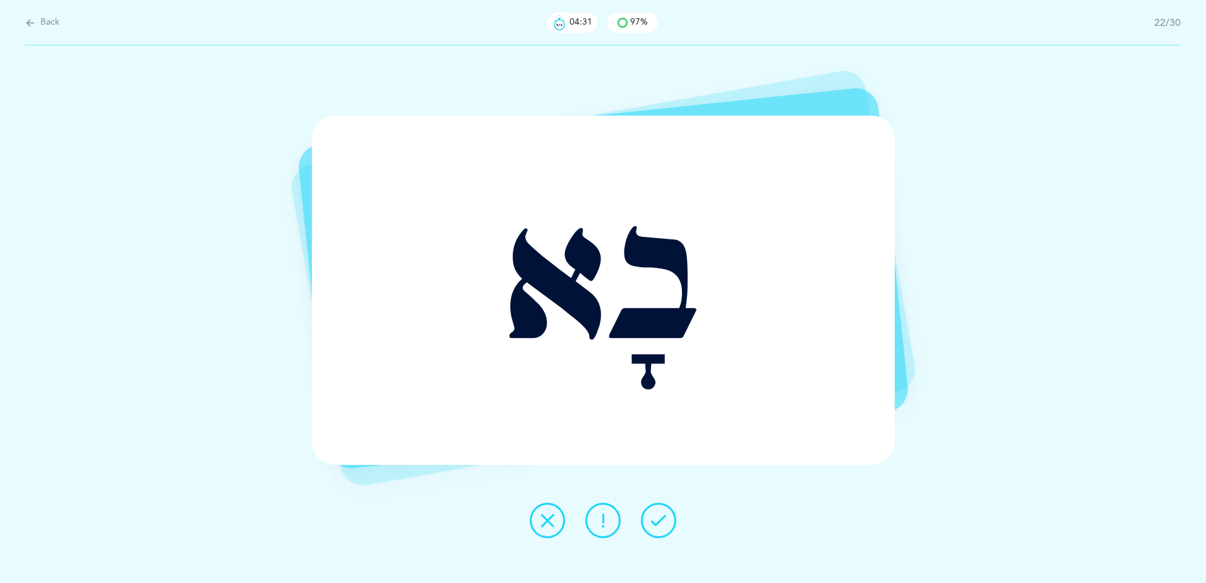
click at [661, 522] on icon at bounding box center [658, 520] width 15 height 15
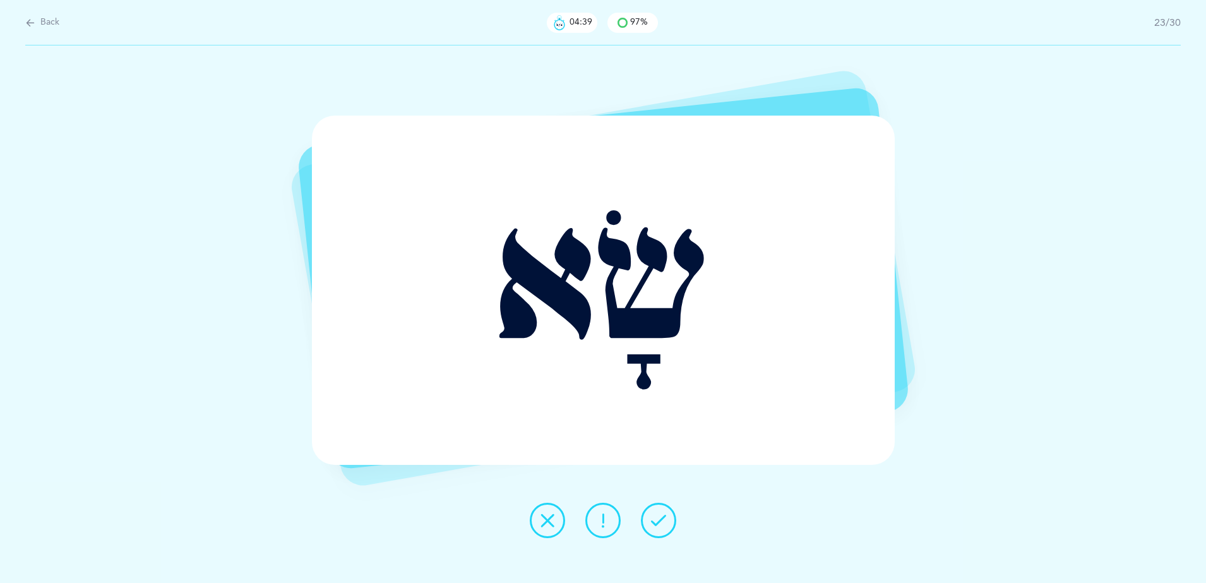
click at [562, 521] on button at bounding box center [547, 519] width 35 height 35
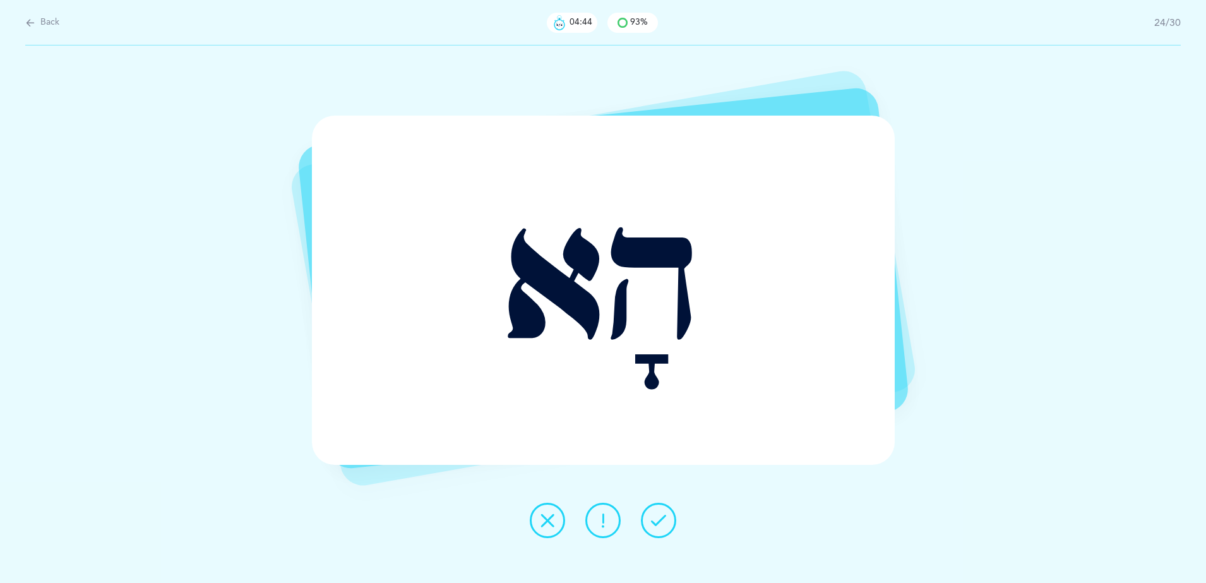
click at [656, 522] on icon at bounding box center [658, 520] width 15 height 15
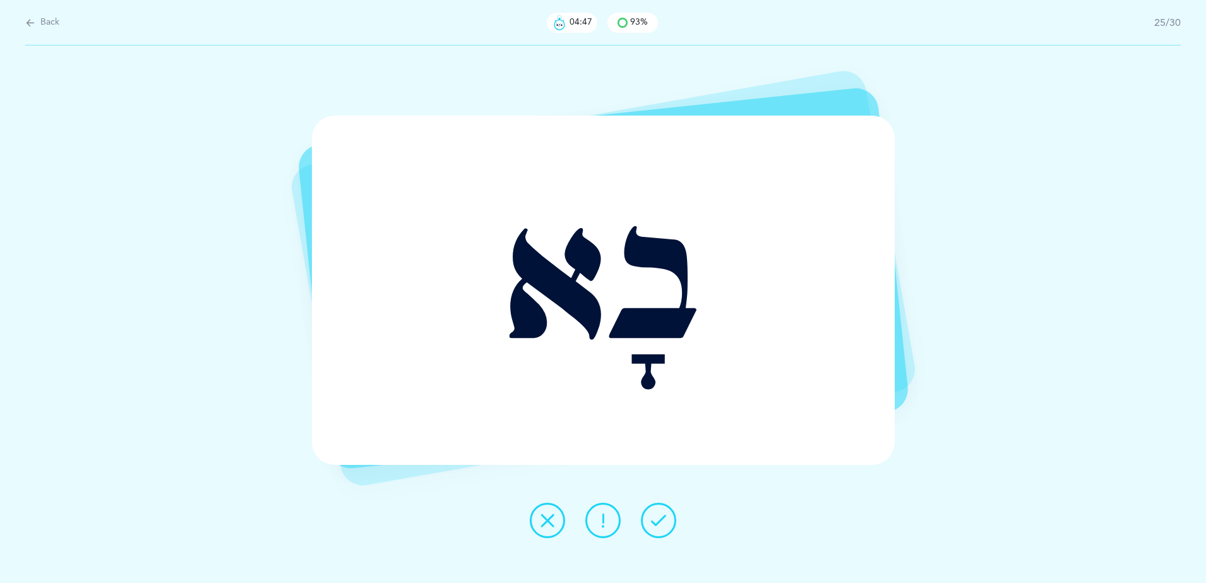
click at [656, 522] on icon at bounding box center [658, 520] width 15 height 15
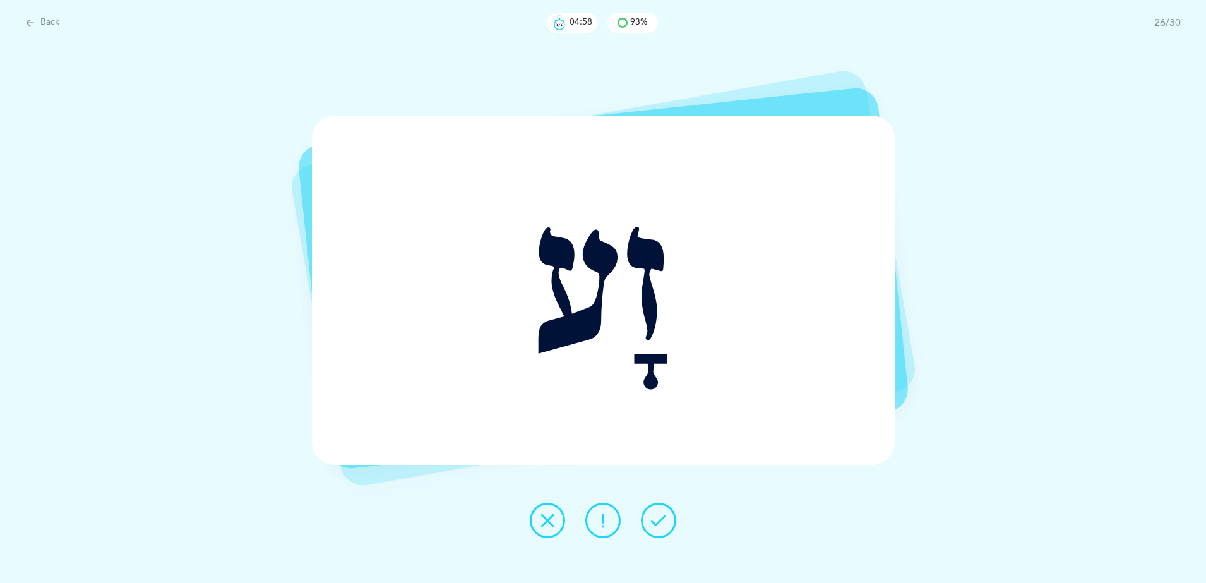
click at [656, 522] on icon at bounding box center [658, 520] width 15 height 15
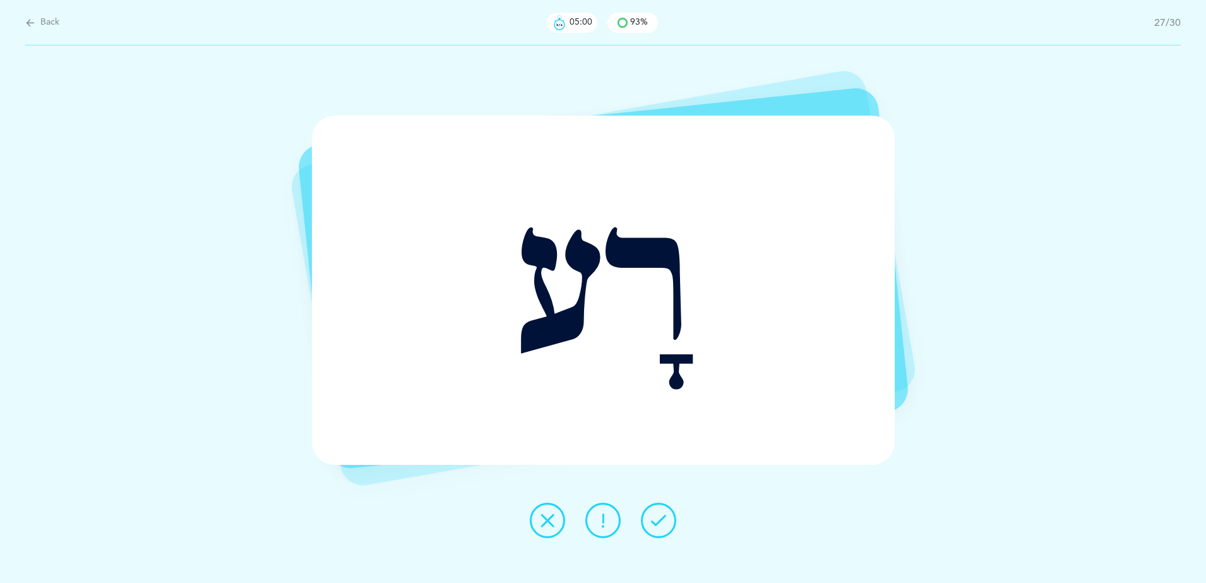
click at [656, 522] on icon at bounding box center [658, 520] width 15 height 15
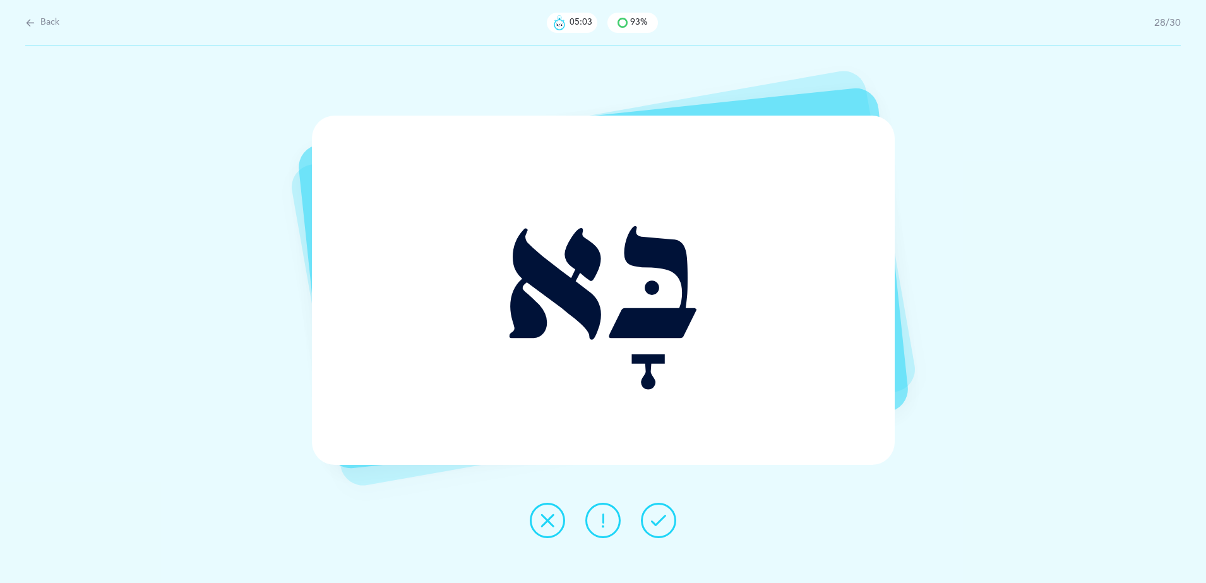
click at [656, 522] on icon at bounding box center [658, 520] width 15 height 15
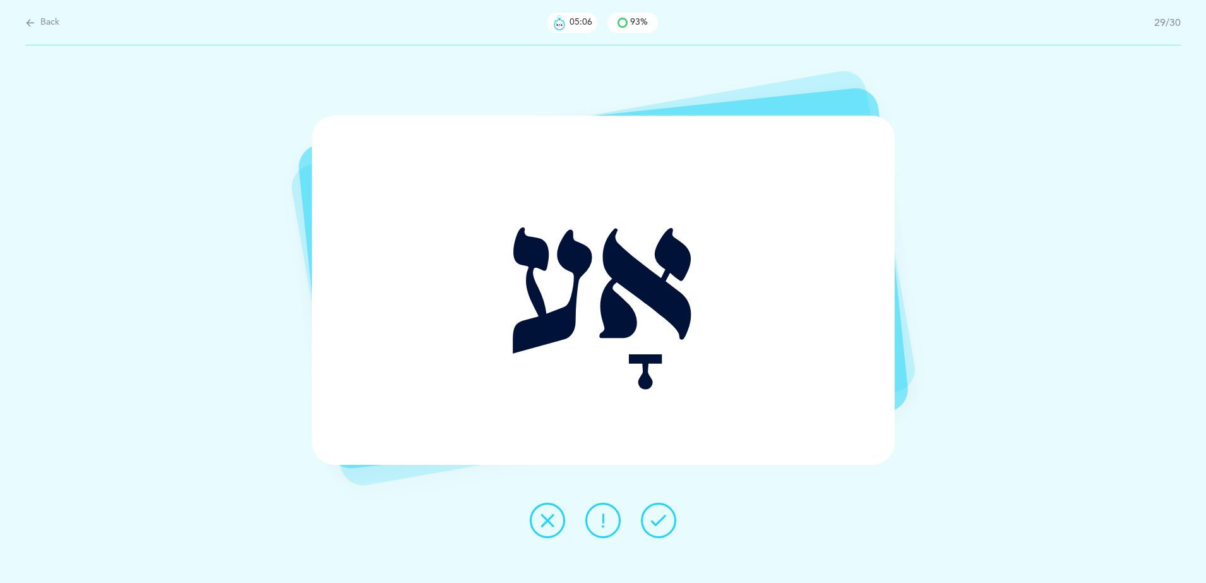
click at [656, 522] on icon at bounding box center [658, 520] width 15 height 15
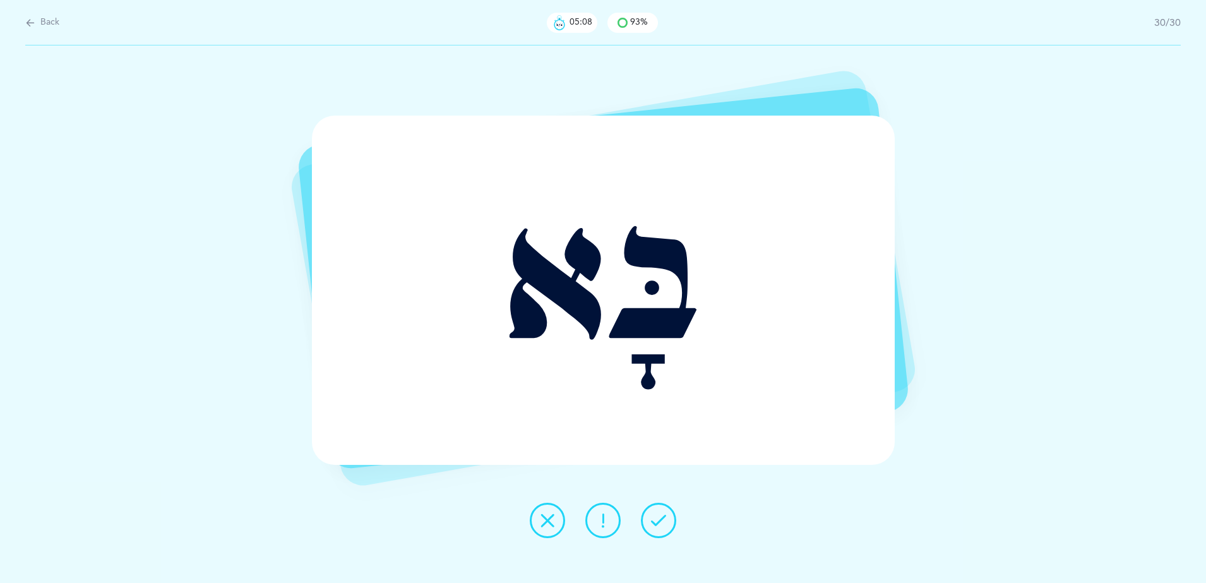
click at [656, 522] on icon at bounding box center [658, 520] width 15 height 15
